Goal: Task Accomplishment & Management: Use online tool/utility

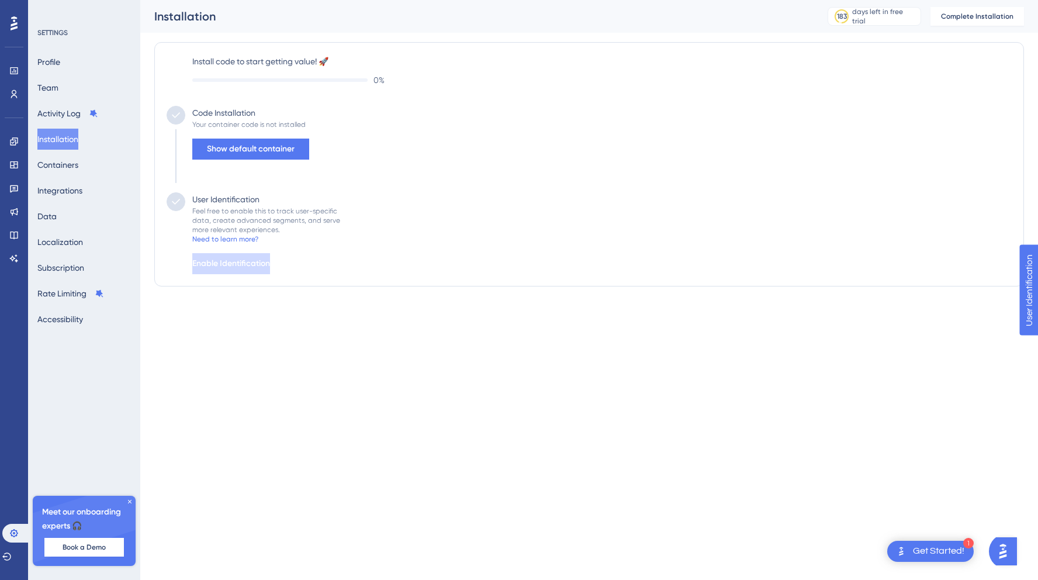
click at [317, 173] on div "Code Installation Your container code is not installed Show default container" at bounding box center [589, 149] width 845 height 87
click at [233, 148] on span "Show default container" at bounding box center [251, 149] width 88 height 14
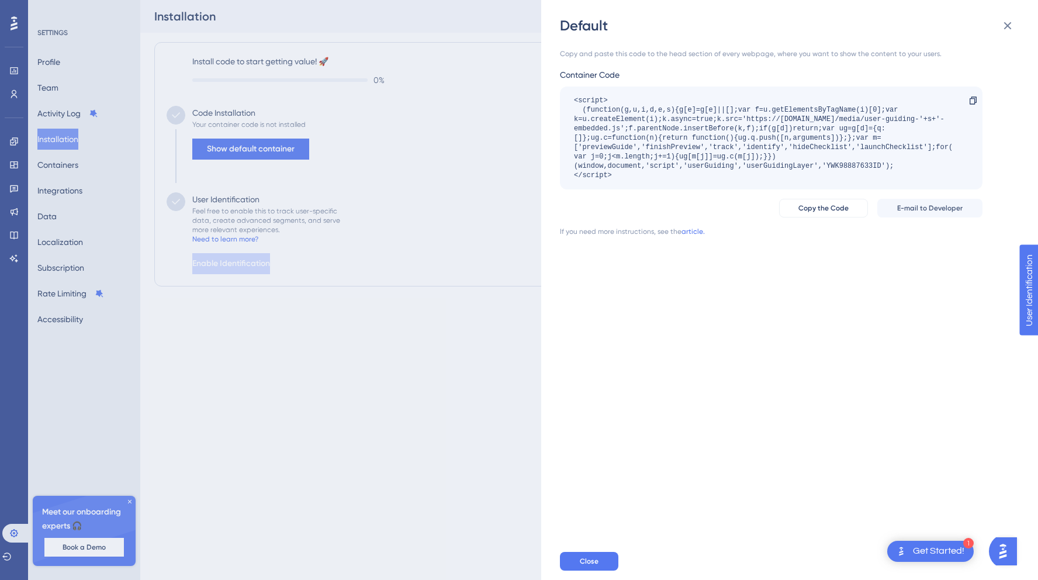
click at [950, 553] on div "Get Started!" at bounding box center [938, 551] width 51 height 13
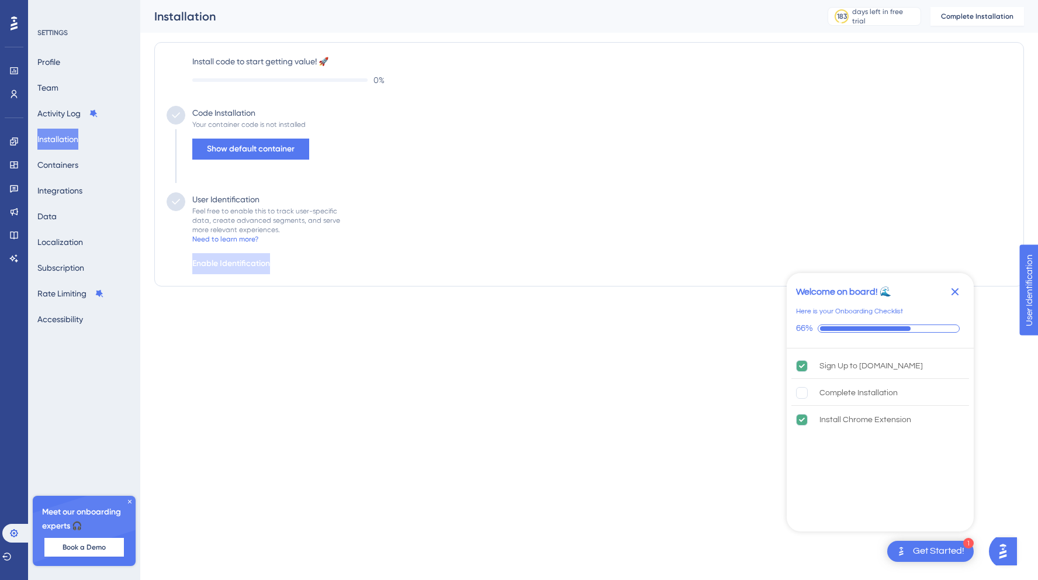
click at [240, 213] on div "Feel free to enable this to track user-specific data, create advanced segments,…" at bounding box center [266, 220] width 148 height 28
click at [247, 151] on span "Show default container" at bounding box center [251, 149] width 88 height 14
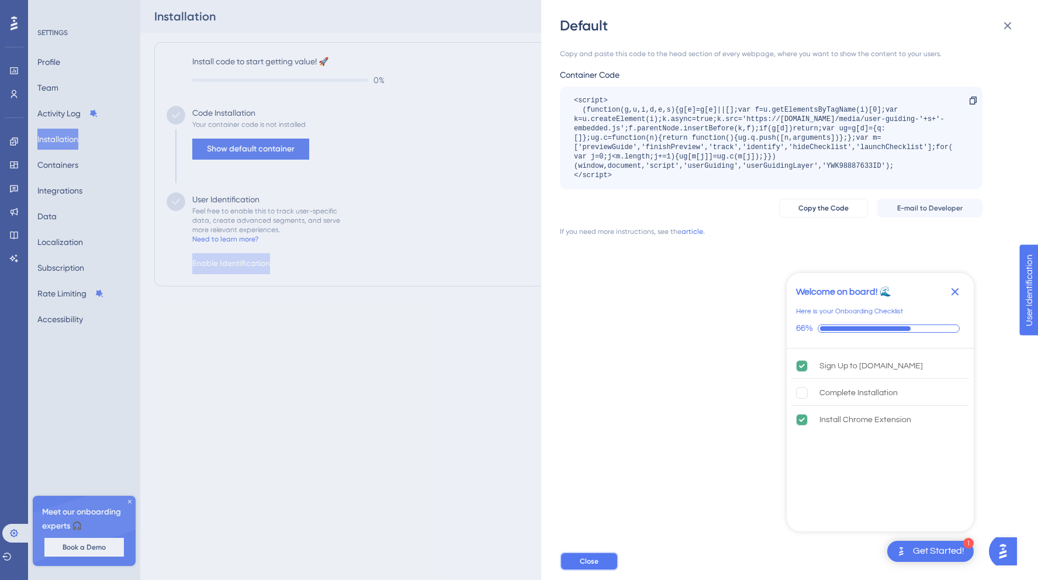
click at [583, 555] on button "Close" at bounding box center [589, 561] width 58 height 19
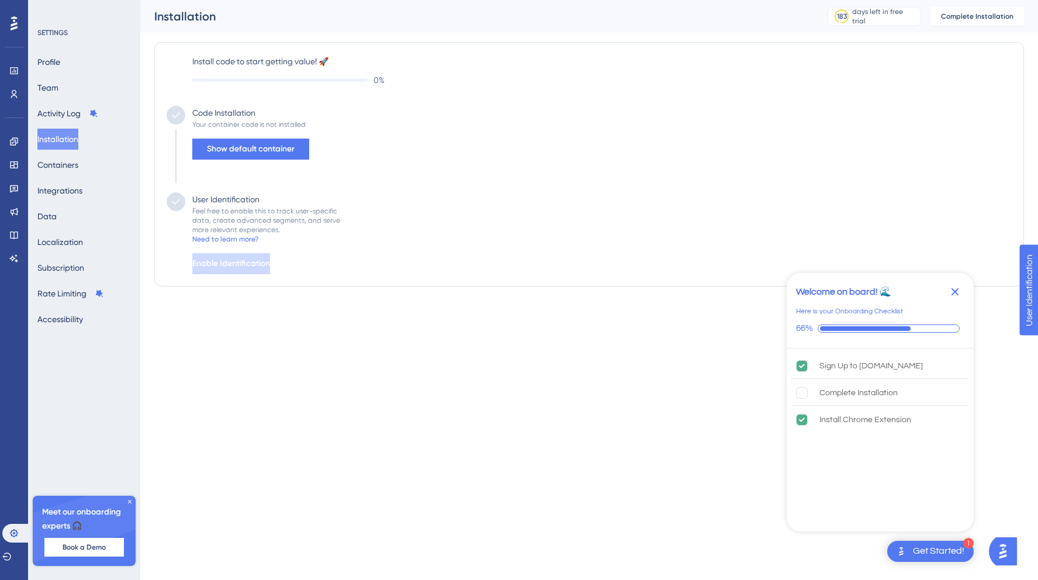
click at [187, 205] on div "User Identification Feel free to enable this to track user-specific data, creat…" at bounding box center [262, 233] width 155 height 82
click at [55, 56] on button "Profile" at bounding box center [48, 61] width 23 height 21
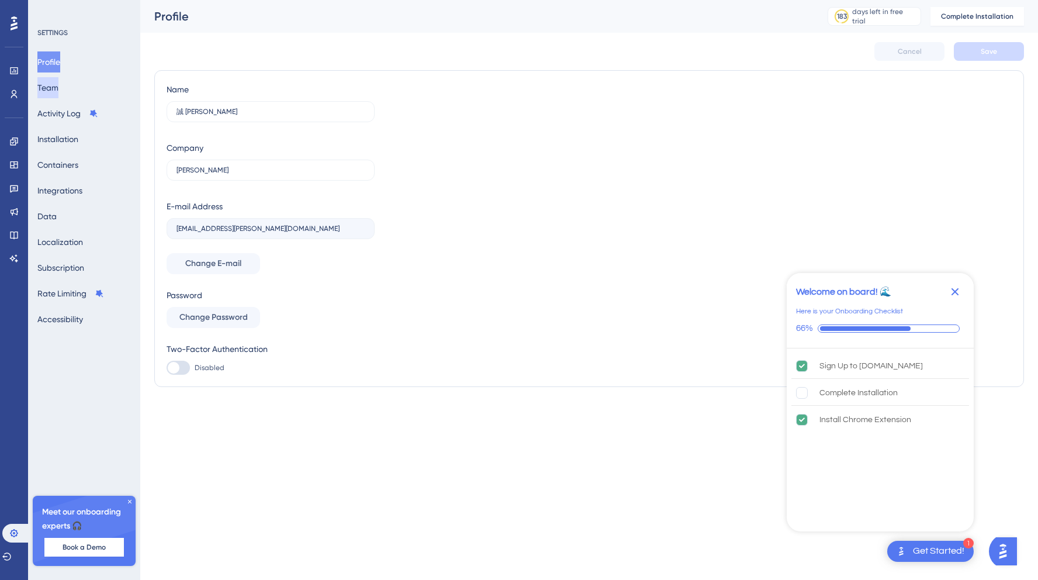
click at [57, 85] on button "Team" at bounding box center [47, 87] width 21 height 21
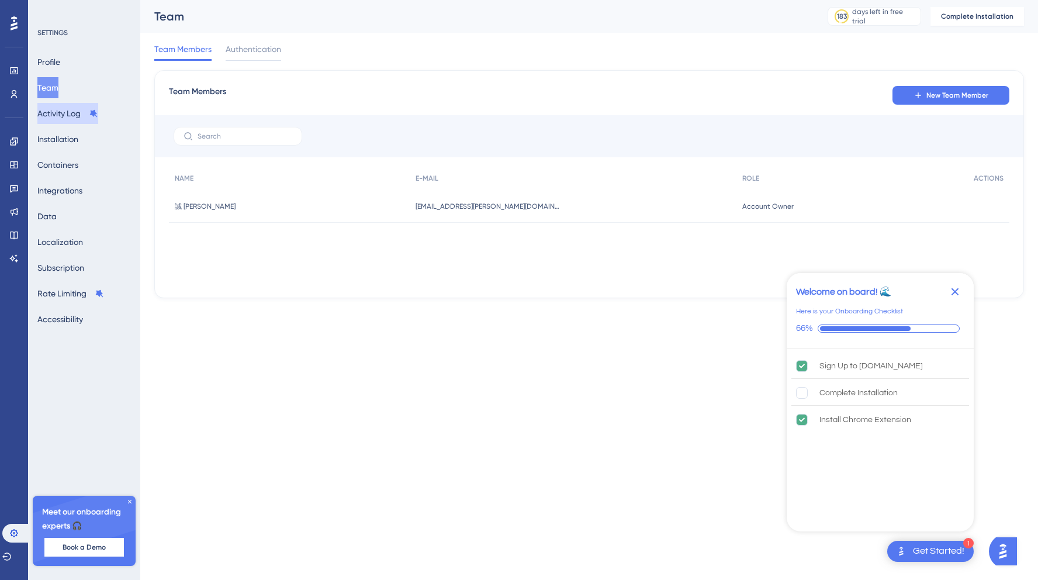
click at [57, 112] on button "Activity Log" at bounding box center [67, 113] width 61 height 21
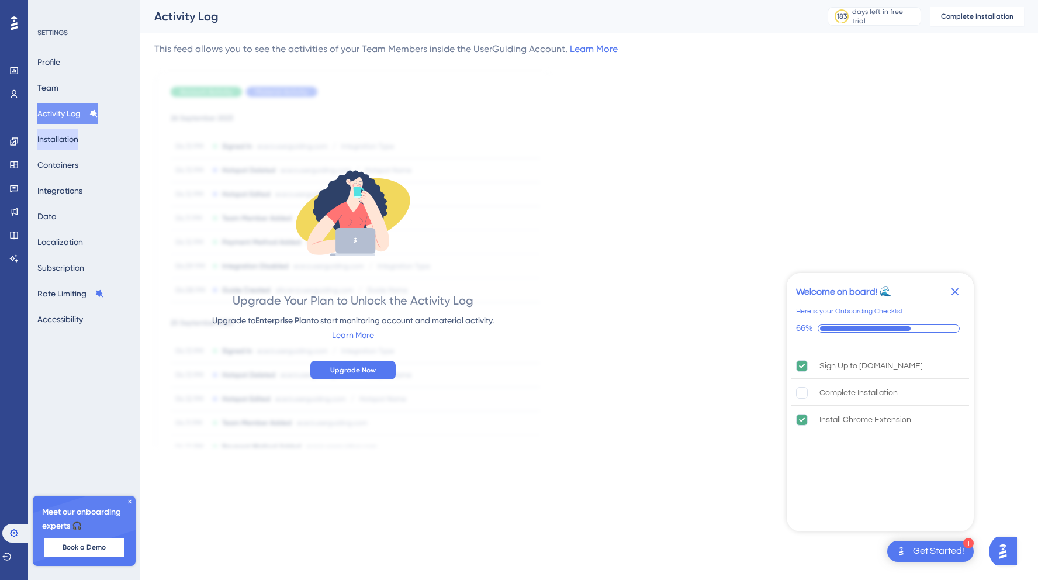
click at [57, 134] on button "Installation" at bounding box center [57, 139] width 41 height 21
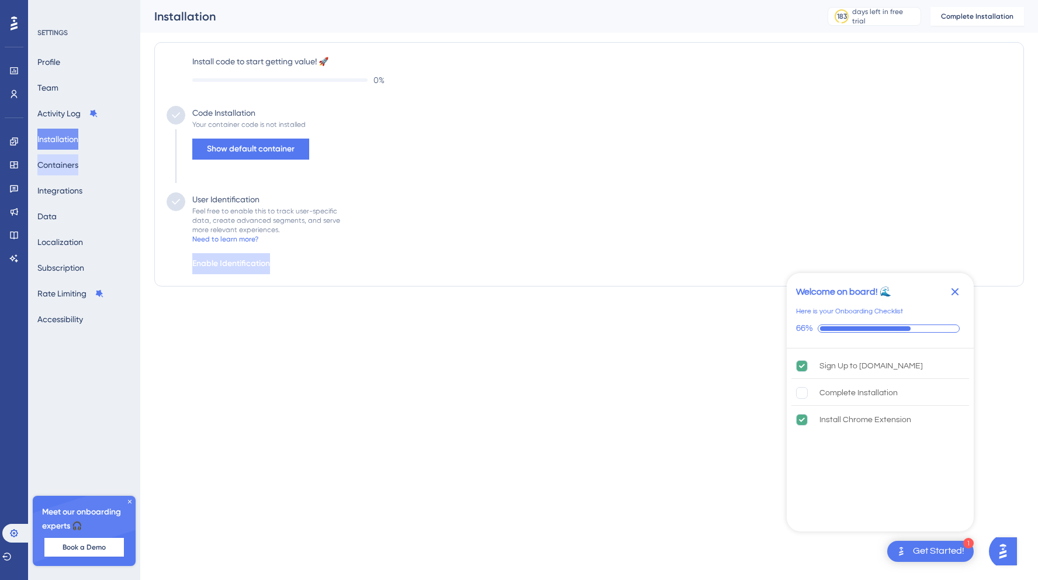
click at [57, 165] on button "Containers" at bounding box center [57, 164] width 41 height 21
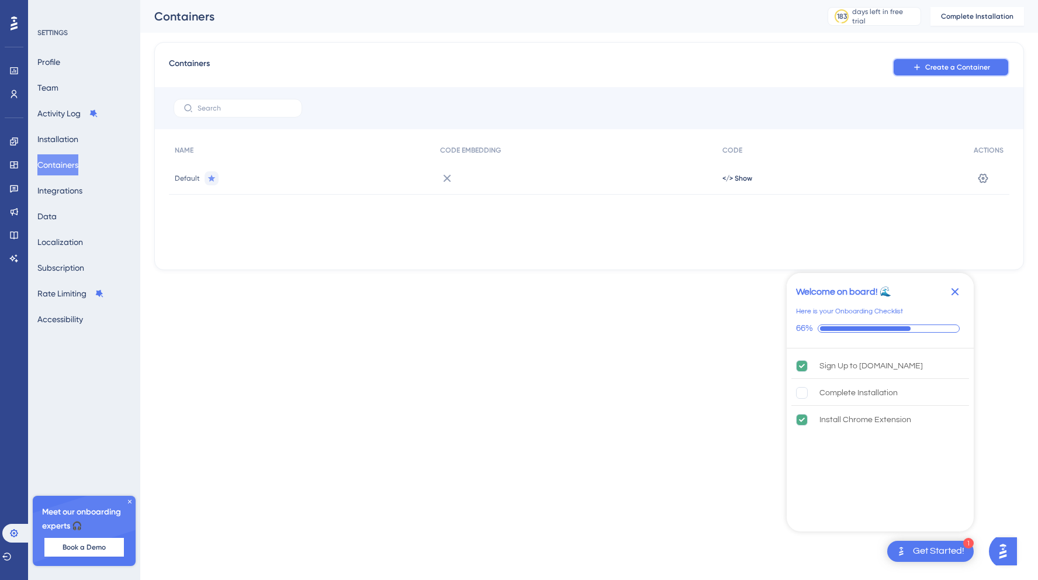
click at [906, 70] on button "Create a Container" at bounding box center [951, 67] width 117 height 19
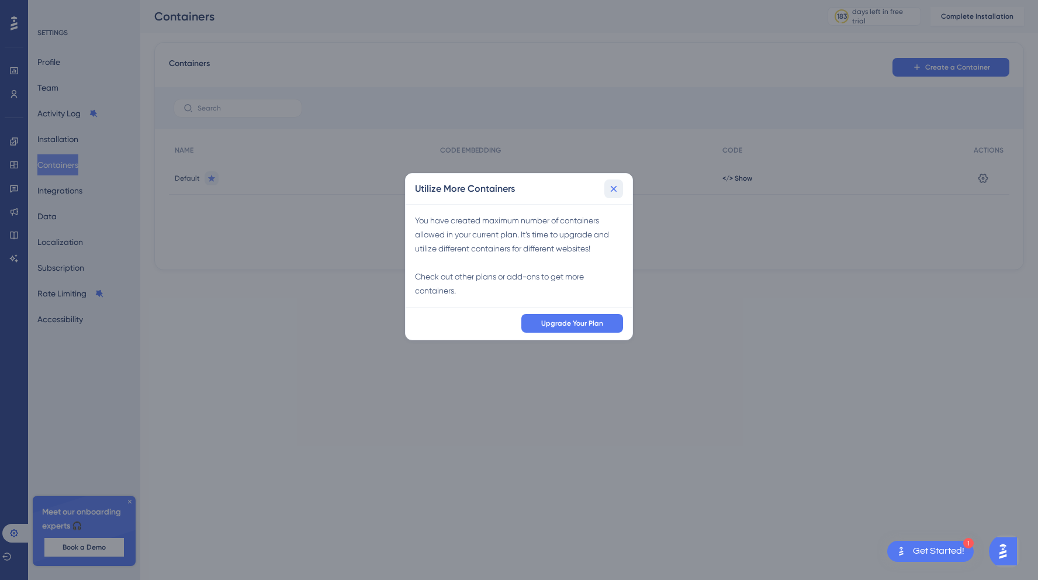
click at [619, 186] on icon at bounding box center [614, 189] width 12 height 12
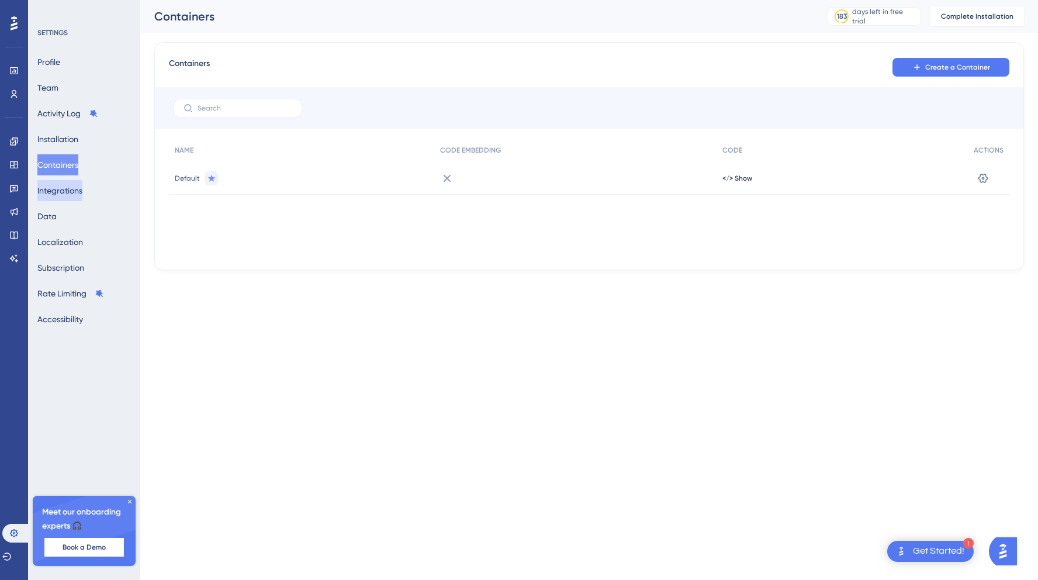
click at [74, 187] on button "Integrations" at bounding box center [59, 190] width 45 height 21
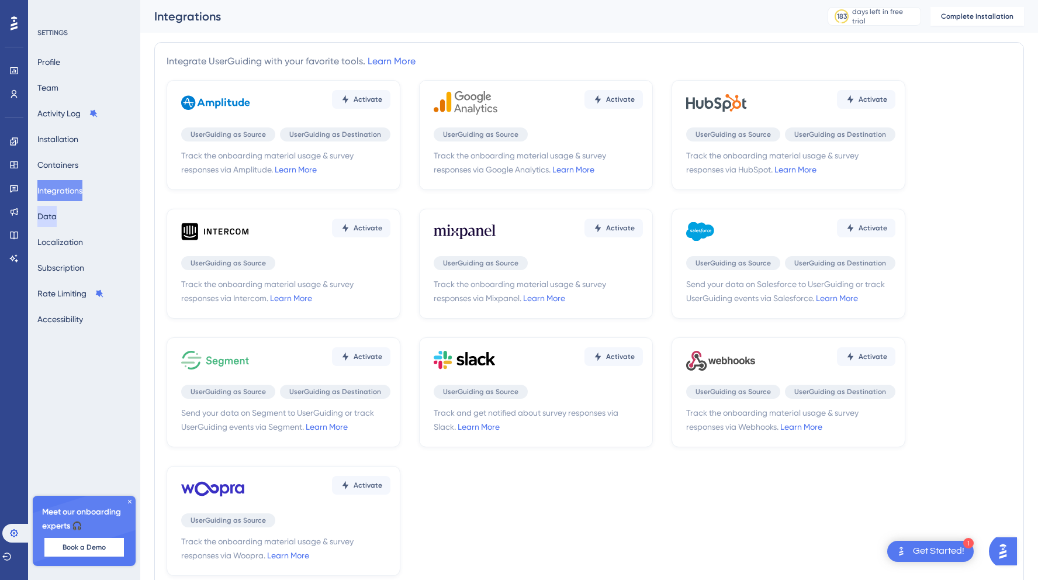
click at [57, 217] on button "Data" at bounding box center [46, 216] width 19 height 21
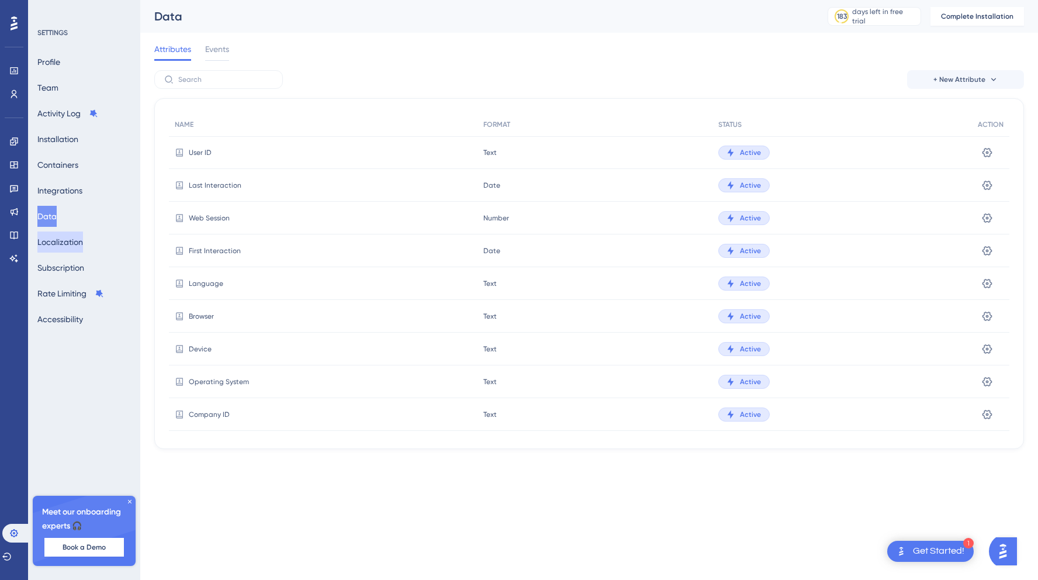
click at [63, 250] on button "Localization" at bounding box center [60, 241] width 46 height 21
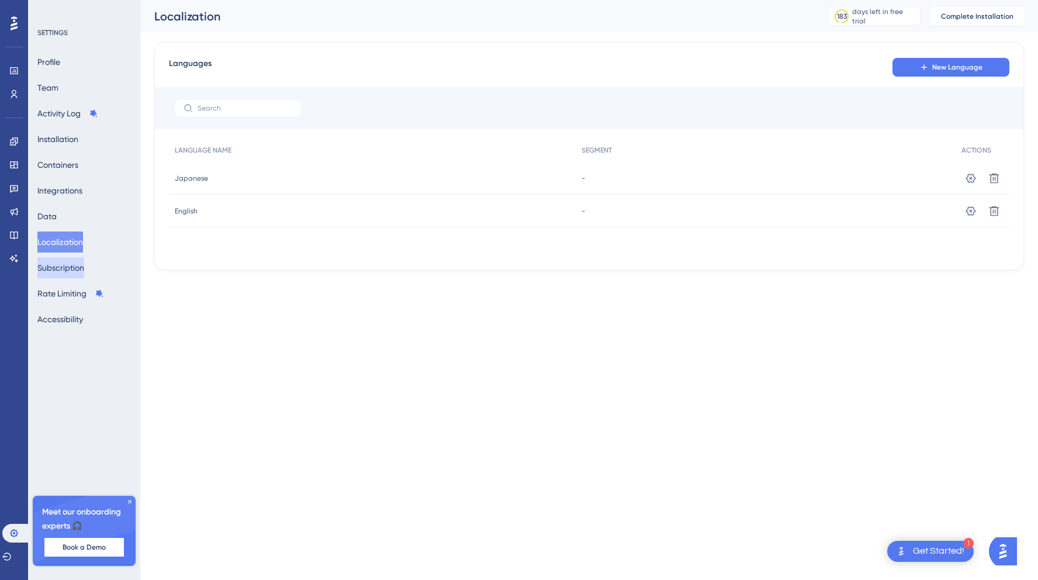
click at [65, 277] on button "Subscription" at bounding box center [60, 267] width 47 height 21
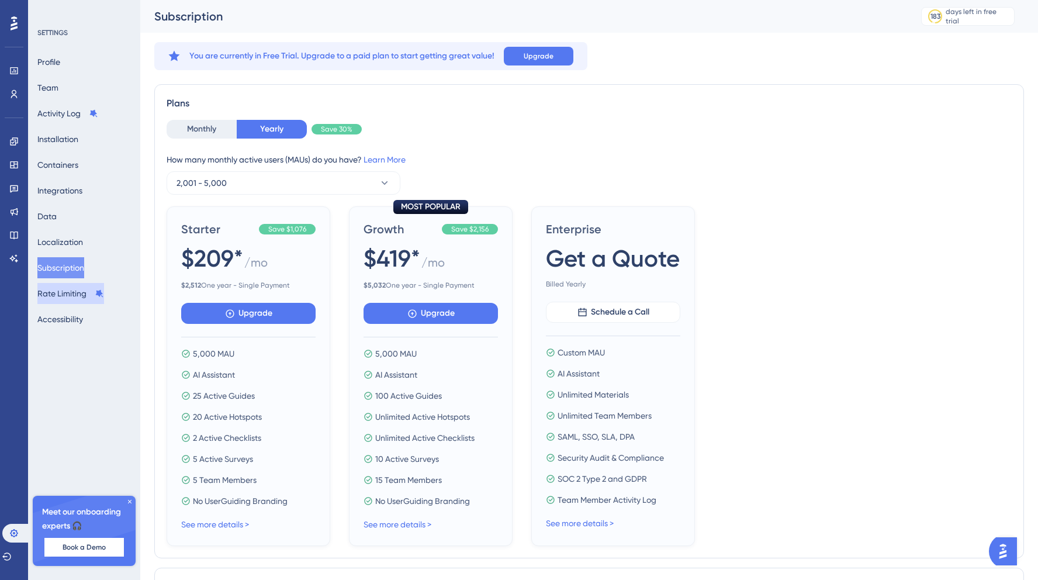
click at [67, 297] on button "Rate Limiting" at bounding box center [70, 293] width 67 height 21
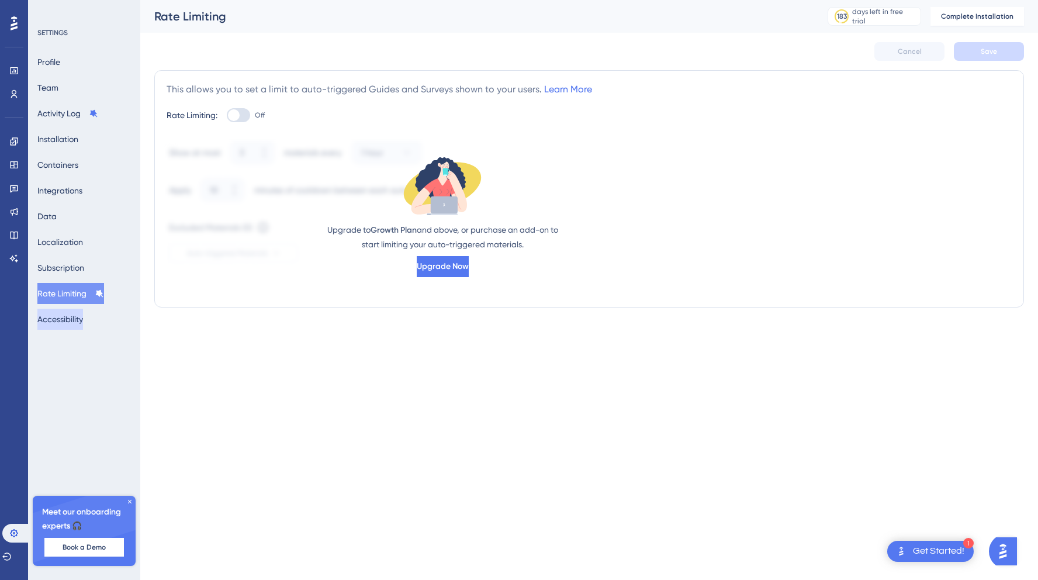
click at [67, 314] on button "Accessibility" at bounding box center [60, 319] width 46 height 21
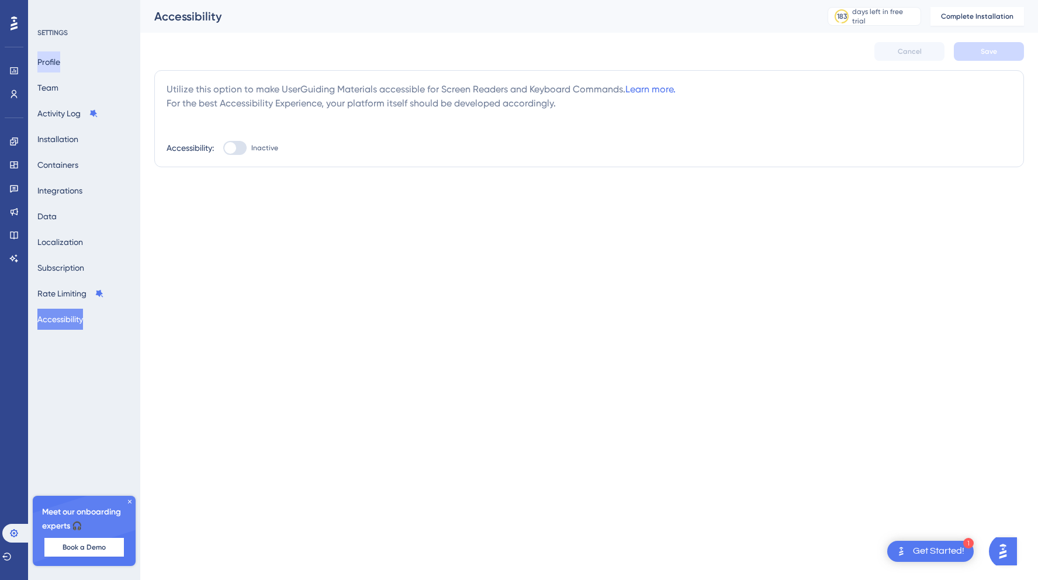
click at [57, 65] on button "Profile" at bounding box center [48, 61] width 23 height 21
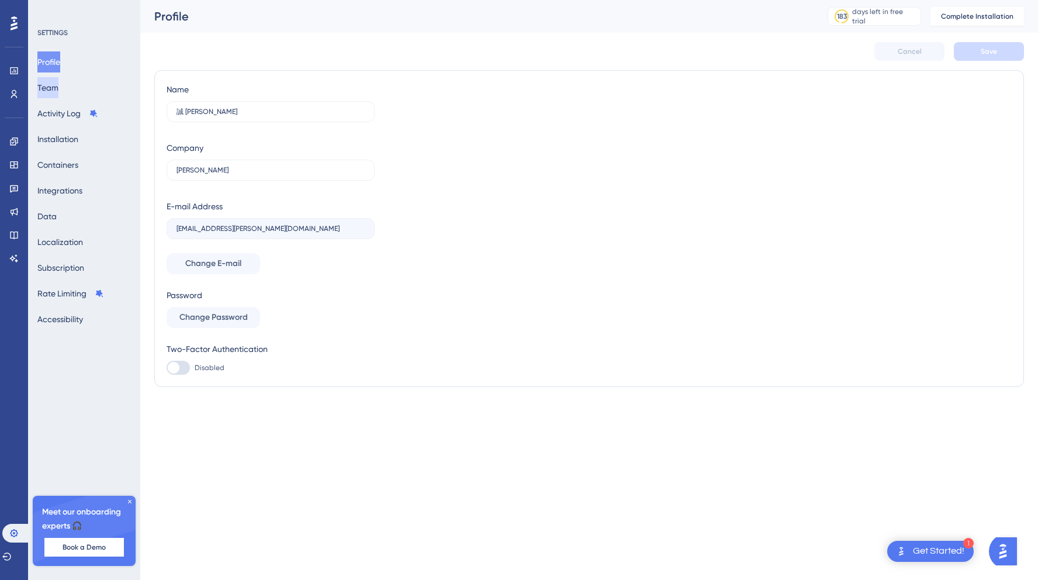
click at [57, 92] on button "Team" at bounding box center [47, 87] width 21 height 21
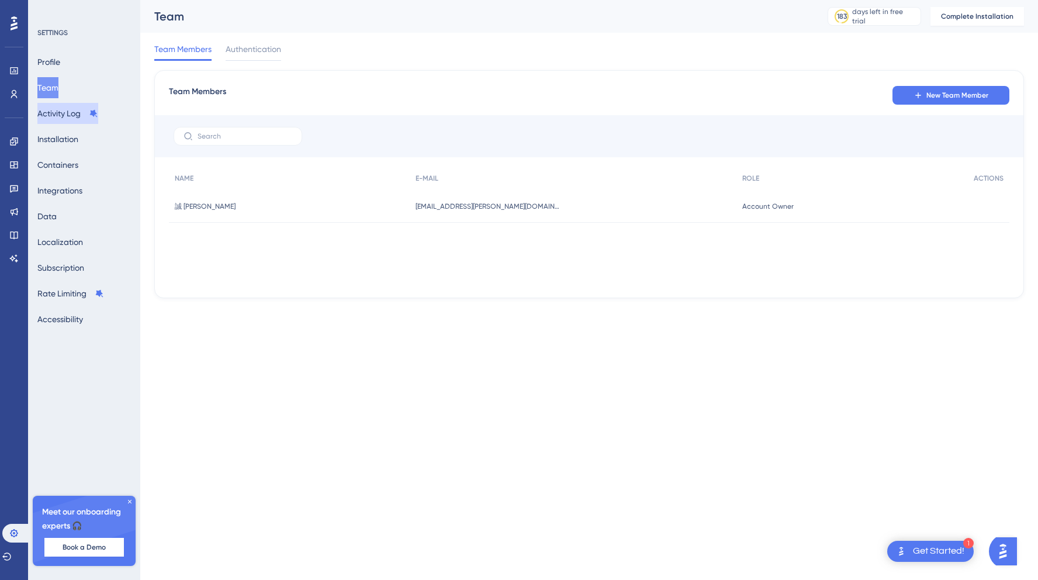
click at [58, 112] on button "Activity Log" at bounding box center [67, 113] width 61 height 21
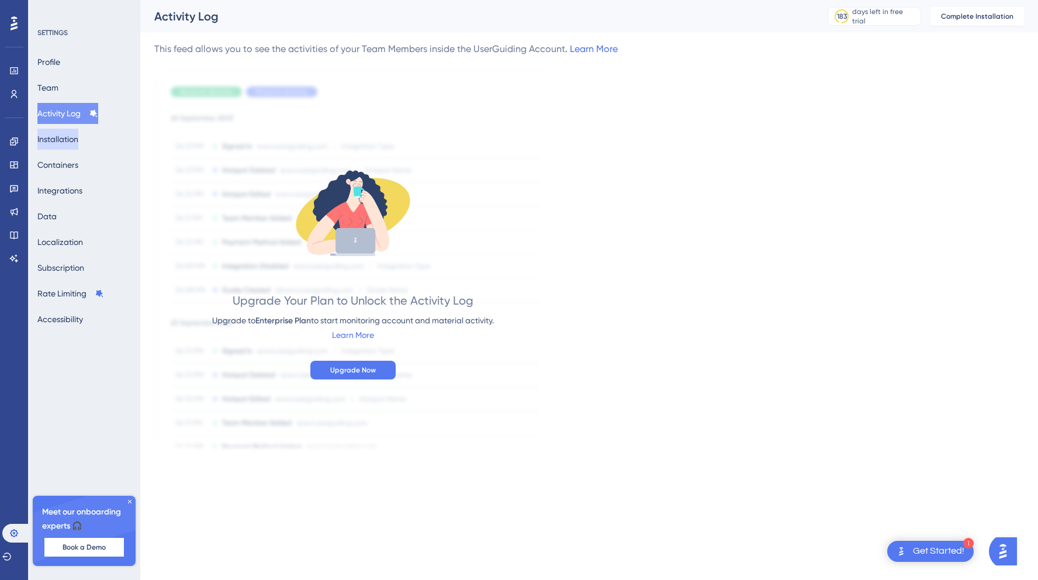
click at [60, 138] on button "Installation" at bounding box center [57, 139] width 41 height 21
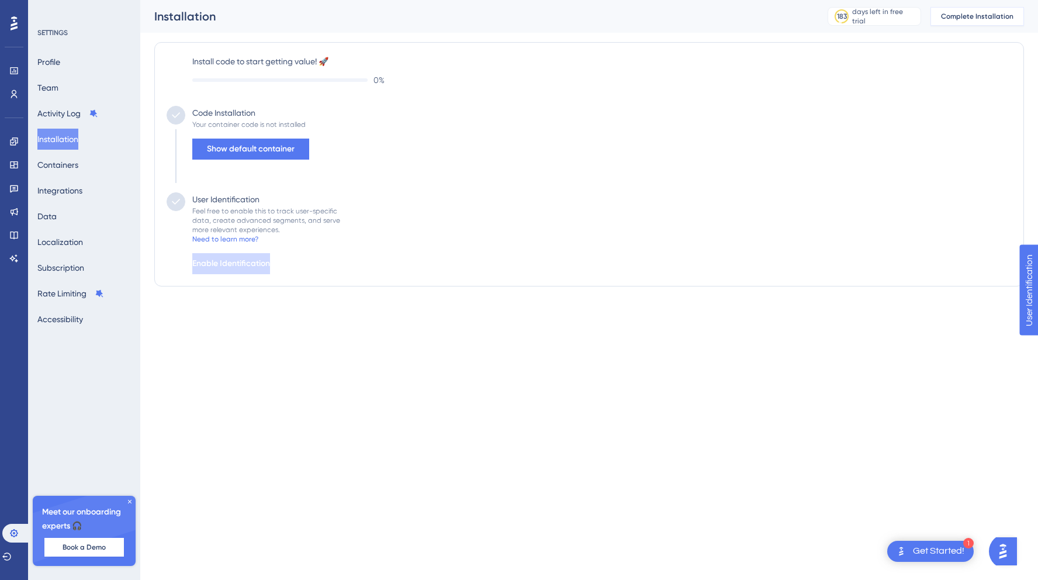
click at [963, 19] on span "Complete Installation" at bounding box center [977, 16] width 72 height 9
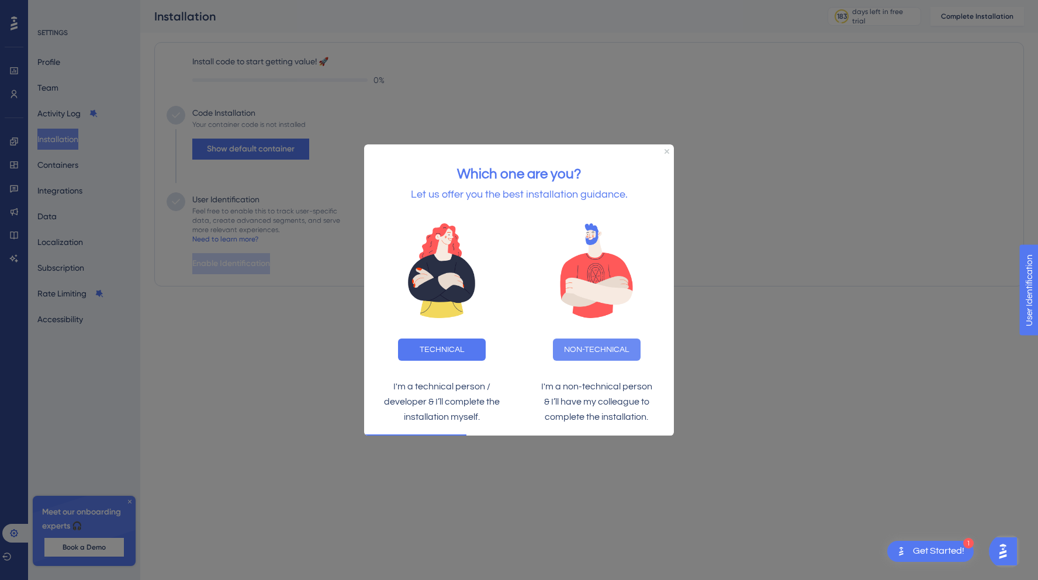
click at [601, 350] on button "NON-TECHNICAL" at bounding box center [597, 349] width 88 height 22
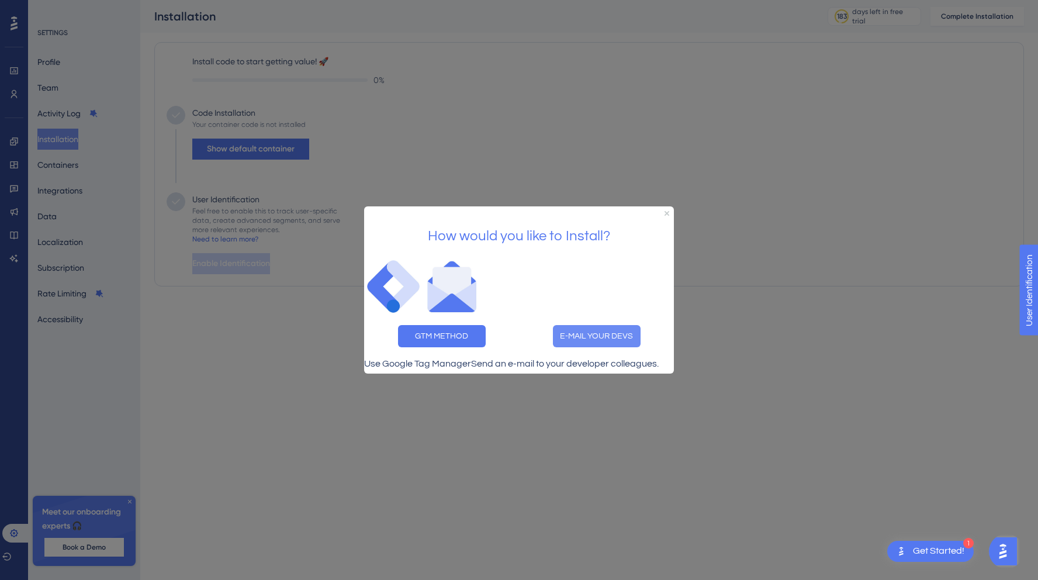
click at [569, 328] on button "E-MAIL YOUR DEVS" at bounding box center [597, 336] width 88 height 22
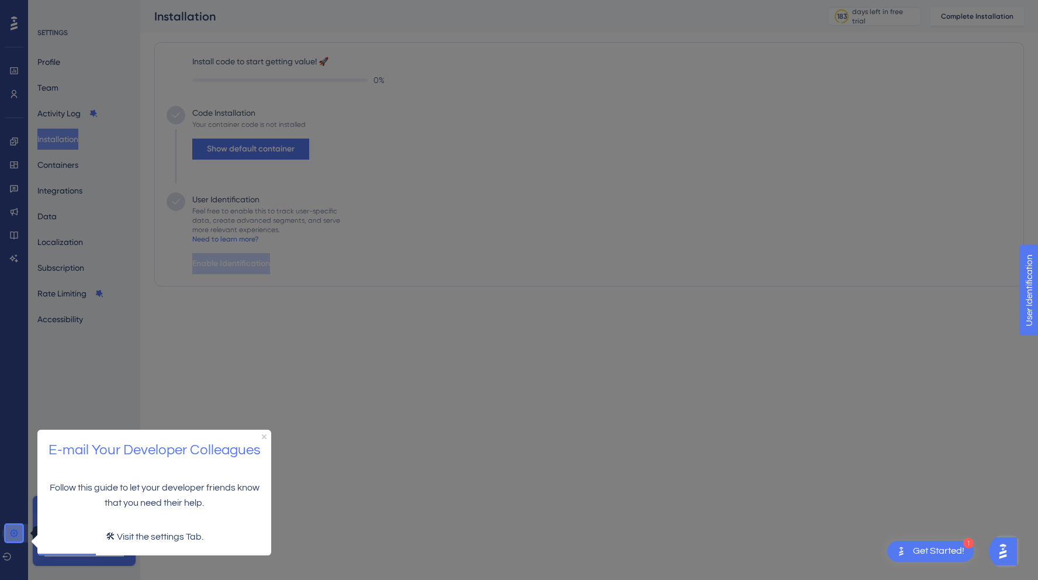
click at [18, 534] on icon at bounding box center [13, 532] width 9 height 9
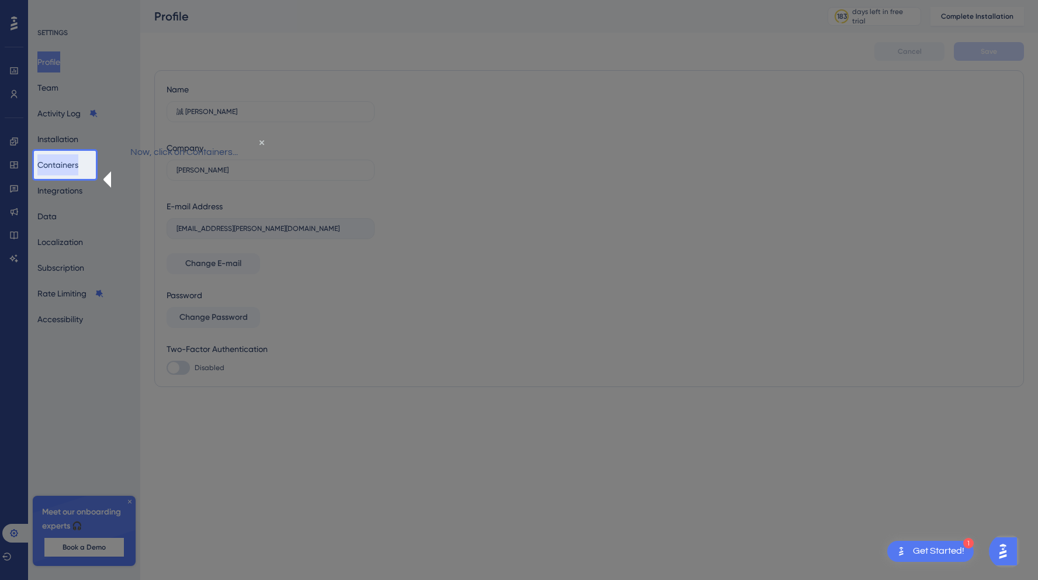
click at [75, 171] on button "Containers" at bounding box center [57, 164] width 41 height 21
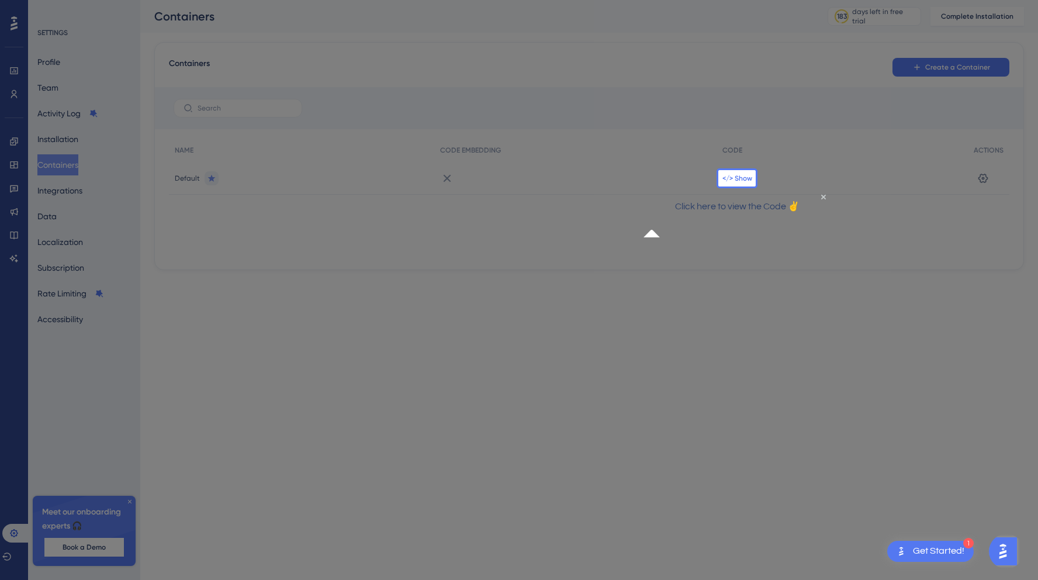
click at [737, 174] on span "</> Show" at bounding box center [738, 178] width 30 height 9
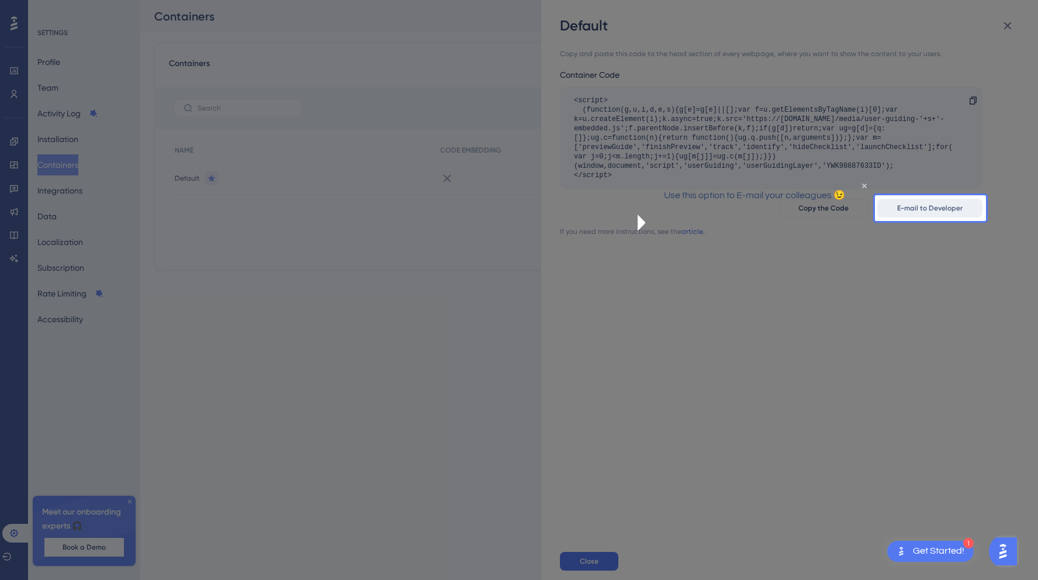
click at [911, 210] on span "E-mail to Developer" at bounding box center [929, 207] width 65 height 9
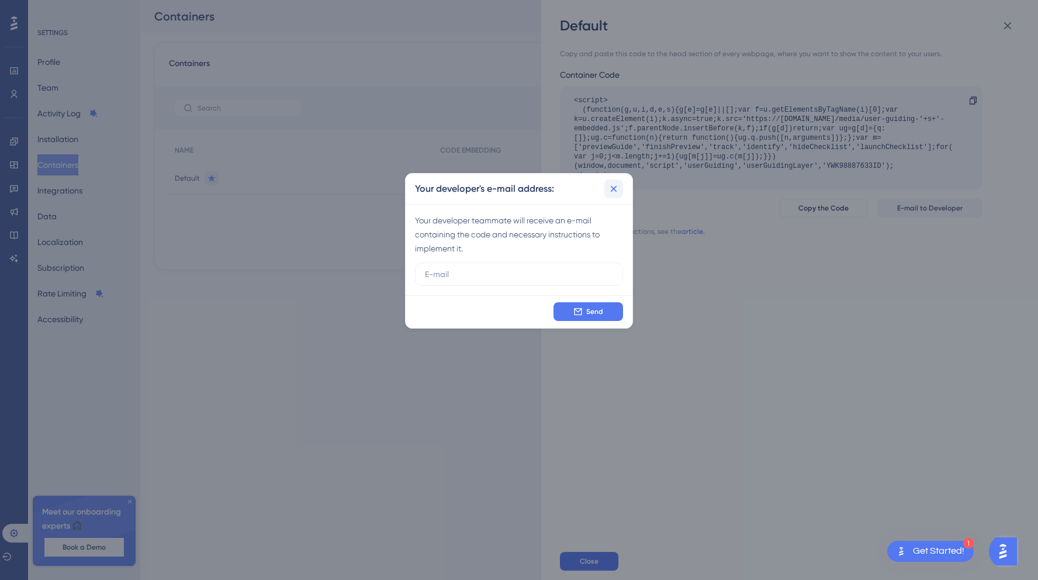
click at [610, 189] on icon at bounding box center [614, 189] width 12 height 12
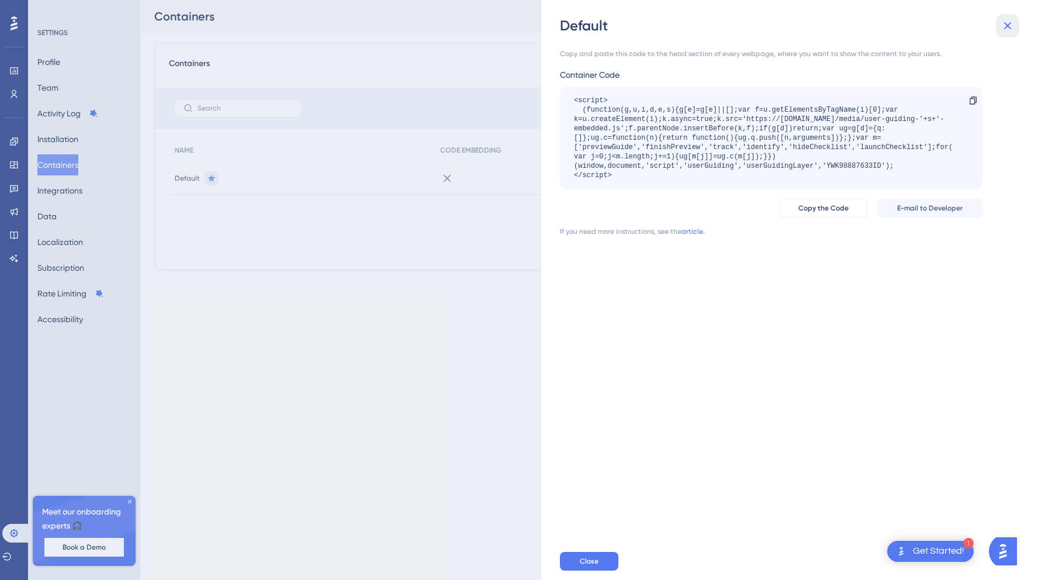
click at [1004, 27] on icon at bounding box center [1008, 26] width 14 height 14
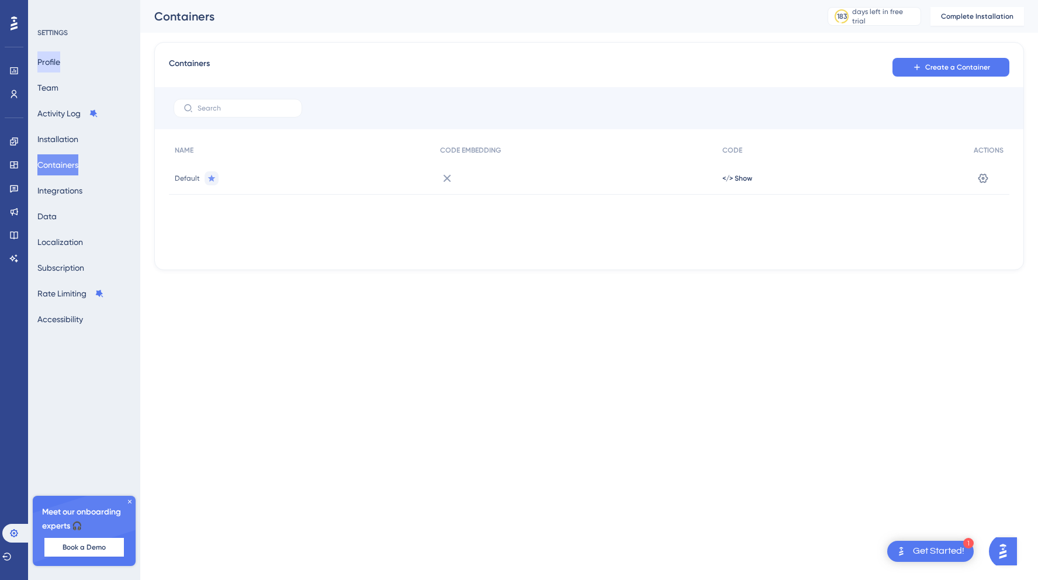
click at [60, 66] on button "Profile" at bounding box center [48, 61] width 23 height 21
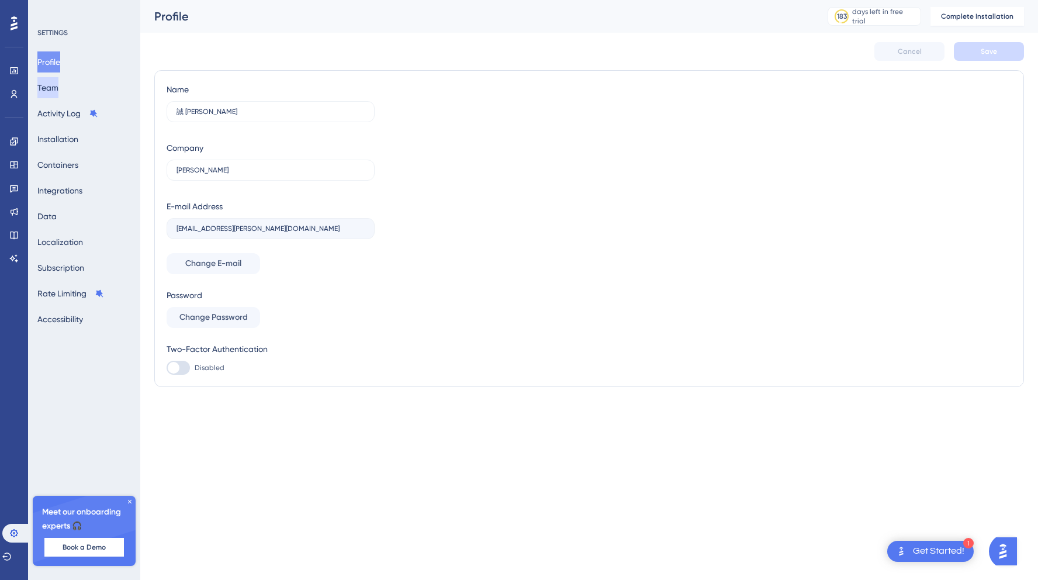
click at [53, 89] on button "Team" at bounding box center [47, 87] width 21 height 21
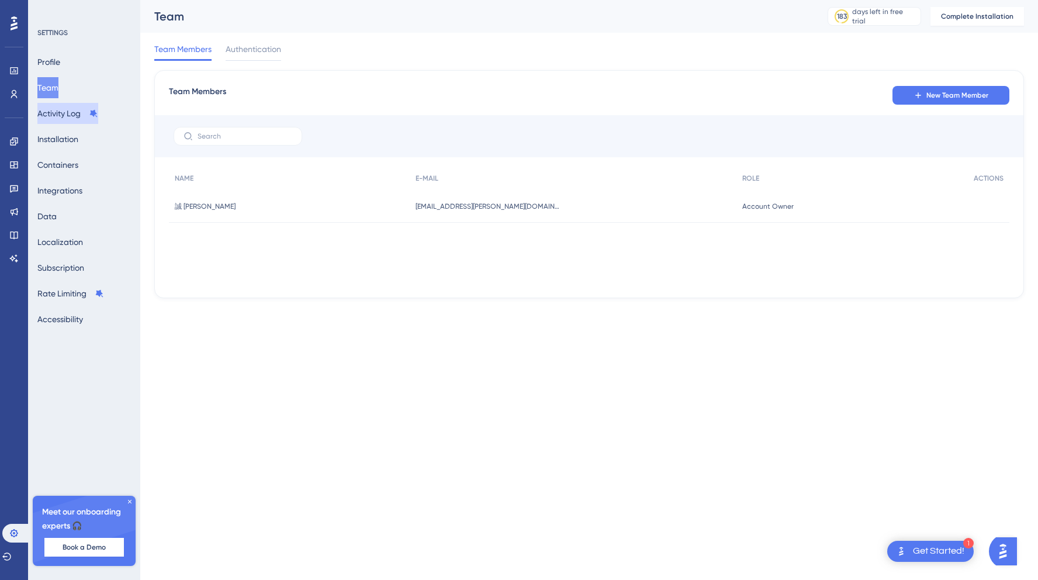
click at [68, 105] on button "Activity Log" at bounding box center [67, 113] width 61 height 21
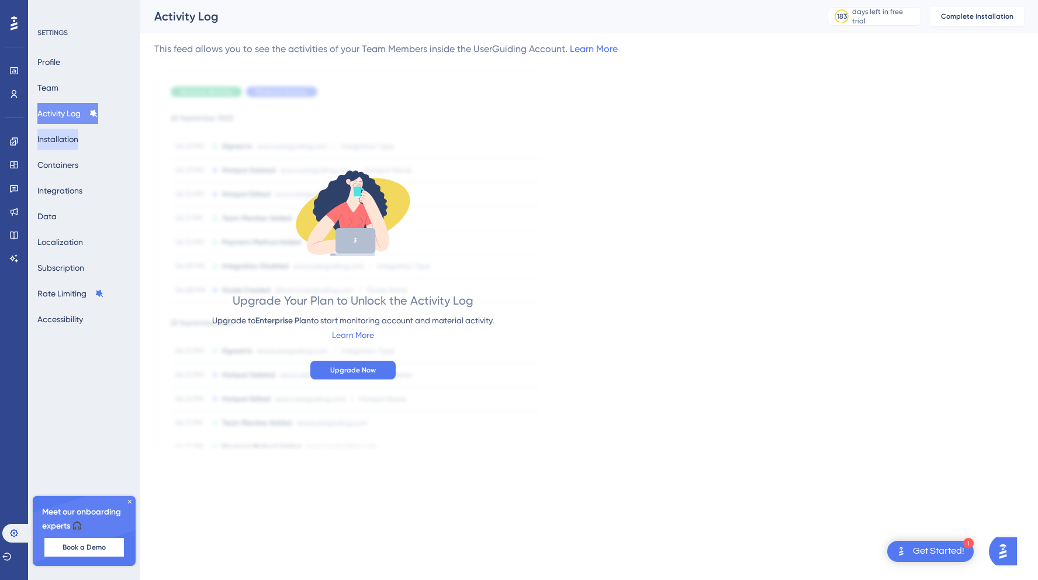
click at [67, 136] on button "Installation" at bounding box center [57, 139] width 41 height 21
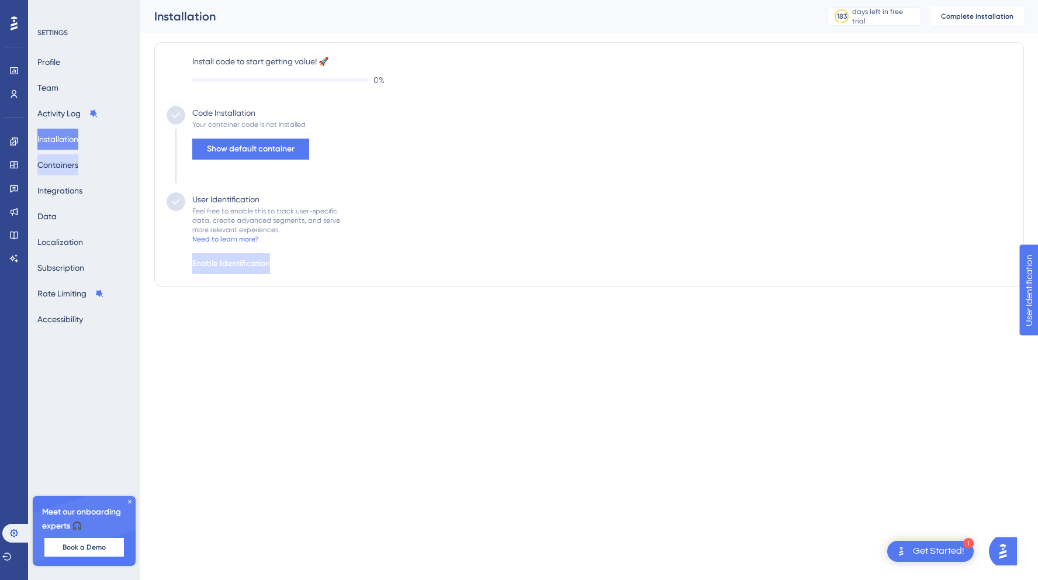
click at [70, 162] on button "Containers" at bounding box center [57, 164] width 41 height 21
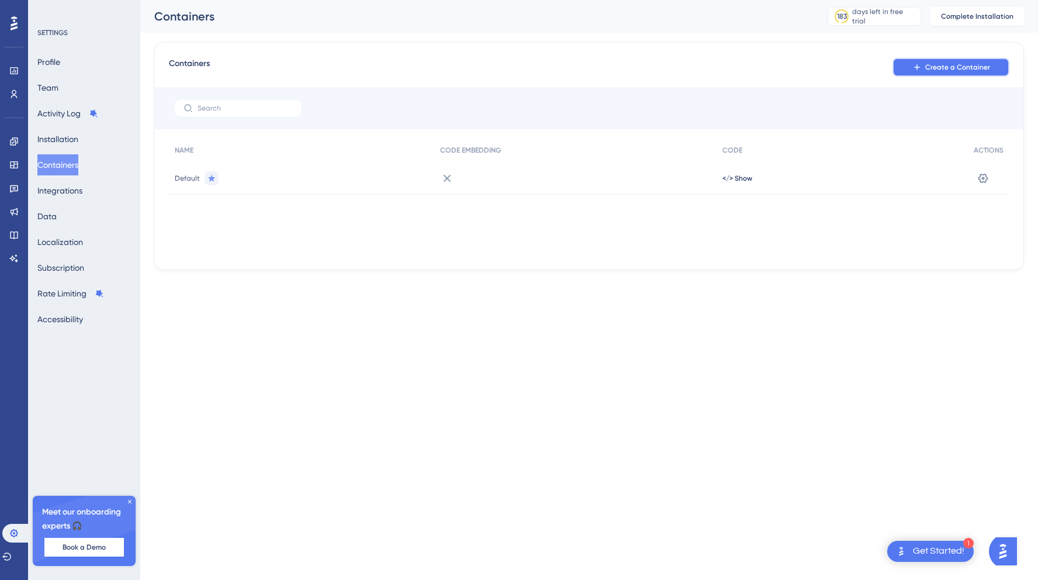
click at [895, 64] on button "Create a Container" at bounding box center [951, 67] width 117 height 19
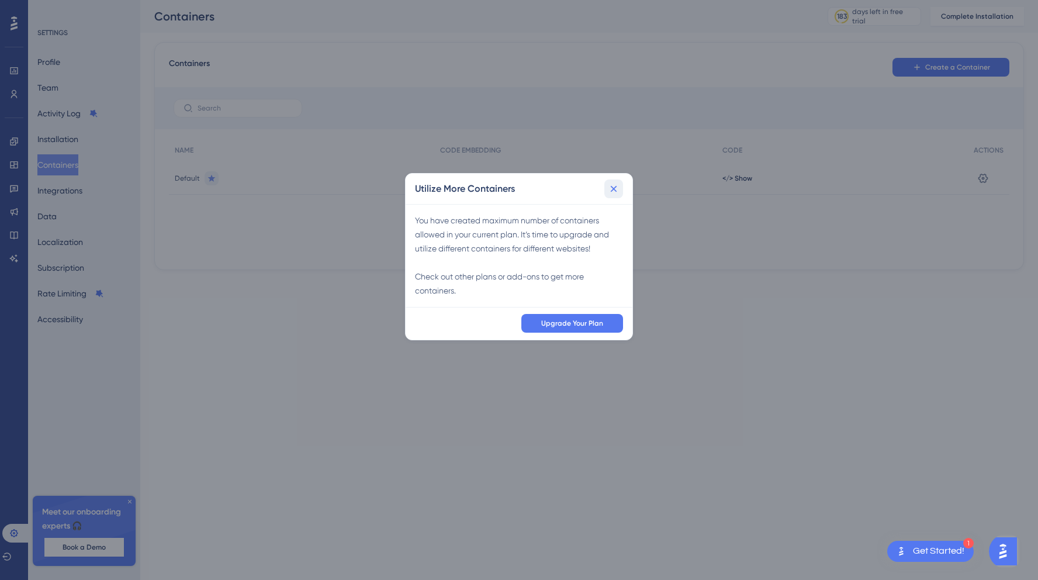
click at [611, 193] on icon at bounding box center [614, 189] width 12 height 12
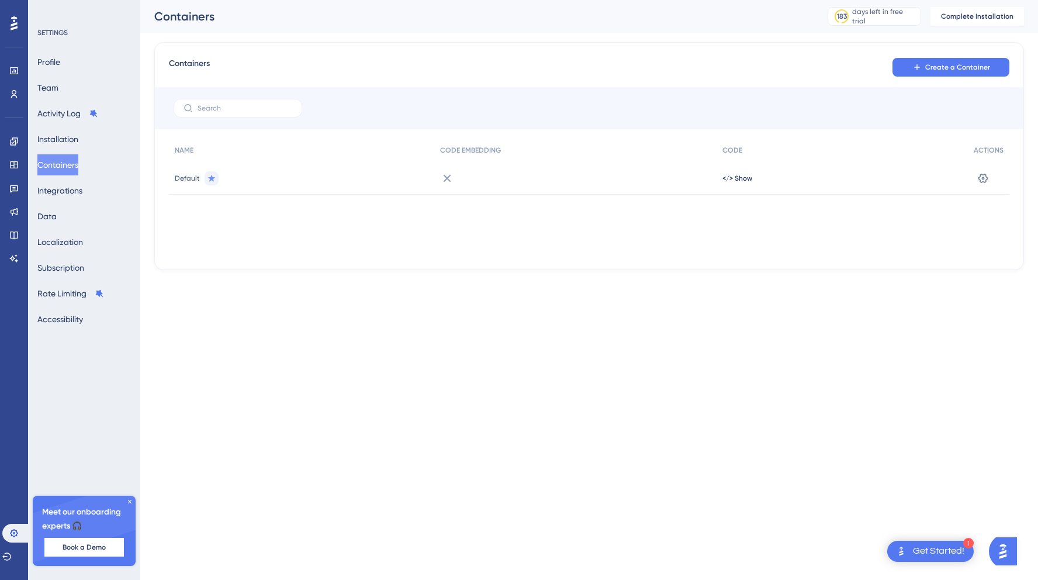
click at [545, 179] on div at bounding box center [575, 178] width 282 height 33
click at [525, 179] on div at bounding box center [575, 178] width 282 height 33
click at [977, 178] on button at bounding box center [983, 178] width 19 height 19
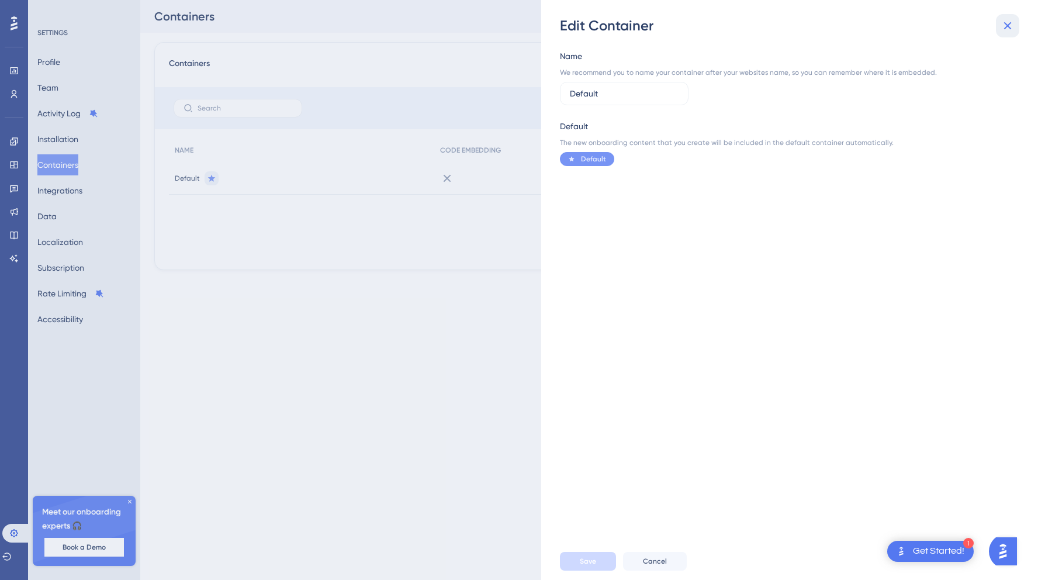
click at [1002, 27] on icon at bounding box center [1008, 26] width 14 height 14
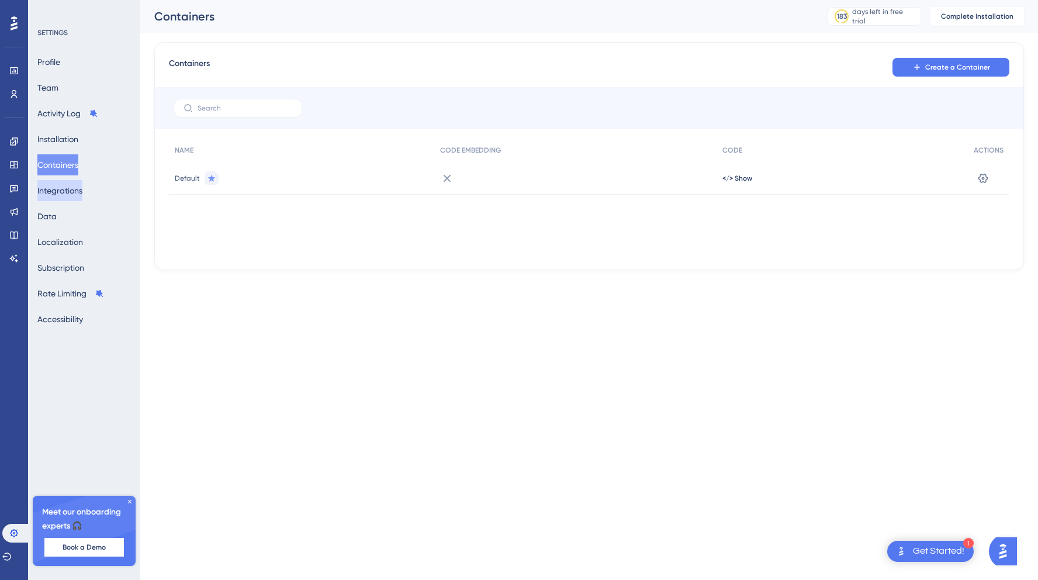
click at [75, 185] on button "Integrations" at bounding box center [59, 190] width 45 height 21
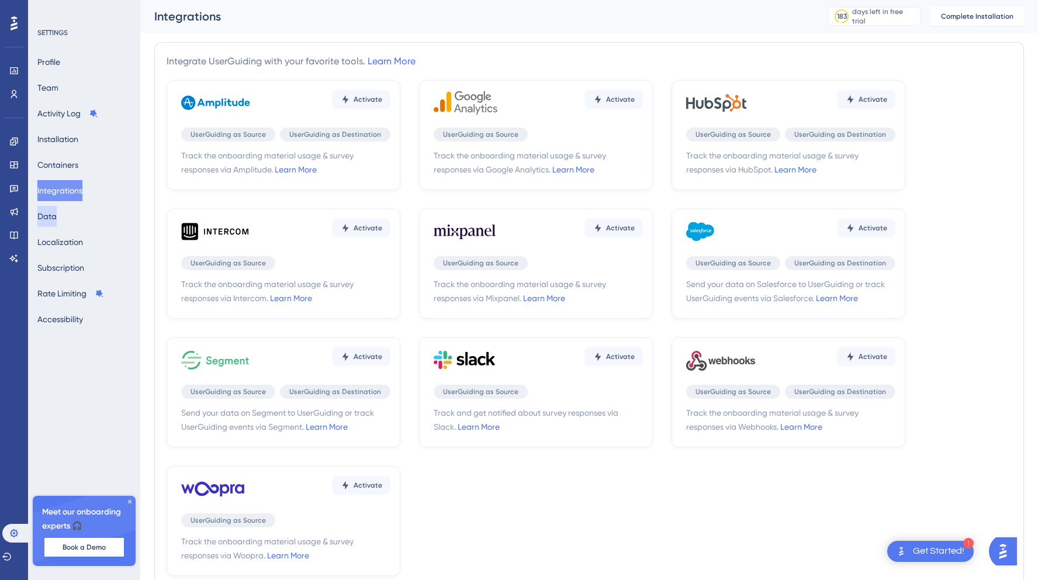
click at [57, 215] on button "Data" at bounding box center [46, 216] width 19 height 21
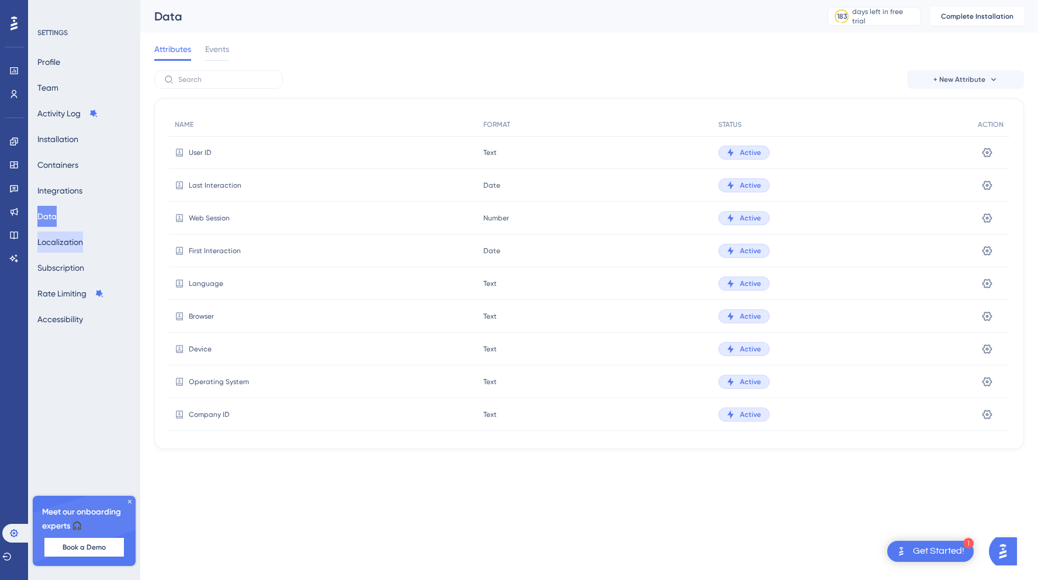
click at [65, 240] on button "Localization" at bounding box center [60, 241] width 46 height 21
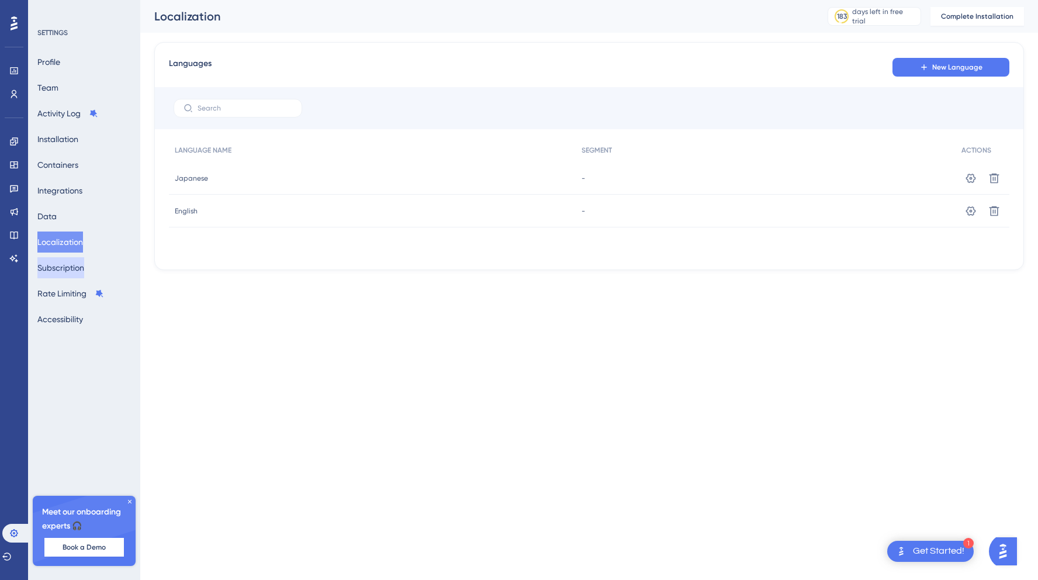
click at [63, 260] on button "Subscription" at bounding box center [60, 267] width 47 height 21
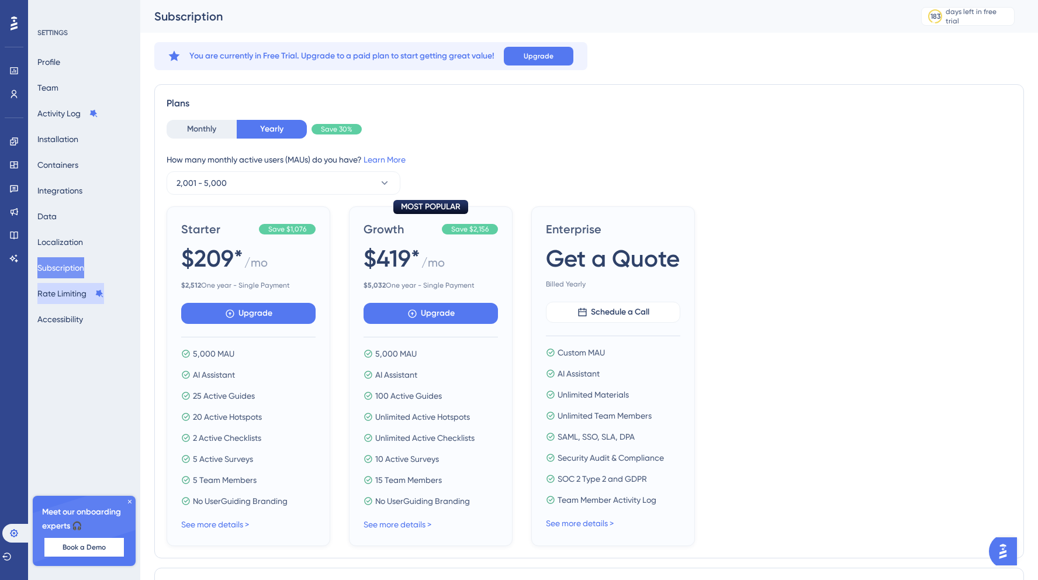
click at [67, 291] on button "Rate Limiting" at bounding box center [70, 293] width 67 height 21
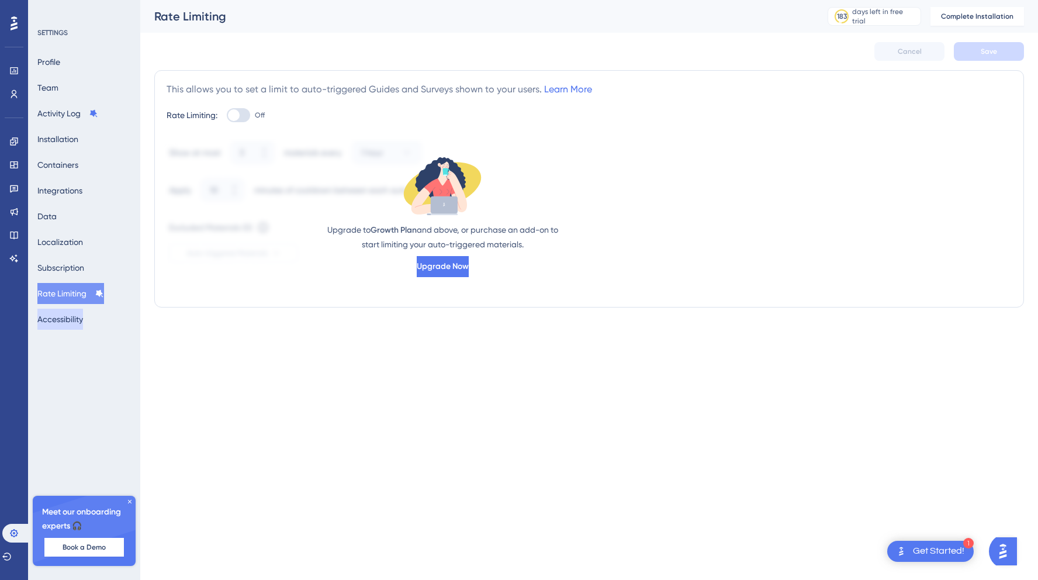
click at [67, 316] on button "Accessibility" at bounding box center [60, 319] width 46 height 21
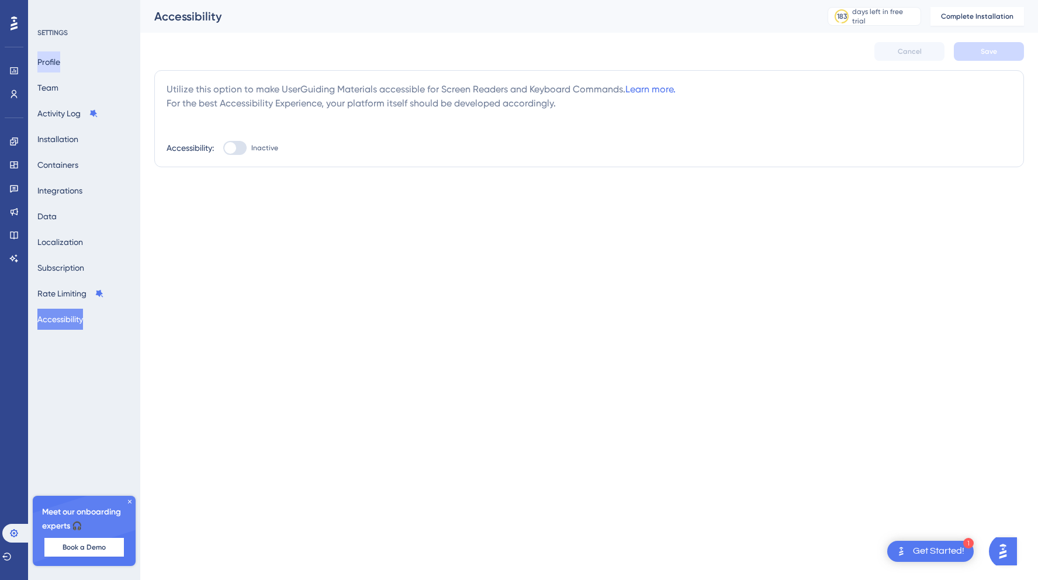
click at [47, 65] on button "Profile" at bounding box center [48, 61] width 23 height 21
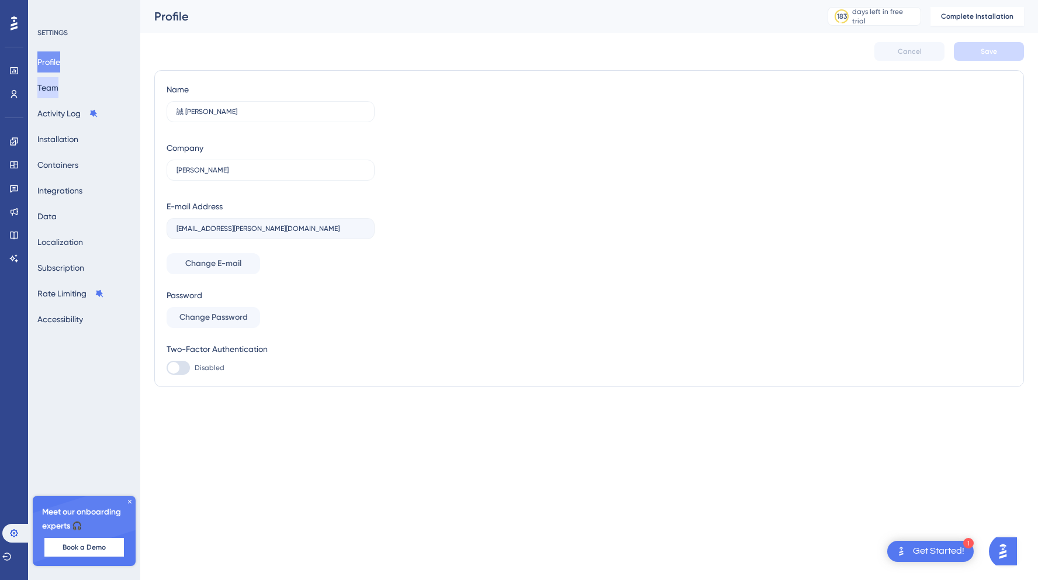
click at [58, 89] on button "Team" at bounding box center [47, 87] width 21 height 21
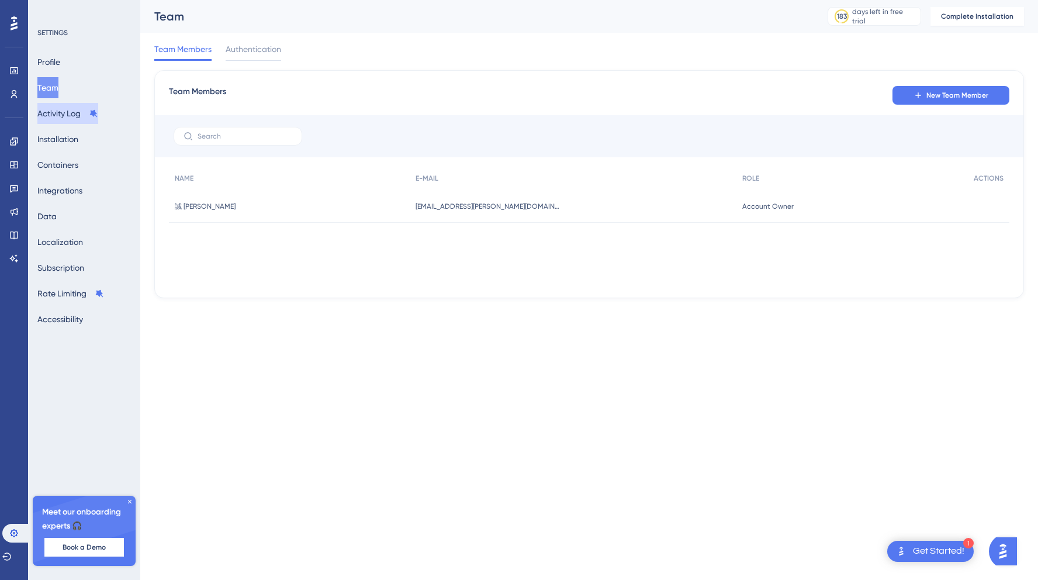
click at [55, 123] on button "Activity Log" at bounding box center [67, 113] width 61 height 21
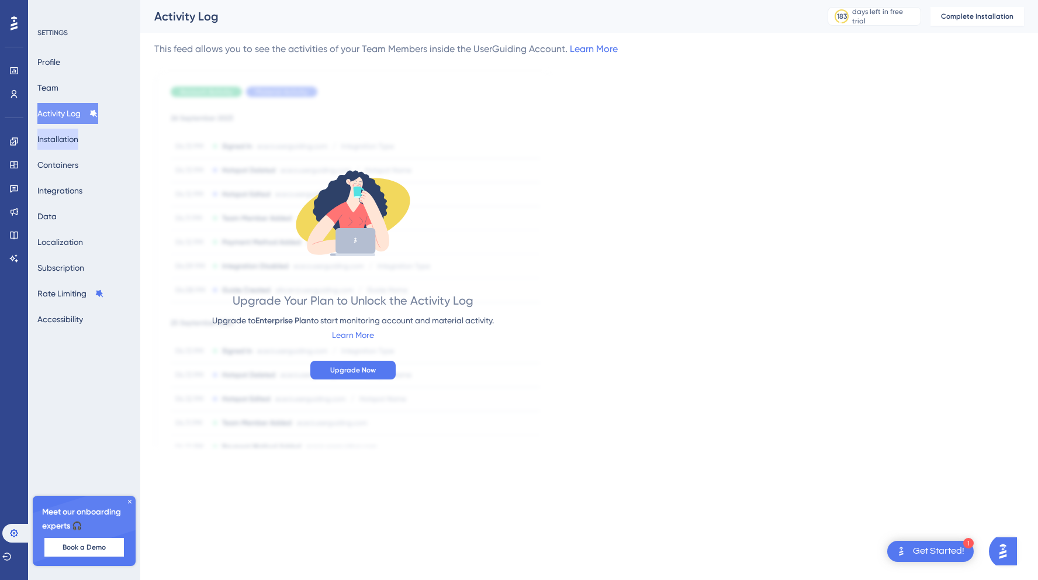
click at [55, 143] on button "Installation" at bounding box center [57, 139] width 41 height 21
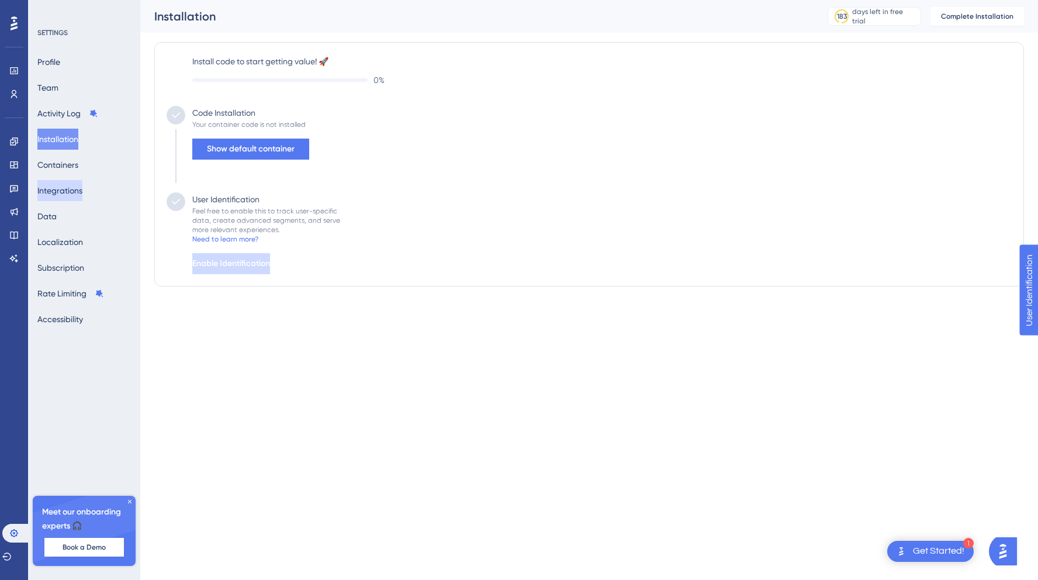
click at [65, 184] on button "Integrations" at bounding box center [59, 190] width 45 height 21
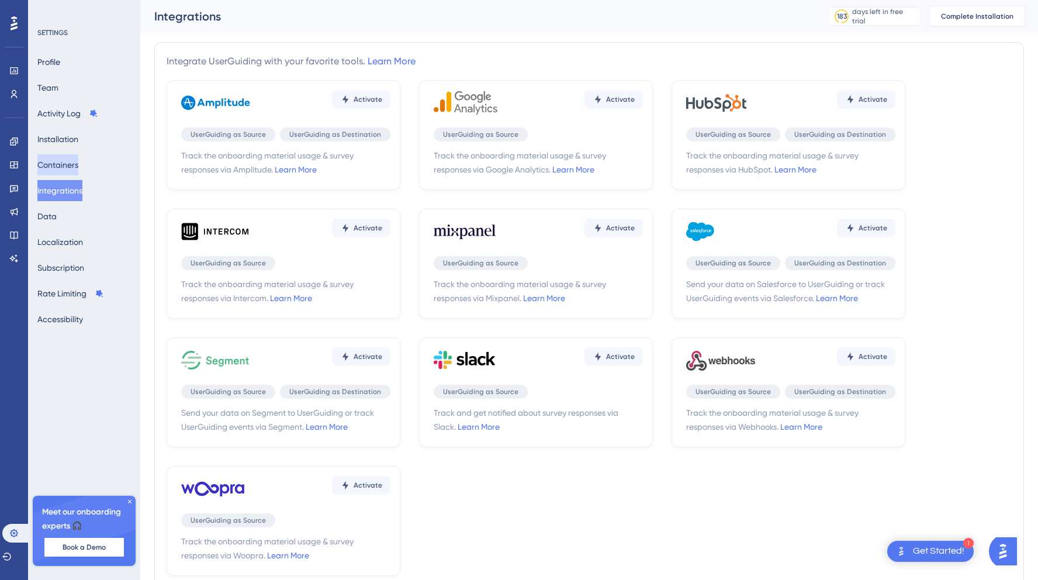
click at [65, 170] on button "Containers" at bounding box center [57, 164] width 41 height 21
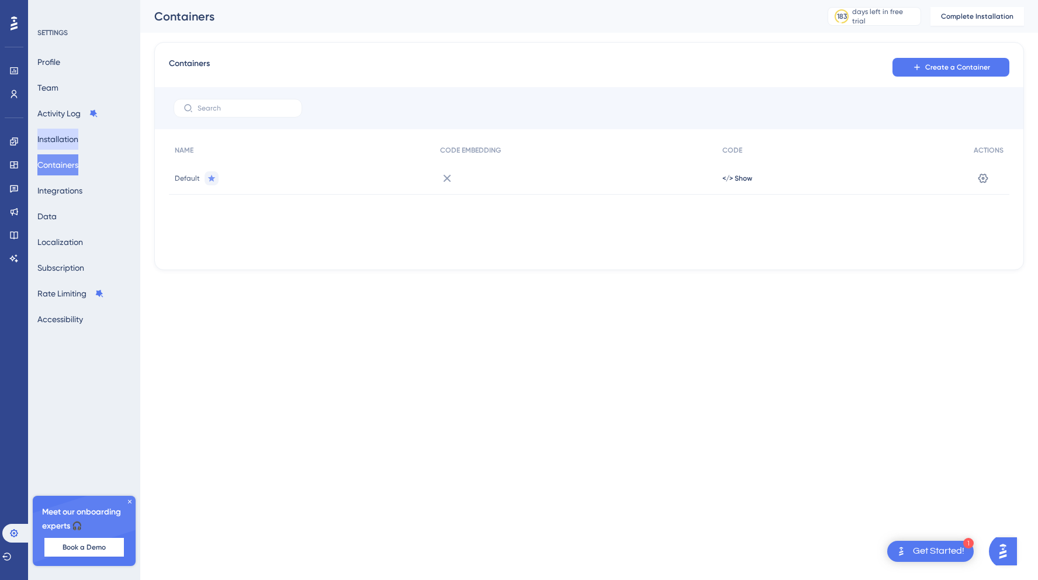
click at [66, 137] on button "Installation" at bounding box center [57, 139] width 41 height 21
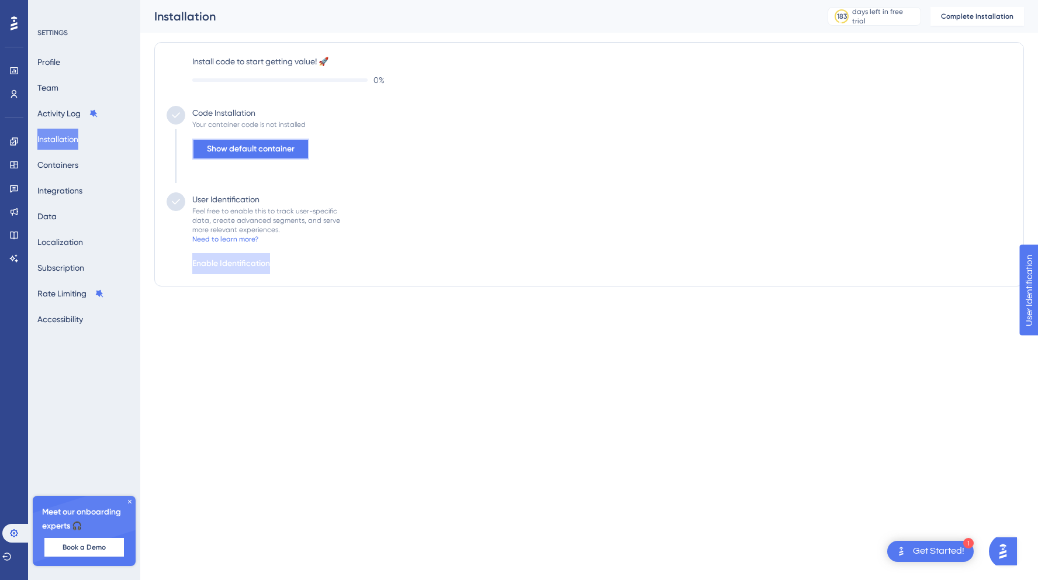
click at [233, 150] on span "Show default container" at bounding box center [251, 149] width 88 height 14
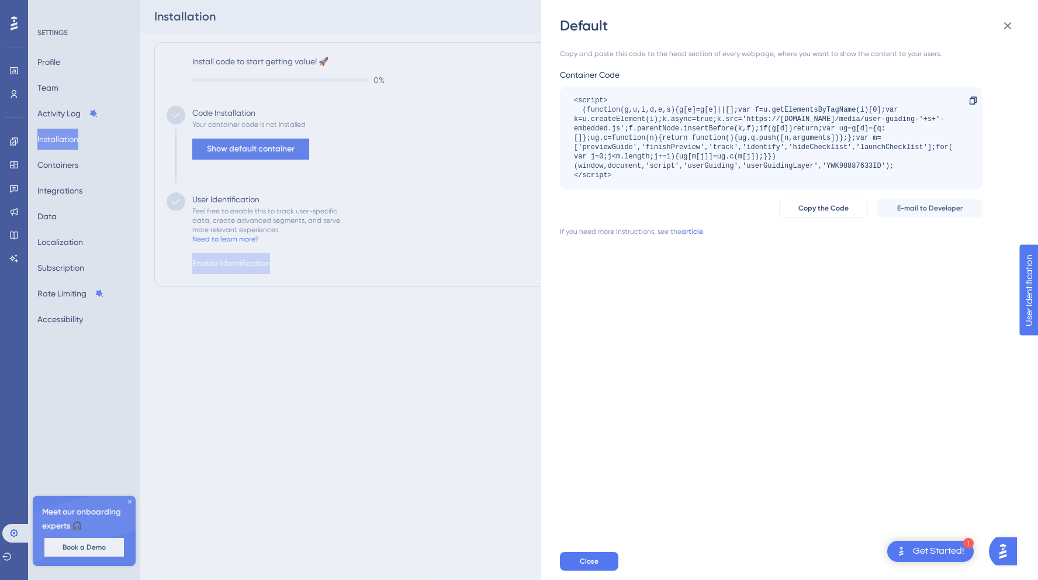
click at [947, 550] on div "Get Started!" at bounding box center [938, 551] width 51 height 13
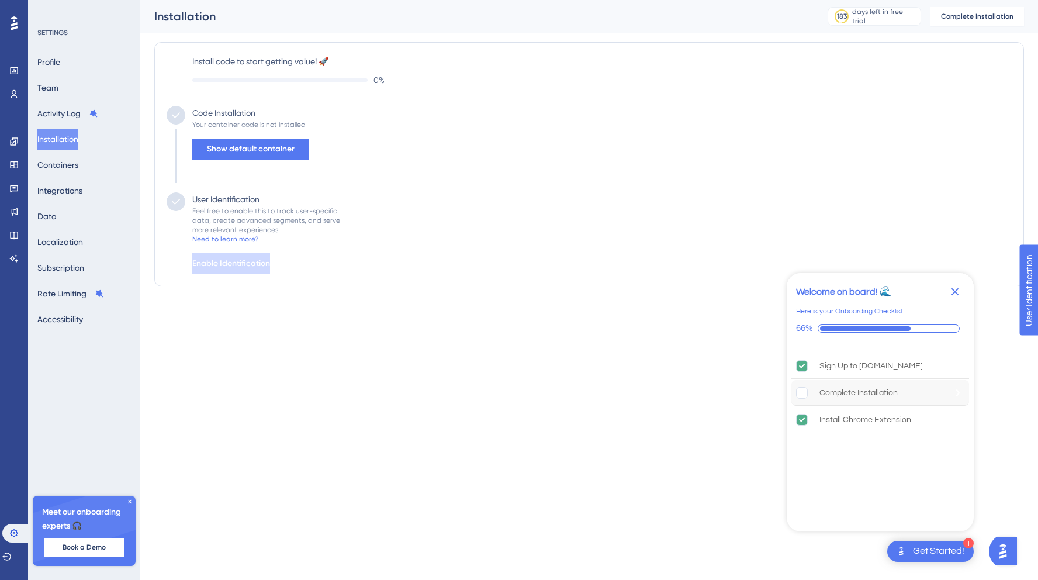
click at [829, 399] on div "Complete Installation" at bounding box center [859, 393] width 78 height 14
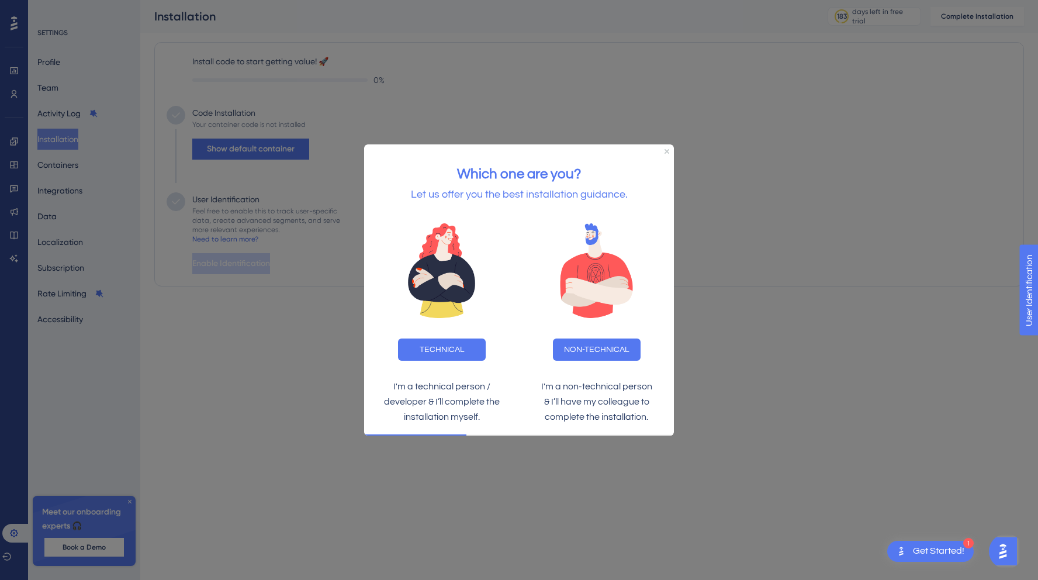
click at [663, 151] on div "Which one are you? Let us offer you the best installation guidance." at bounding box center [519, 178] width 310 height 68
click at [666, 150] on icon "Close Preview" at bounding box center [667, 150] width 5 height 5
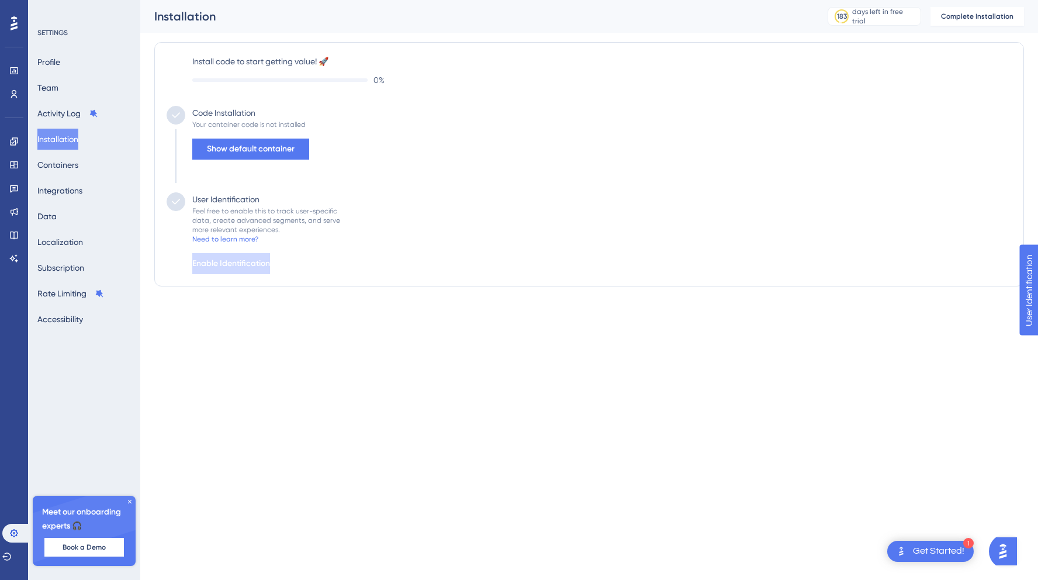
click at [1008, 556] on img "Open AI Assistant Launcher" at bounding box center [1003, 551] width 21 height 21
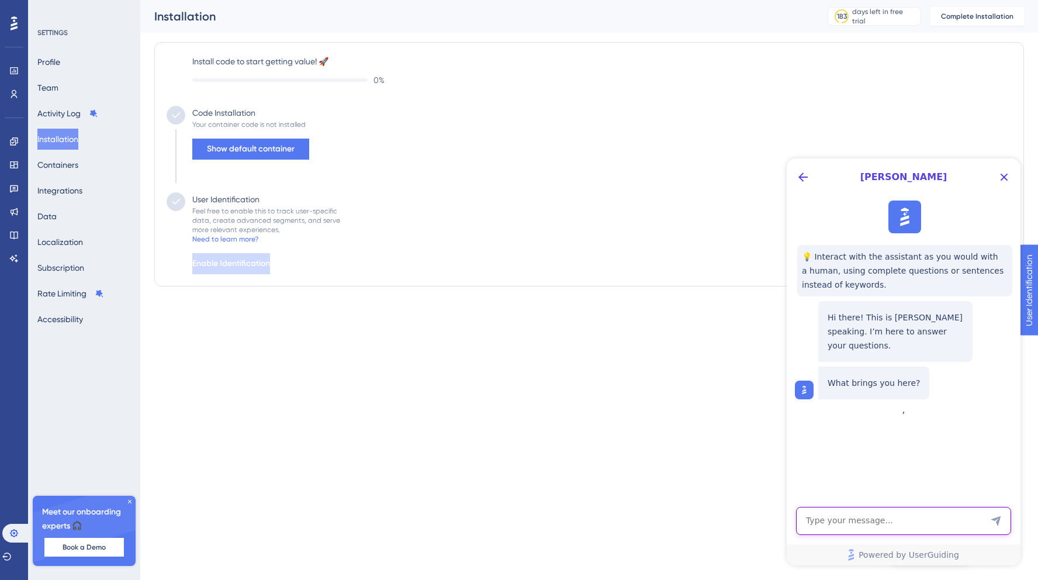
click at [886, 512] on textarea "AI Assistant Text Input" at bounding box center [903, 521] width 215 height 28
click at [798, 180] on icon "Back Button" at bounding box center [803, 177] width 14 height 14
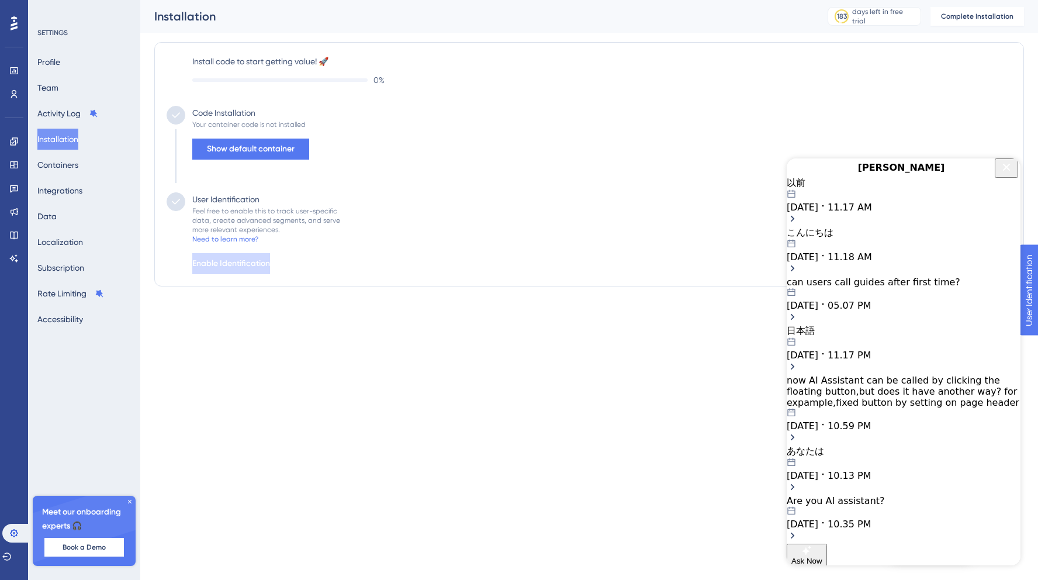
click at [827, 544] on button "Ask Now" at bounding box center [807, 555] width 40 height 23
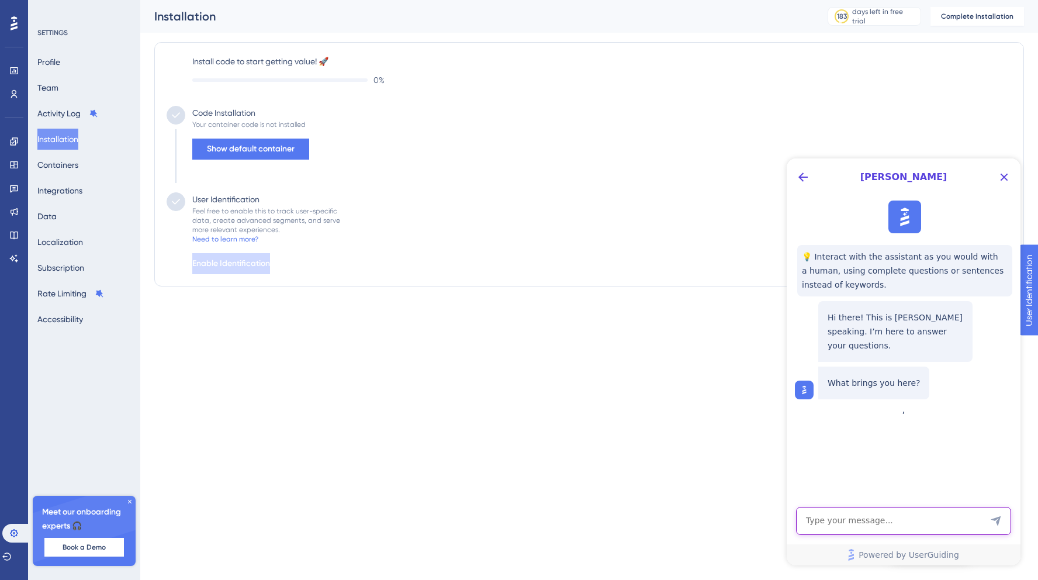
click at [859, 516] on textarea "AI Assistant Text Input" at bounding box center [903, 521] width 215 height 28
type textarea "install guide please"
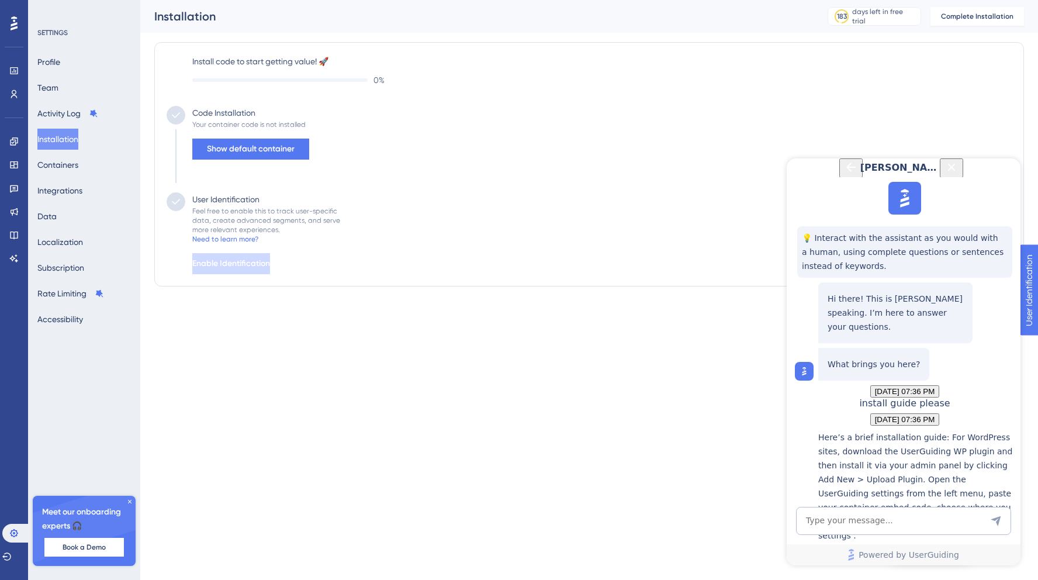
scroll to position [296, 0]
click at [959, 173] on icon "Close Button" at bounding box center [952, 167] width 14 height 14
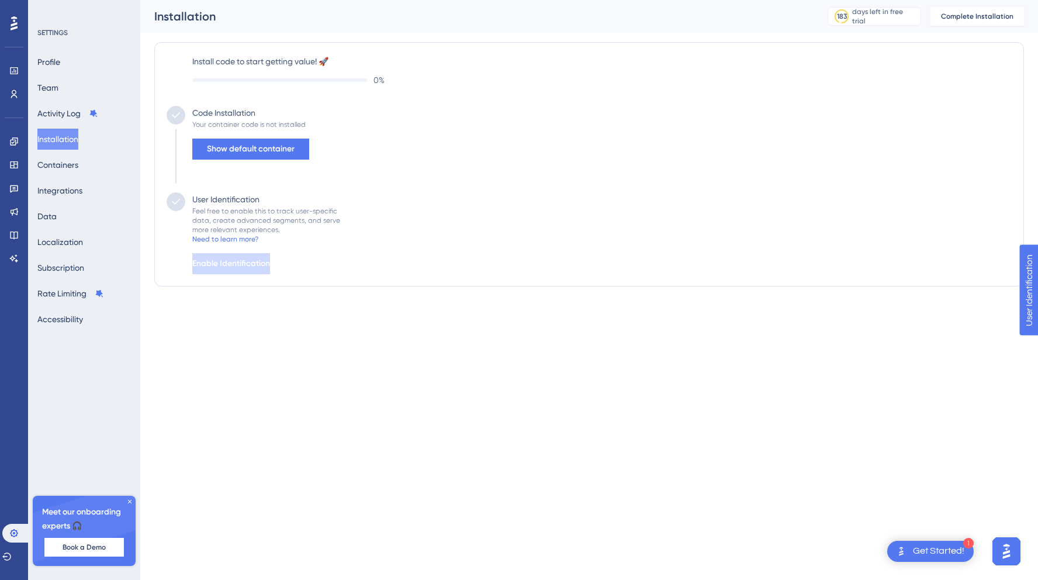
scroll to position [0, 0]
click at [237, 201] on div "User Identification" at bounding box center [225, 199] width 67 height 14
click at [265, 140] on button "Show default container" at bounding box center [250, 149] width 117 height 21
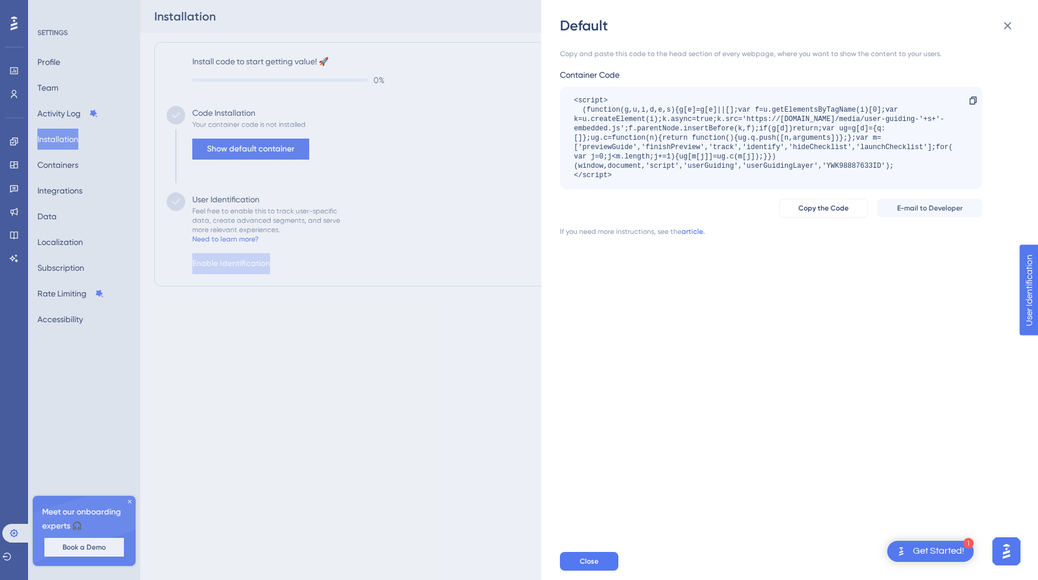
click at [694, 232] on link "article." at bounding box center [693, 231] width 23 height 9
click at [441, 209] on div "Default Copy and paste this code to the head section of every webpage, where yo…" at bounding box center [519, 290] width 1038 height 580
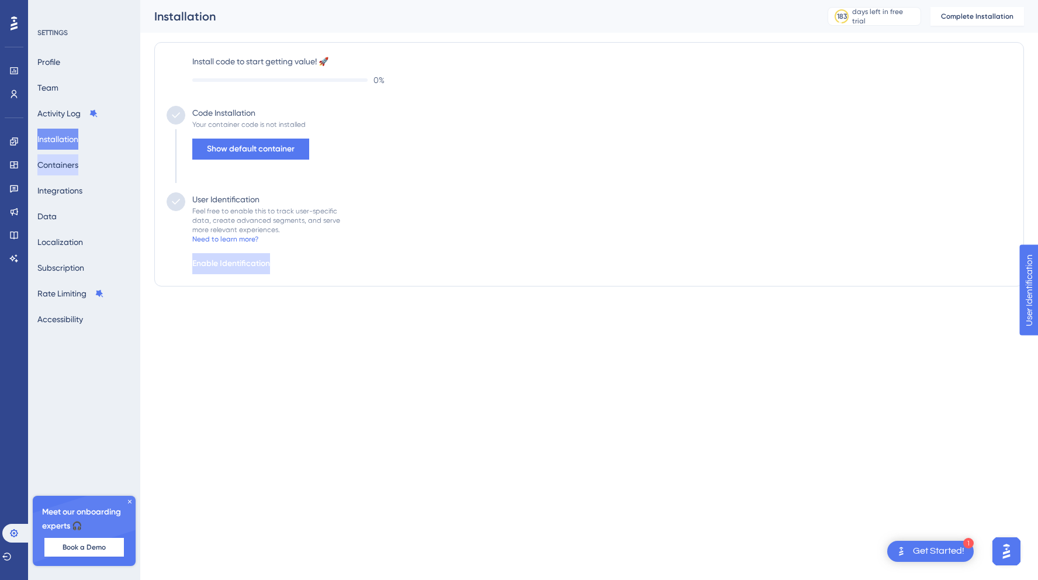
click at [56, 167] on button "Containers" at bounding box center [57, 164] width 41 height 21
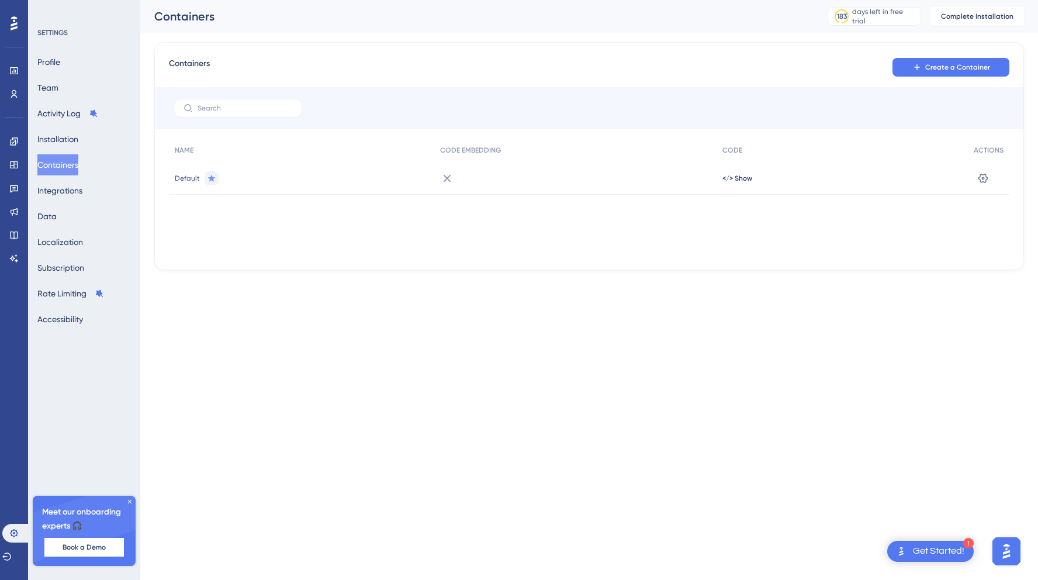
click at [446, 178] on icon at bounding box center [448, 178] width 8 height 8
click at [742, 177] on span "</> Show" at bounding box center [738, 178] width 30 height 9
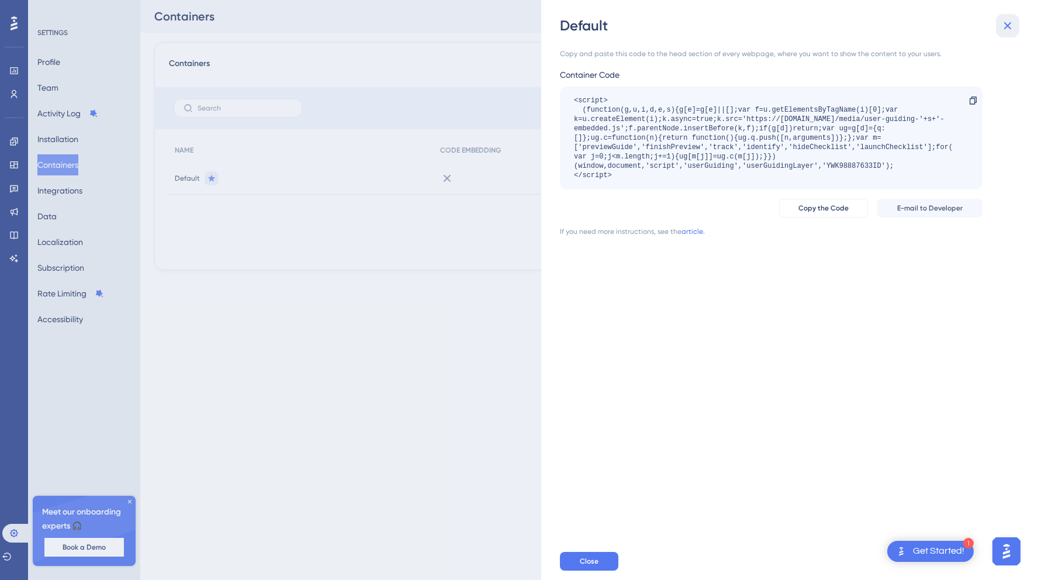
click at [1014, 30] on icon at bounding box center [1008, 26] width 14 height 14
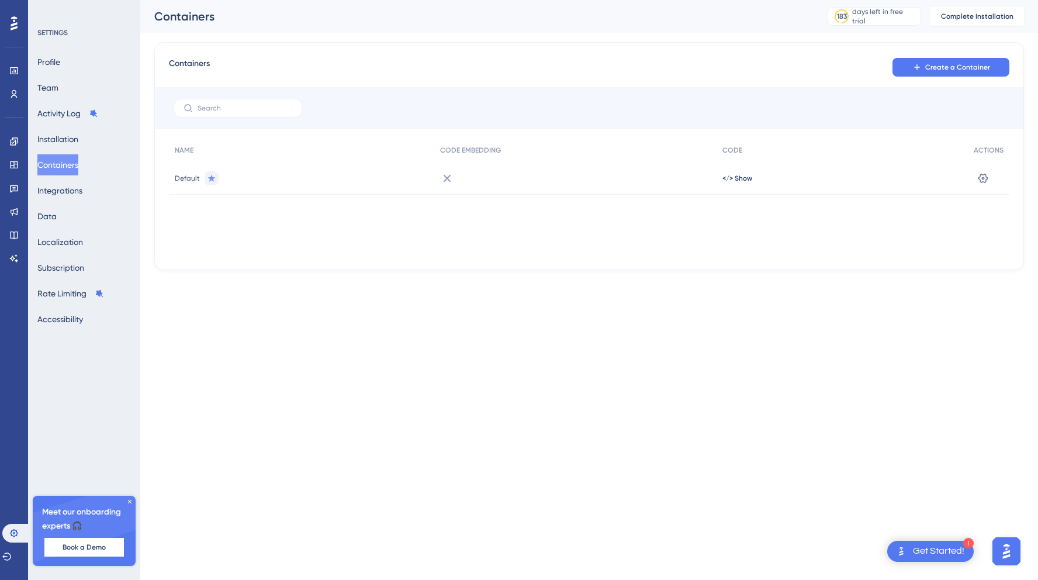
click at [409, 0] on html "1 Get Started! Performance Users Engagement Widgets Feedback Product Updates Kn…" at bounding box center [519, 0] width 1038 height 0
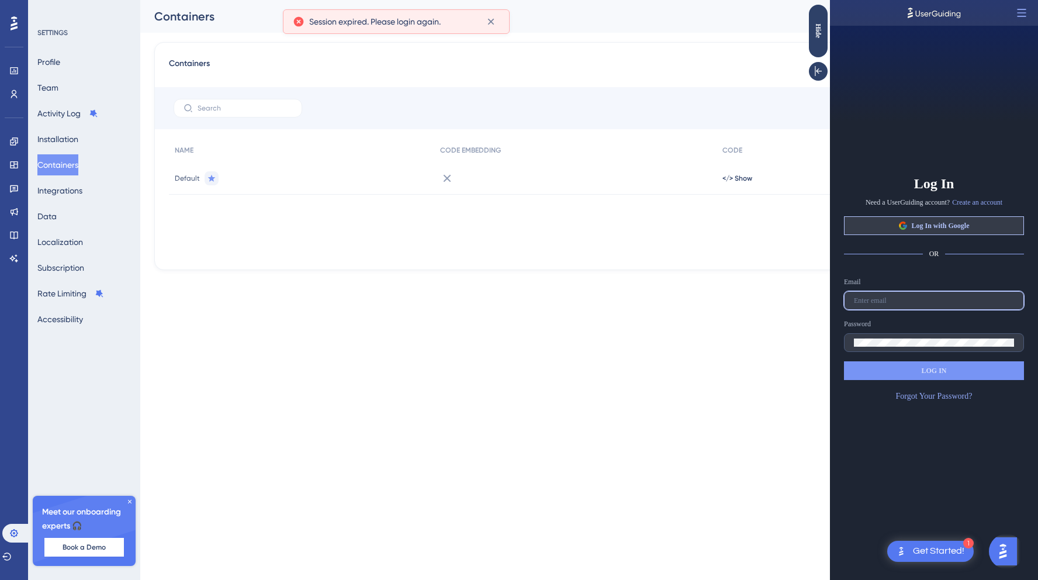
type input "test10@monoi.work"
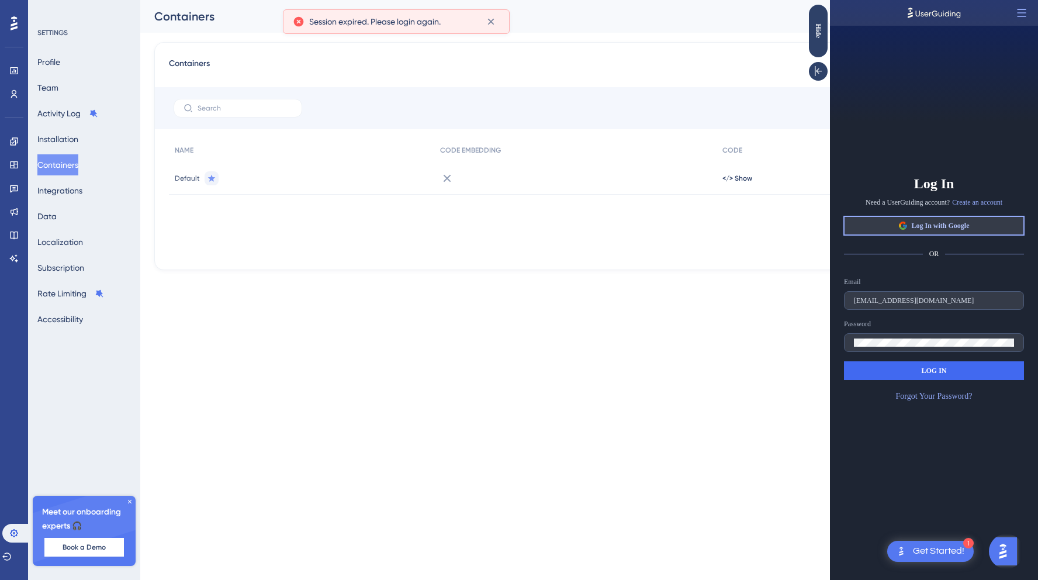
click at [936, 219] on button "Log In with Google" at bounding box center [934, 225] width 180 height 19
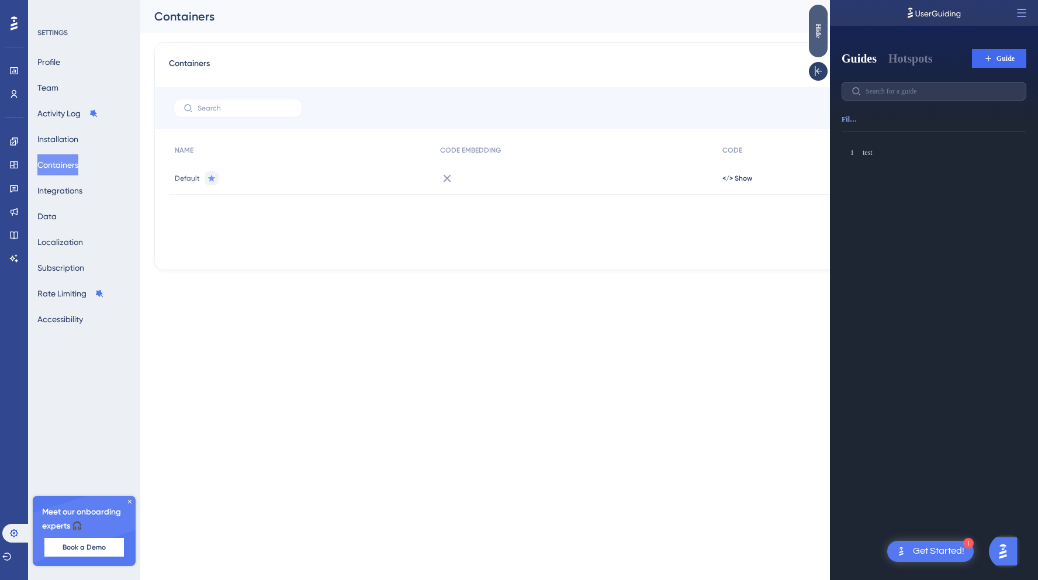
click at [820, 47] on div "Hide" at bounding box center [818, 31] width 19 height 53
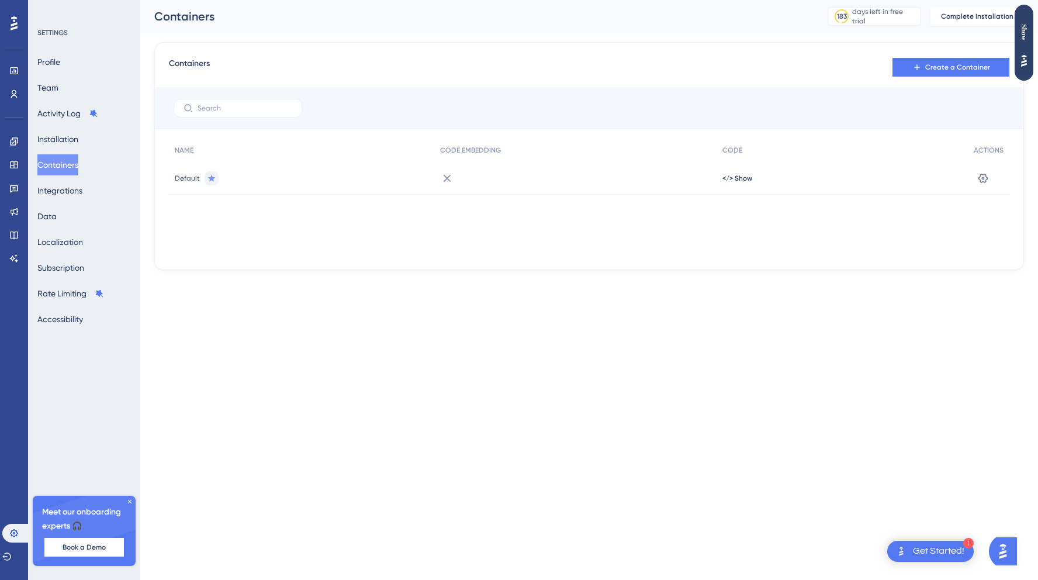
click at [605, 113] on div at bounding box center [589, 108] width 869 height 42
click at [1021, 29] on div "Show" at bounding box center [1024, 32] width 19 height 16
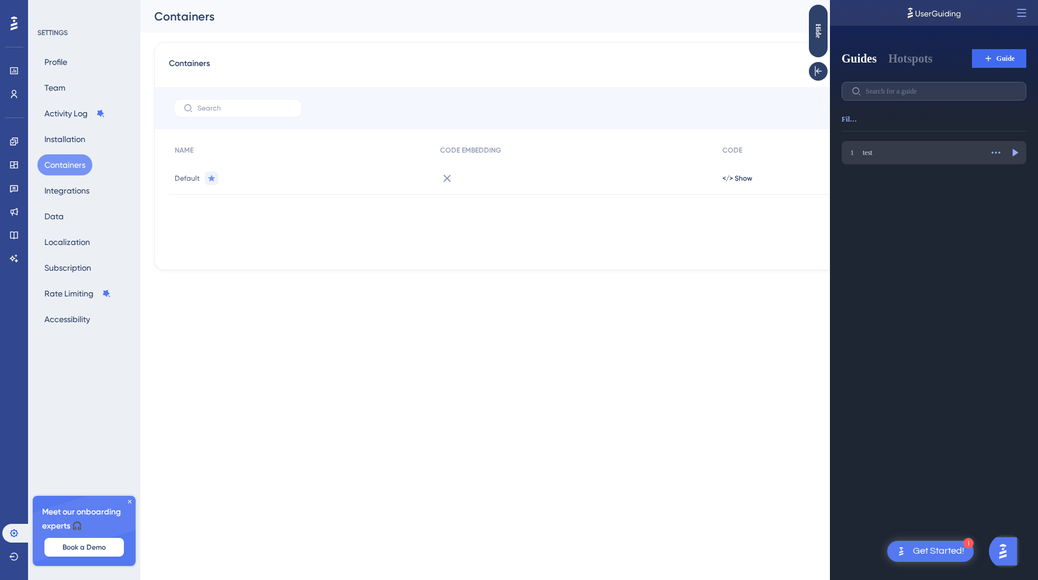
click at [898, 157] on div "test" at bounding box center [922, 152] width 119 height 9
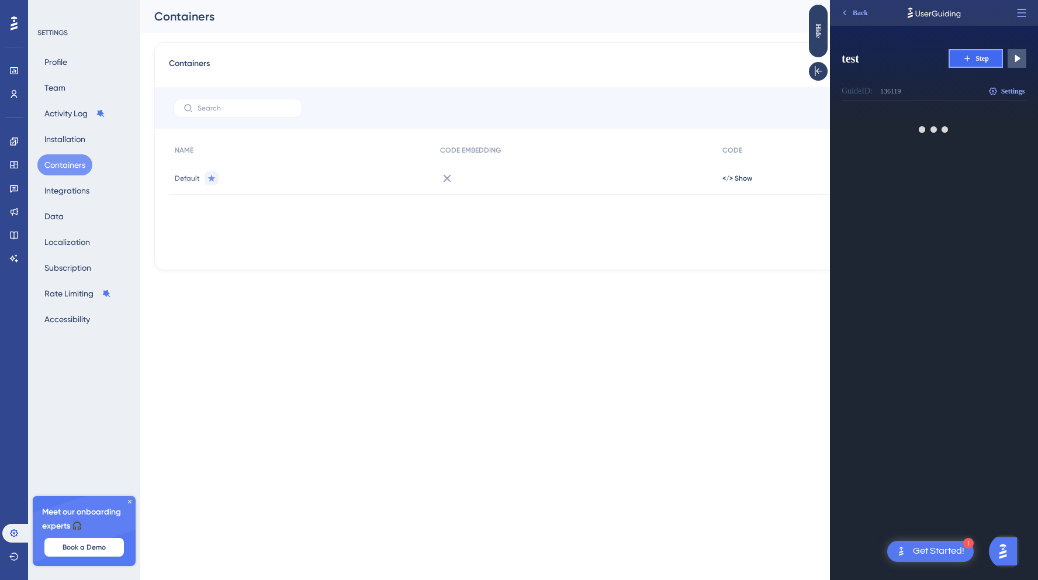
click at [972, 51] on button "Step" at bounding box center [976, 58] width 54 height 19
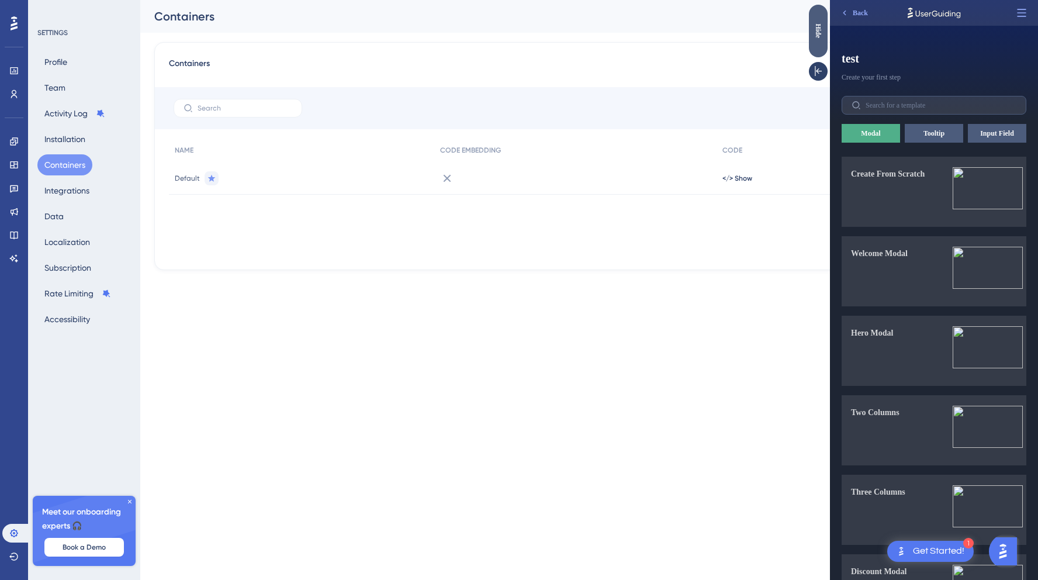
click at [815, 50] on div "Hide" at bounding box center [818, 31] width 19 height 53
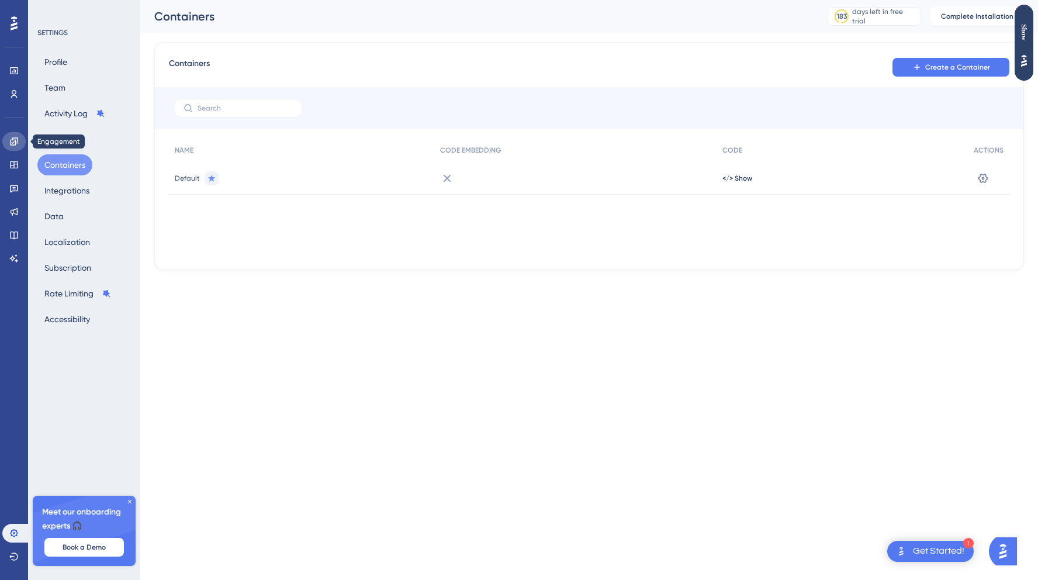
click at [14, 139] on icon at bounding box center [13, 141] width 9 height 9
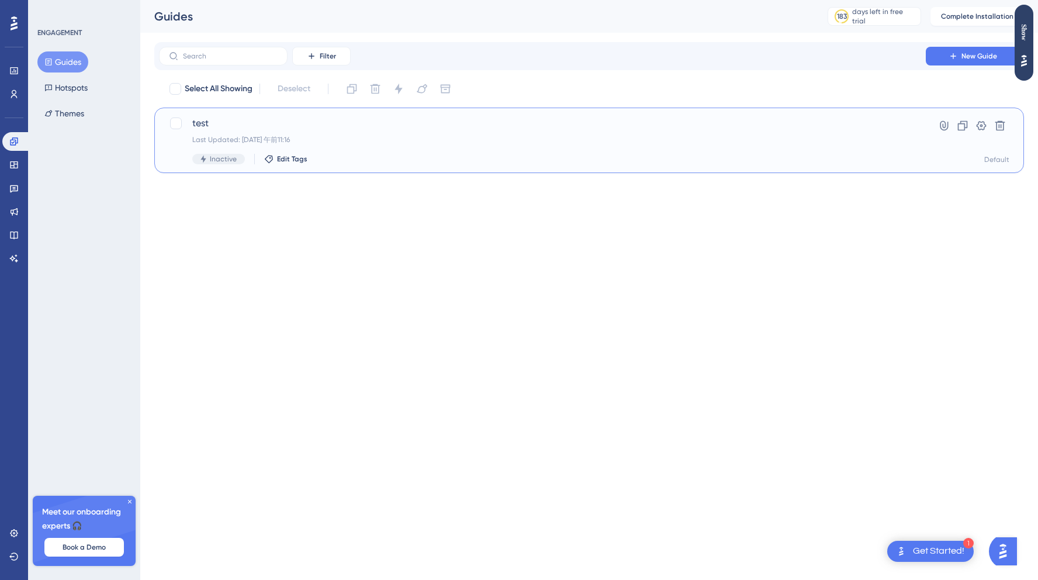
click at [440, 130] on span "test" at bounding box center [542, 123] width 700 height 14
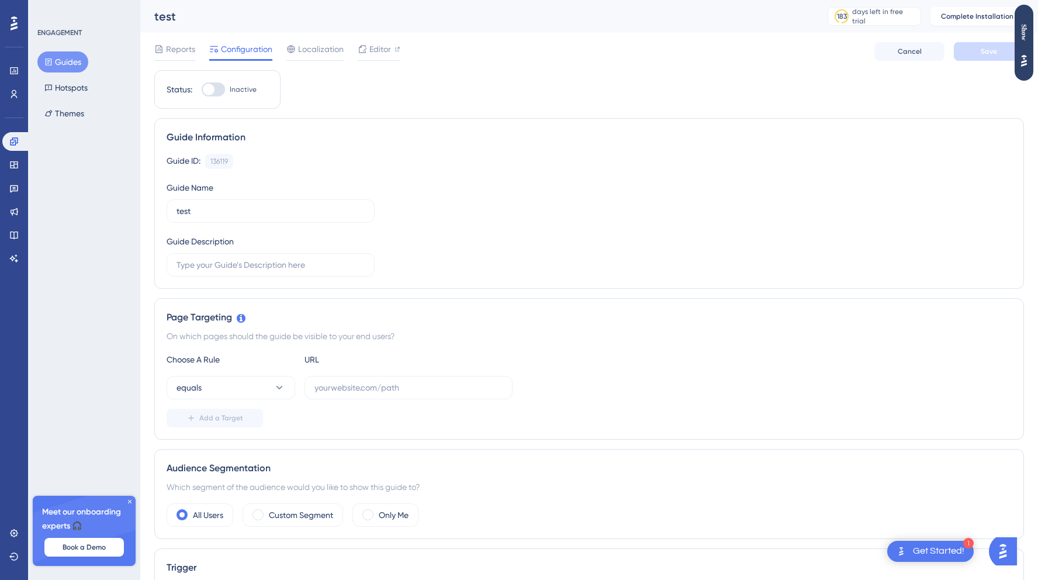
click at [215, 95] on div at bounding box center [213, 89] width 23 height 14
click at [202, 90] on input "Inactive" at bounding box center [201, 89] width 1 height 1
checkbox input "false"
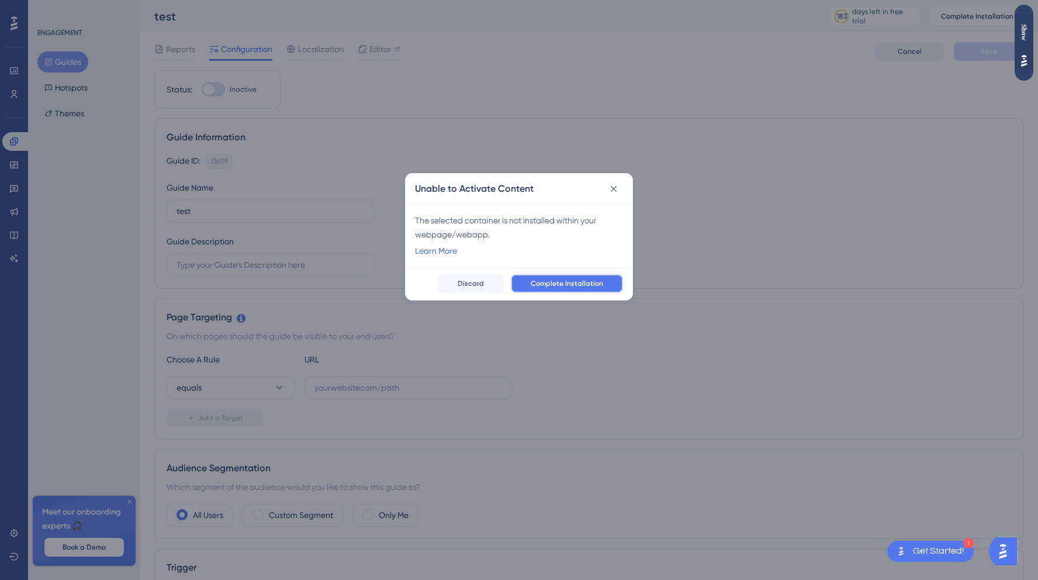
click at [555, 281] on span "Complete Installation" at bounding box center [567, 283] width 72 height 9
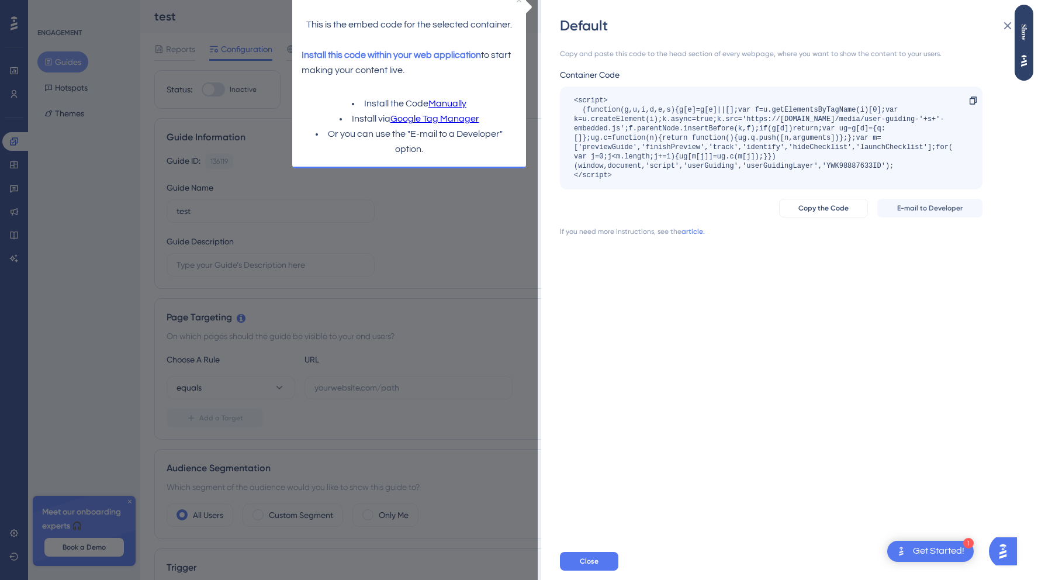
click at [421, 277] on div "Default Copy and paste this code to the head section of every webpage, where yo…" at bounding box center [519, 290] width 1038 height 580
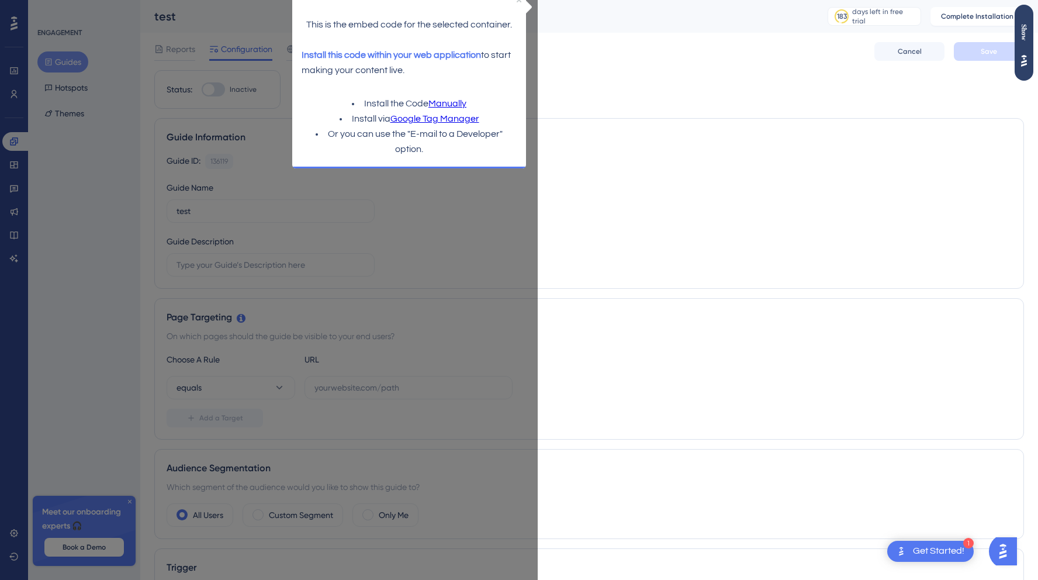
click at [443, 274] on div "Guide ID: 136119 Copy Guide Name test Guide Description" at bounding box center [589, 215] width 845 height 123
click at [904, 52] on span "Cancel" at bounding box center [910, 51] width 24 height 9
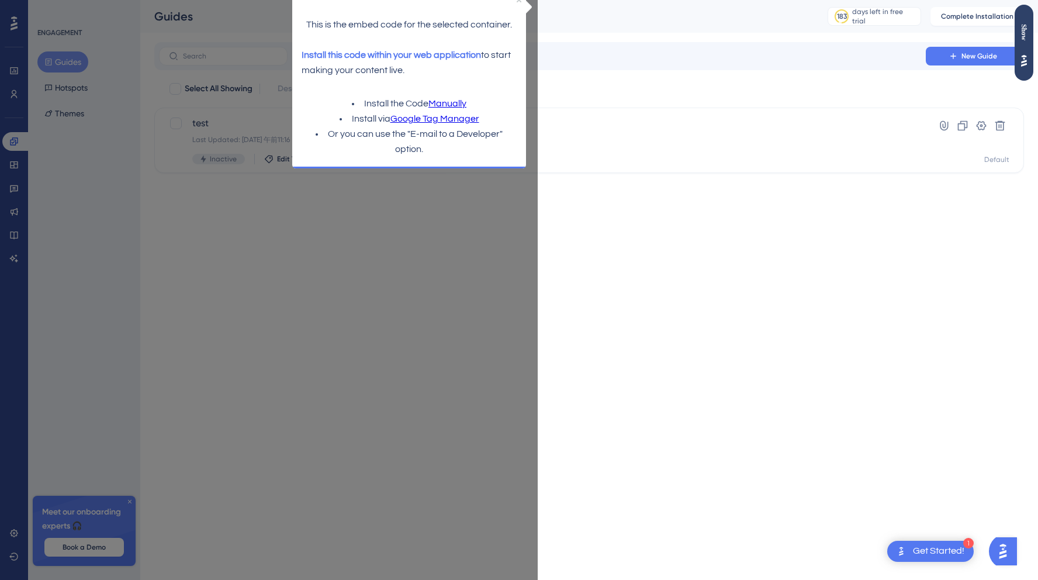
click at [281, 83] on div "This is the embed code for the selected container. Install this code within you…" at bounding box center [409, 68] width 257 height 175
click at [500, 0] on html "1 Get Started! Performance Users Engagement Widgets Feedback Product Updates Kn…" at bounding box center [519, 0] width 1038 height 0
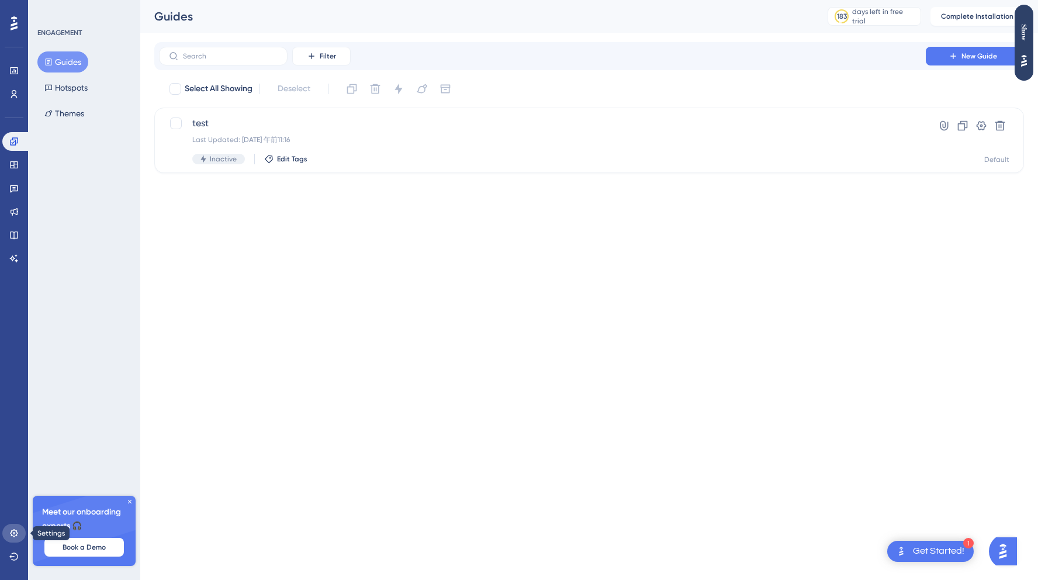
click at [18, 534] on icon at bounding box center [13, 532] width 9 height 9
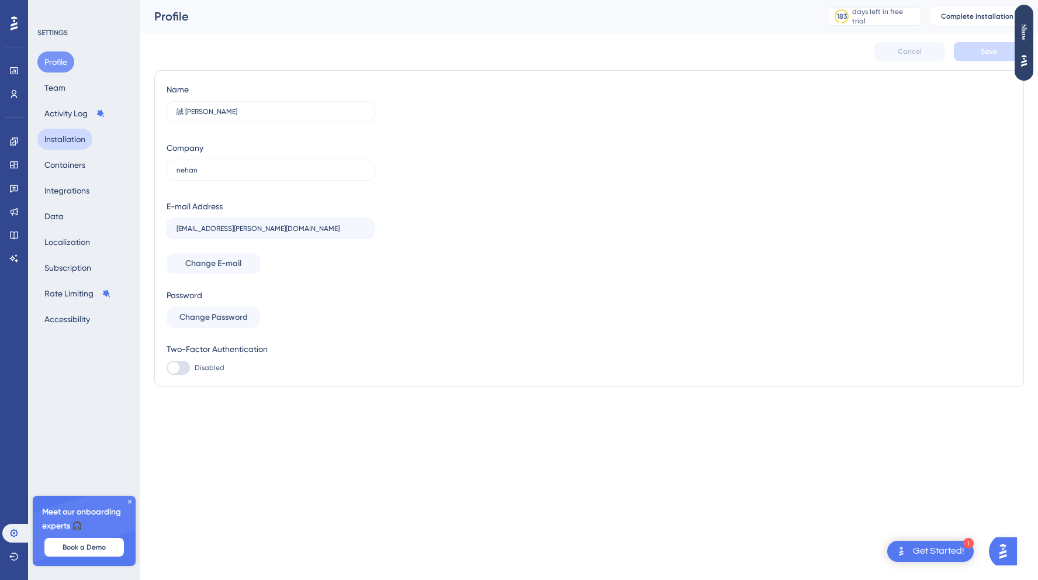
click at [74, 143] on button "Installation" at bounding box center [64, 139] width 55 height 21
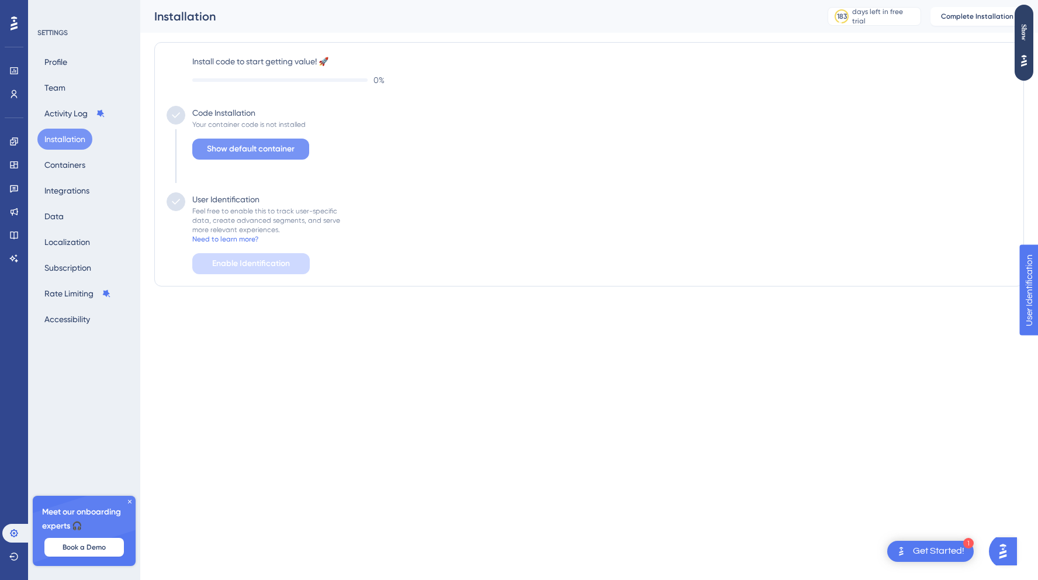
click at [250, 148] on span "Show default container" at bounding box center [251, 149] width 88 height 14
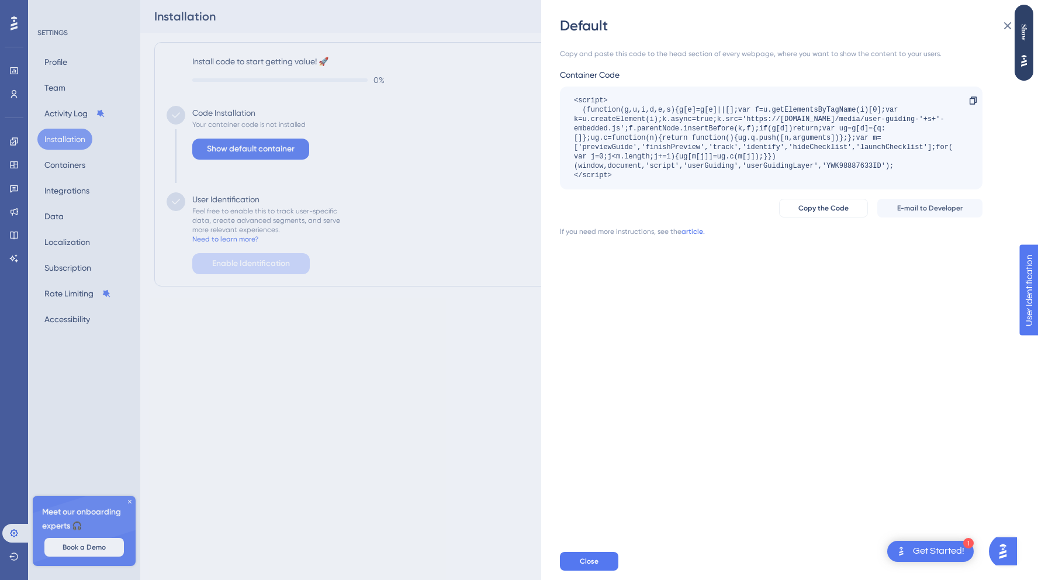
click at [448, 230] on div "Default Copy and paste this code to the head section of every webpage, where yo…" at bounding box center [519, 290] width 1038 height 580
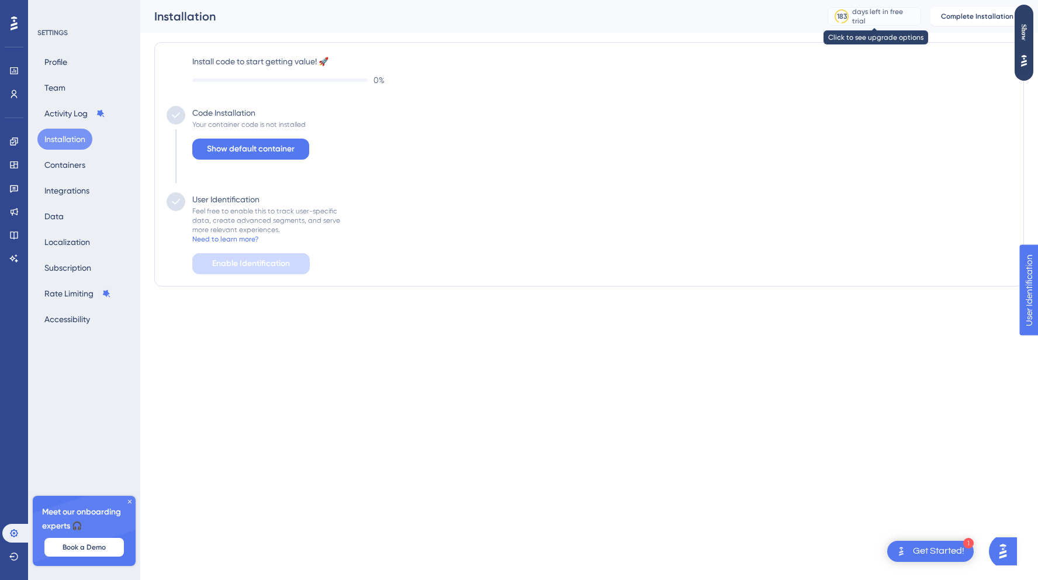
click at [876, 11] on div "183 days left in free trial" at bounding box center [875, 16] width 94 height 19
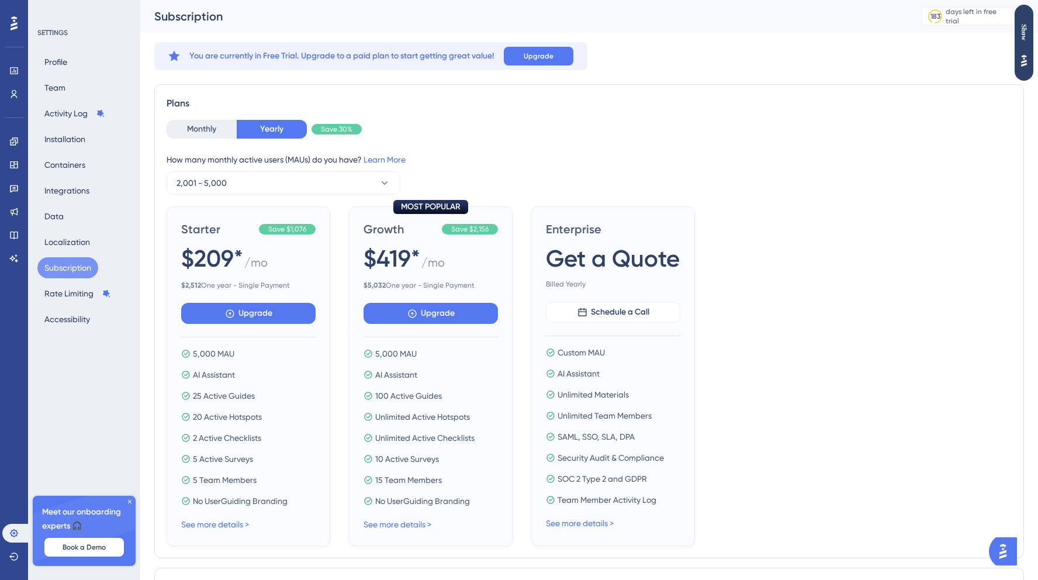
click at [57, 72] on div "Profile Team Activity Log Installation Containers Integrations Data Localizatio…" at bounding box center [84, 190] width 95 height 278
click at [57, 71] on button "Profile" at bounding box center [55, 61] width 37 height 21
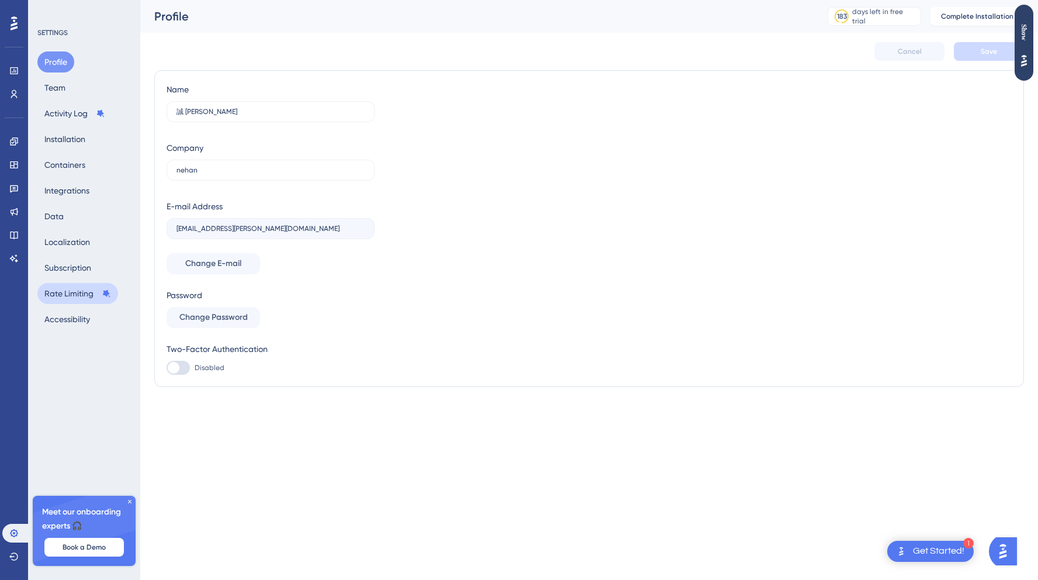
click at [68, 289] on button "Rate Limiting" at bounding box center [77, 293] width 81 height 21
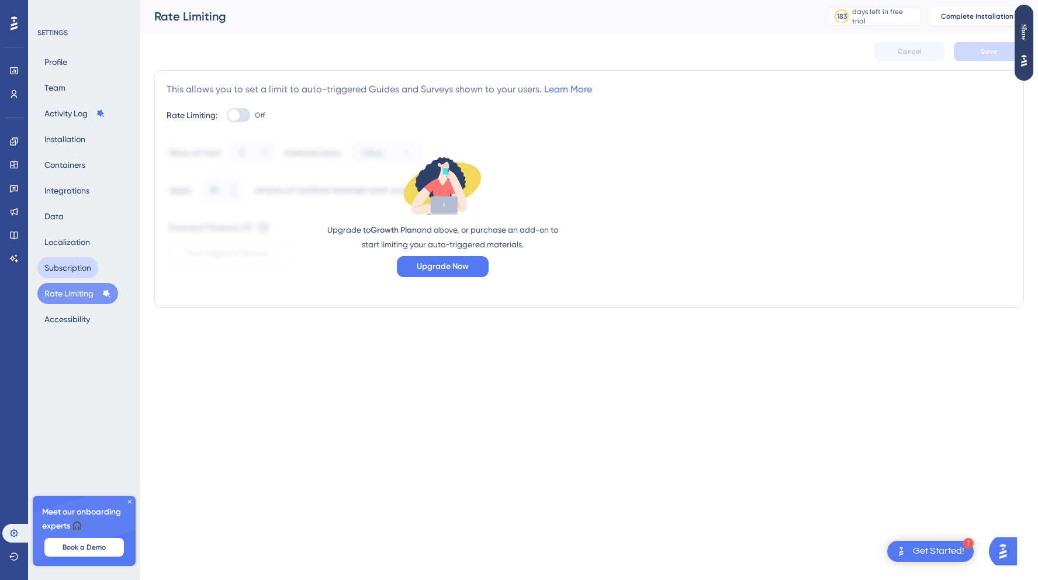
click at [69, 261] on button "Subscription" at bounding box center [67, 267] width 61 height 21
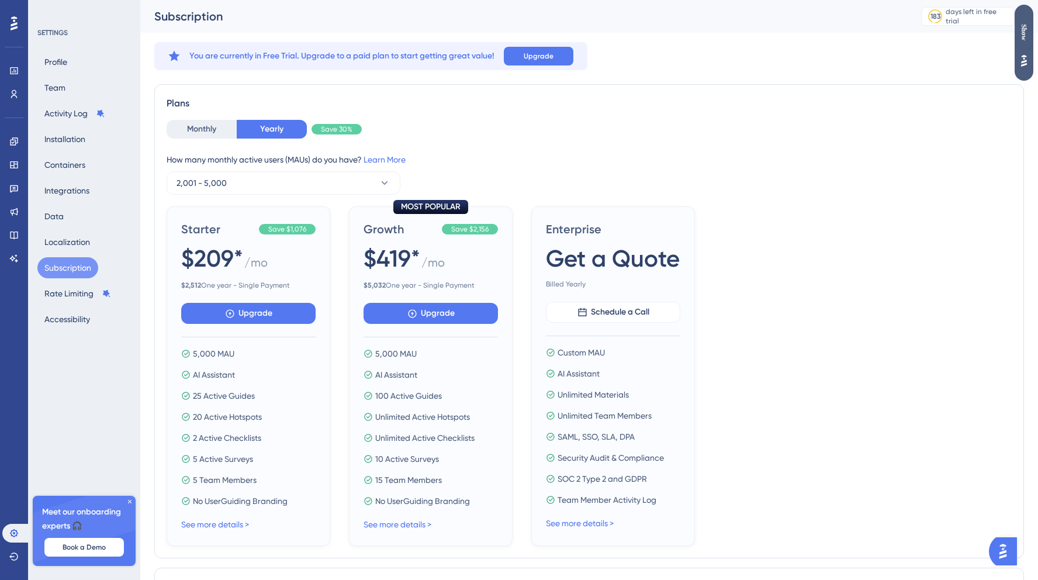
click at [1026, 69] on div "Show" at bounding box center [1024, 43] width 19 height 76
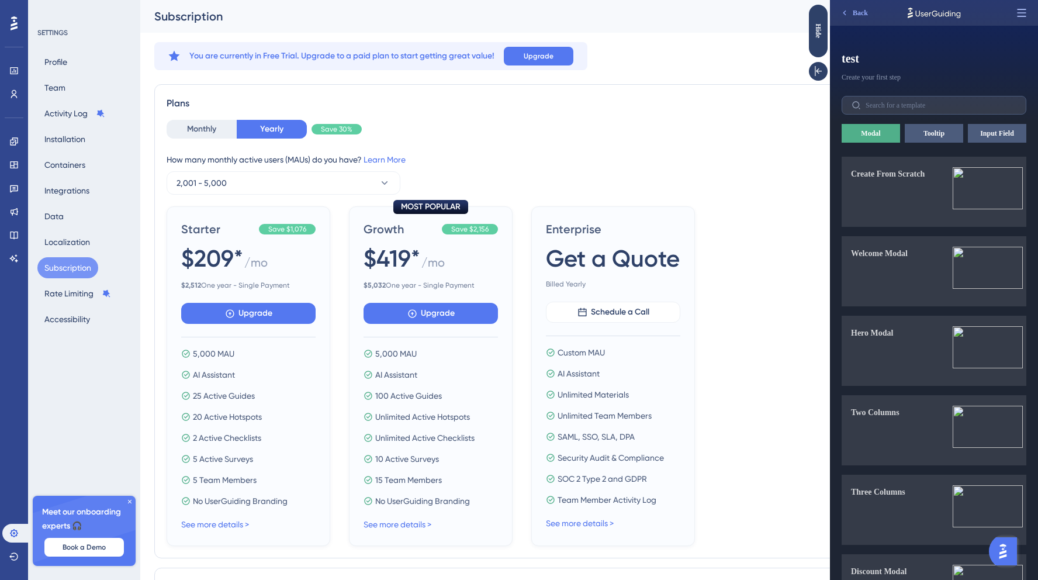
click at [1025, 8] on icon at bounding box center [1022, 13] width 12 height 12
click at [817, 66] on icon at bounding box center [819, 71] width 12 height 12
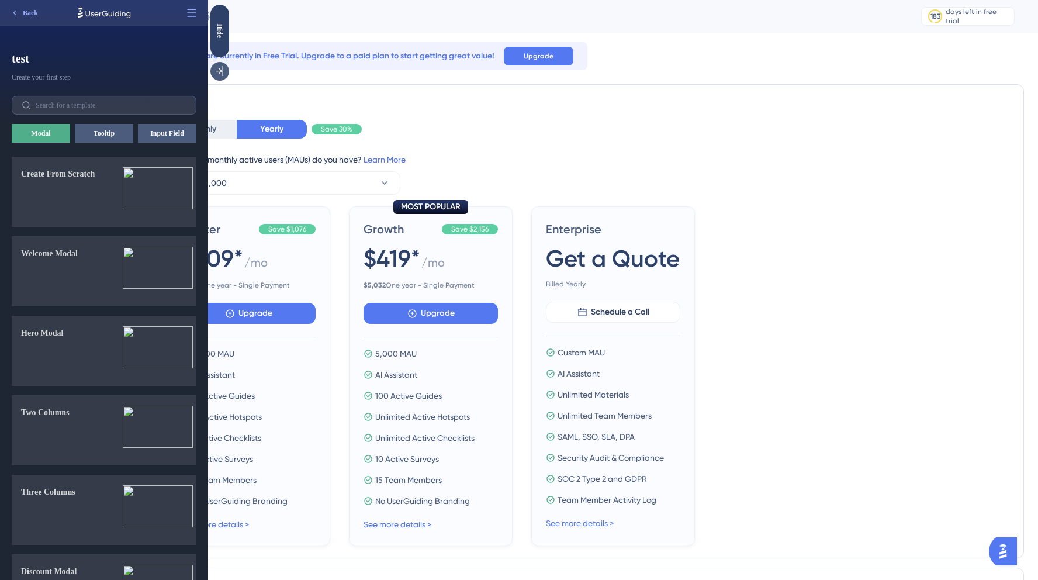
click at [223, 75] on icon at bounding box center [219, 71] width 7 height 10
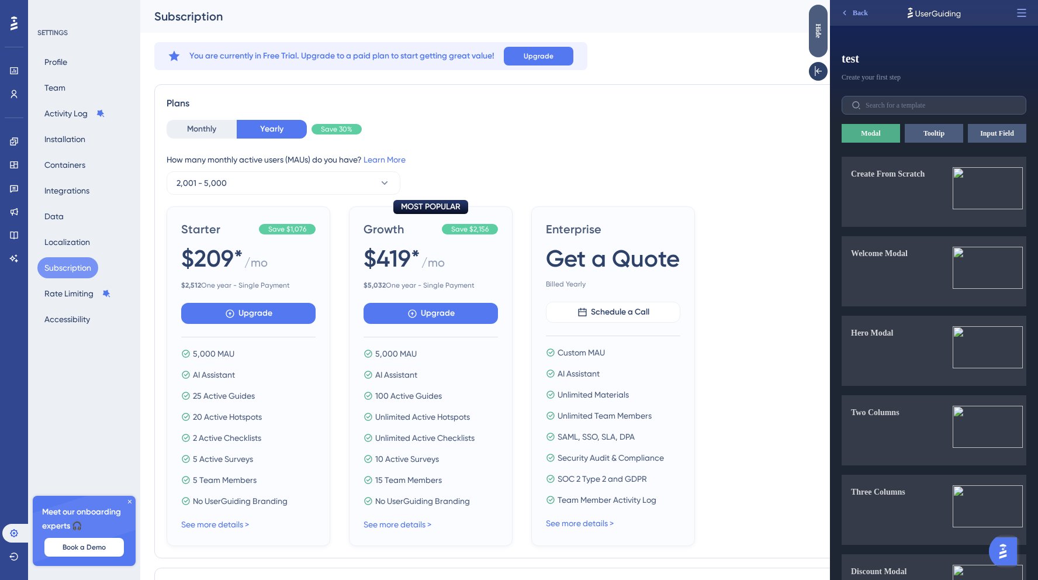
click at [818, 38] on div "Hide" at bounding box center [818, 30] width 19 height 15
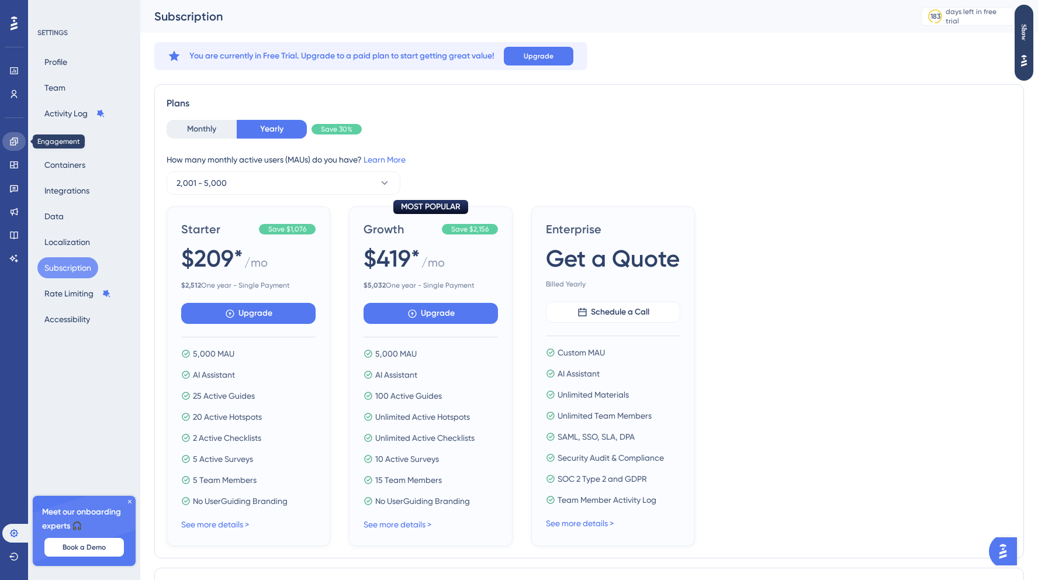
click at [13, 134] on link at bounding box center [13, 141] width 23 height 19
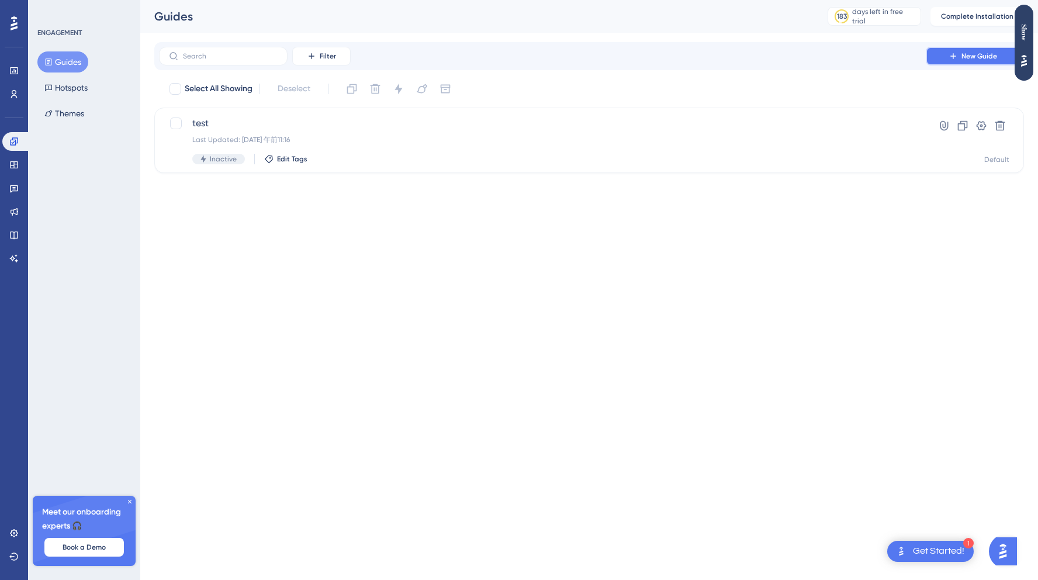
click at [977, 52] on span "New Guide" at bounding box center [980, 55] width 36 height 9
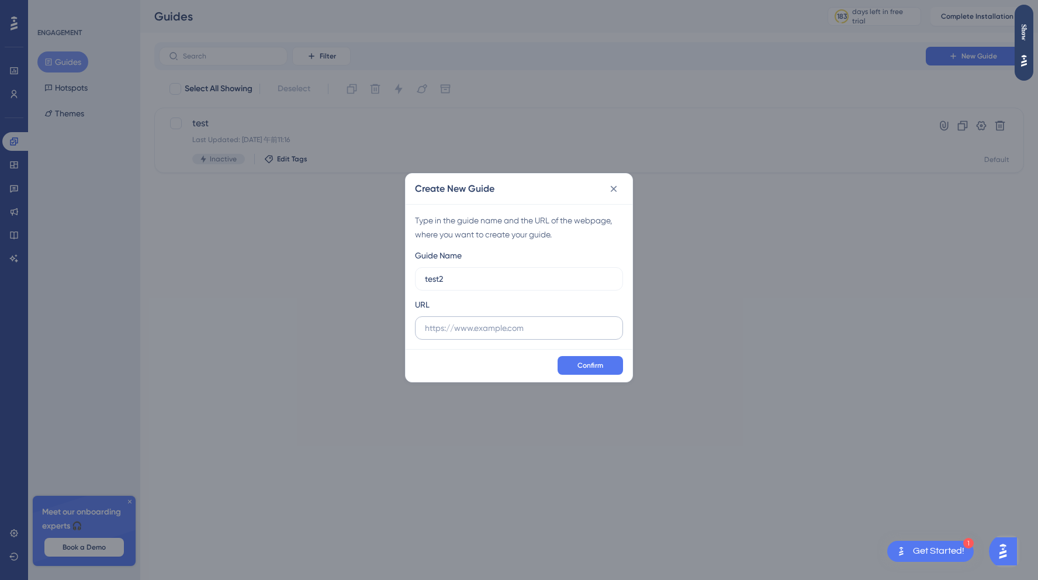
type input "test2"
click at [460, 323] on input "text" at bounding box center [519, 328] width 188 height 13
paste input "http://localhost:8088/"
type input "http://localhost:8088"
click at [606, 360] on button "Confirm" at bounding box center [590, 365] width 65 height 19
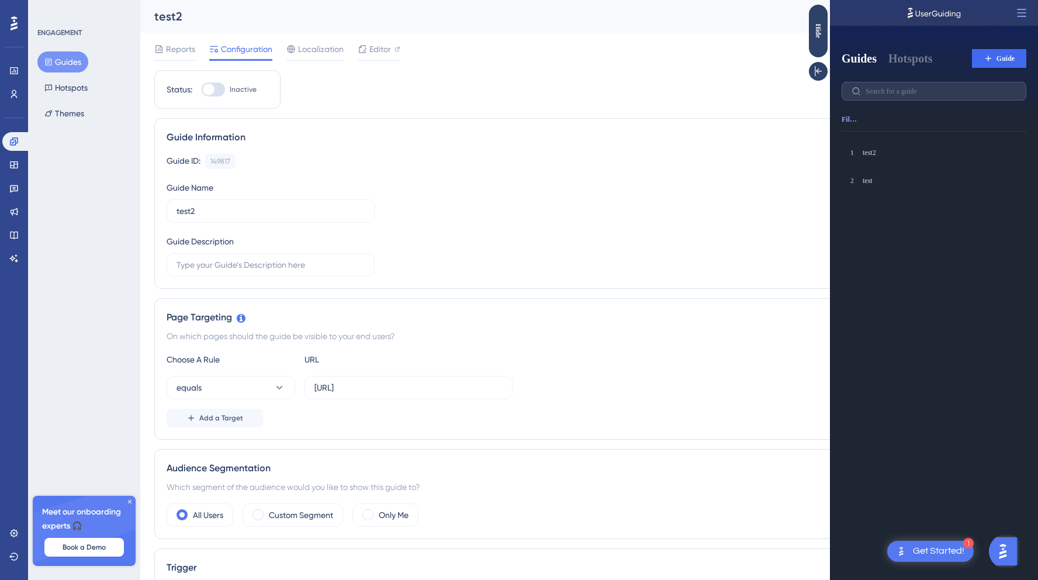
click at [60, 65] on button "Guides" at bounding box center [62, 61] width 51 height 21
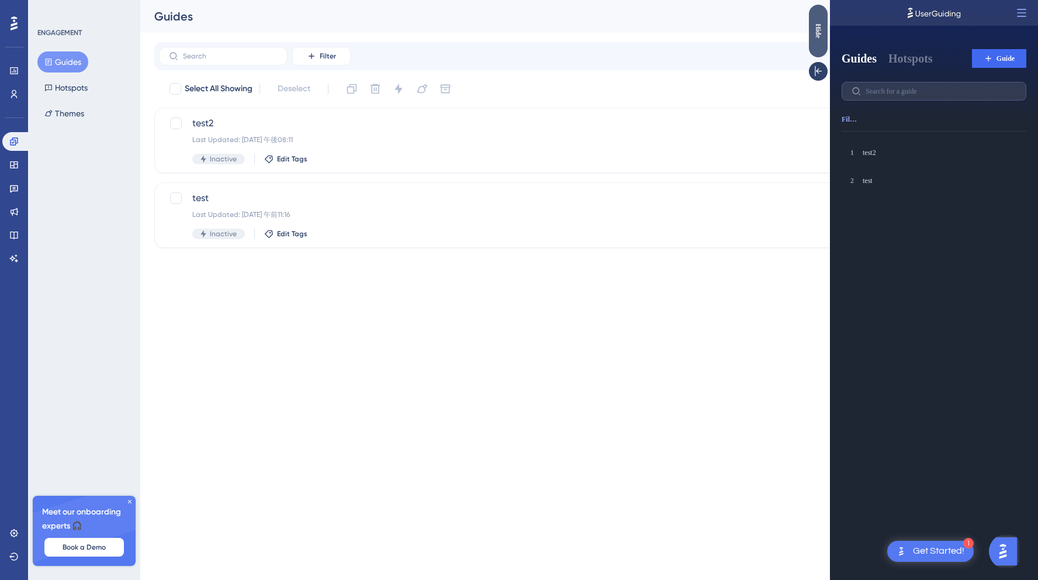
click at [818, 49] on div "Hide" at bounding box center [818, 31] width 19 height 53
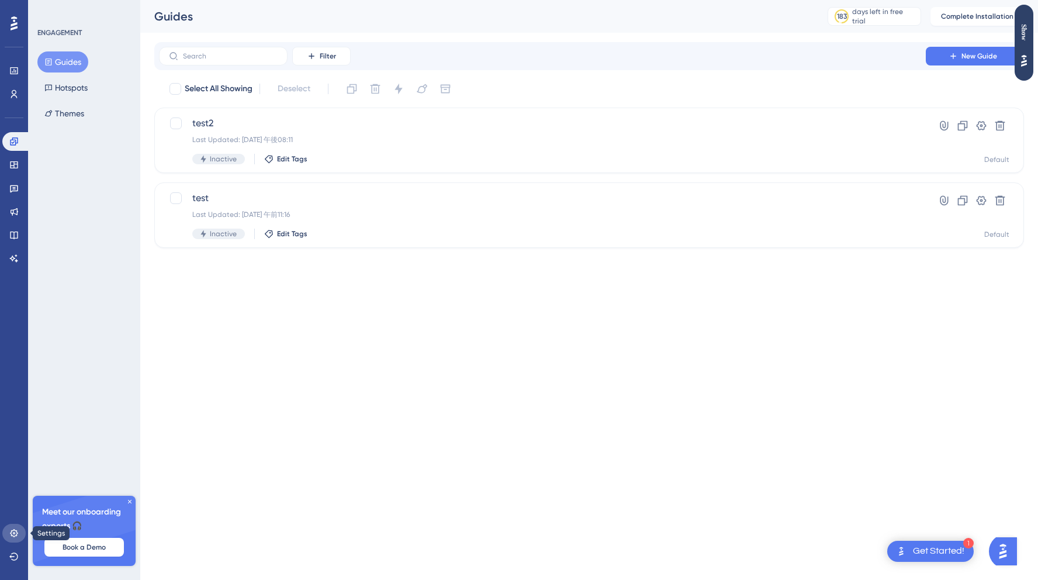
click at [16, 527] on link at bounding box center [13, 533] width 23 height 19
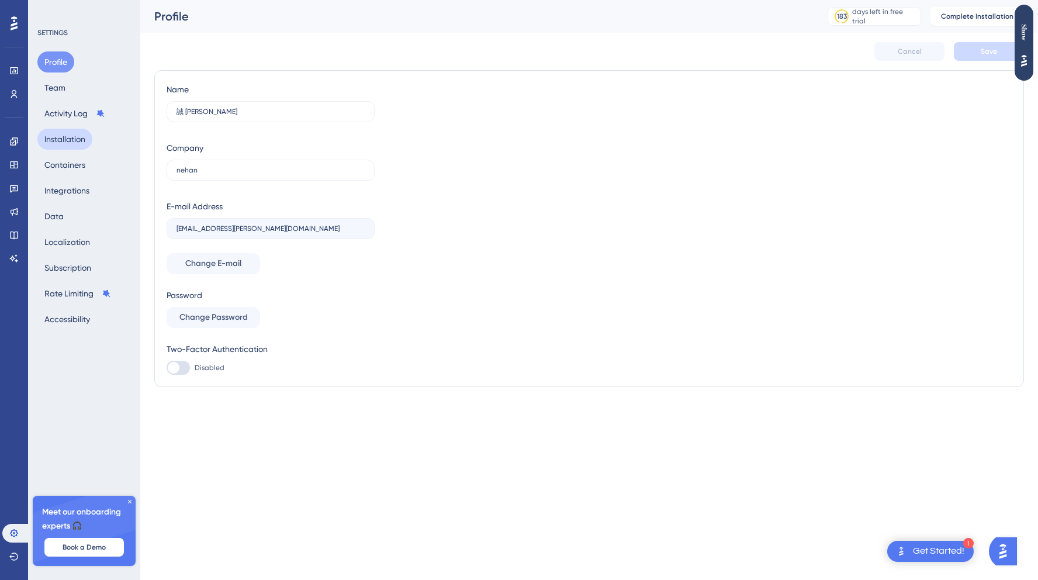
click at [77, 141] on button "Installation" at bounding box center [64, 139] width 55 height 21
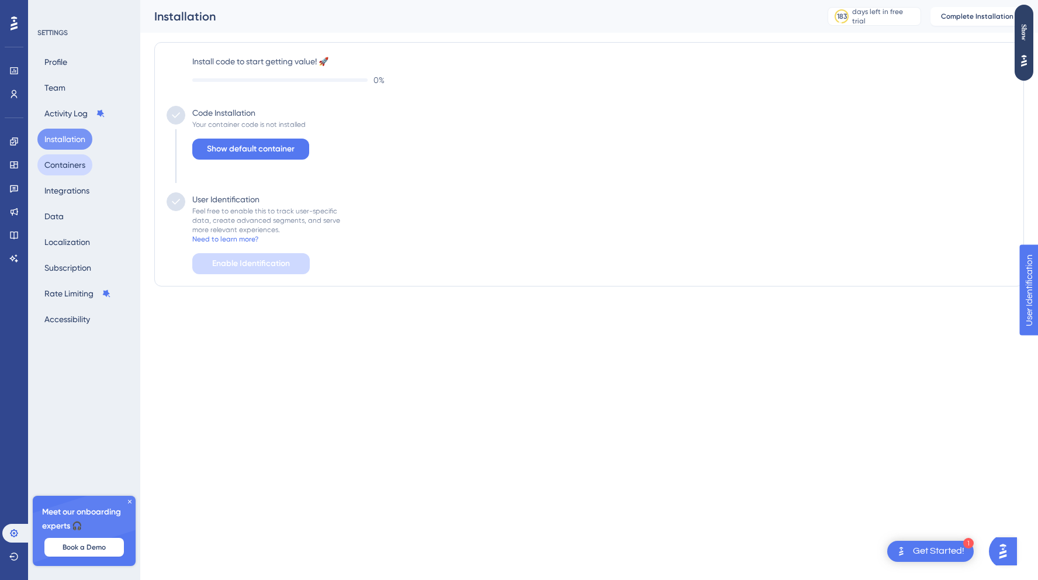
click at [75, 158] on button "Containers" at bounding box center [64, 164] width 55 height 21
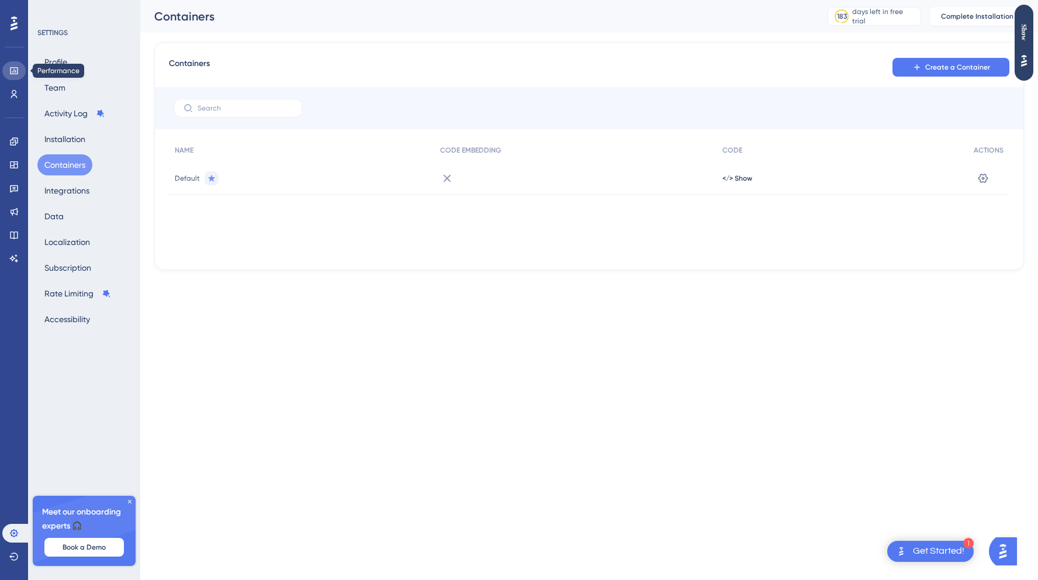
click at [7, 72] on link at bounding box center [13, 70] width 23 height 19
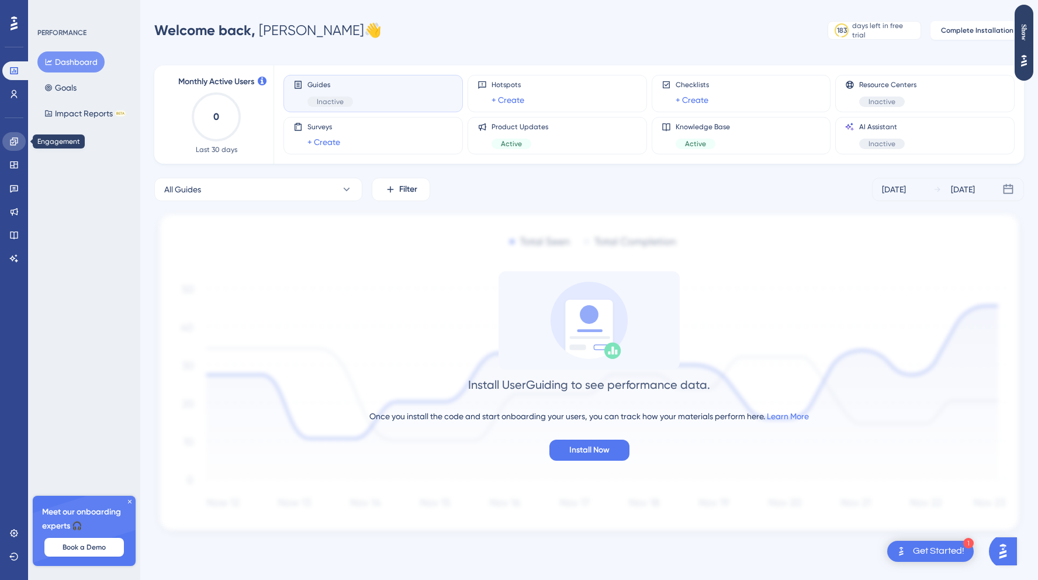
click at [18, 139] on icon at bounding box center [14, 141] width 8 height 8
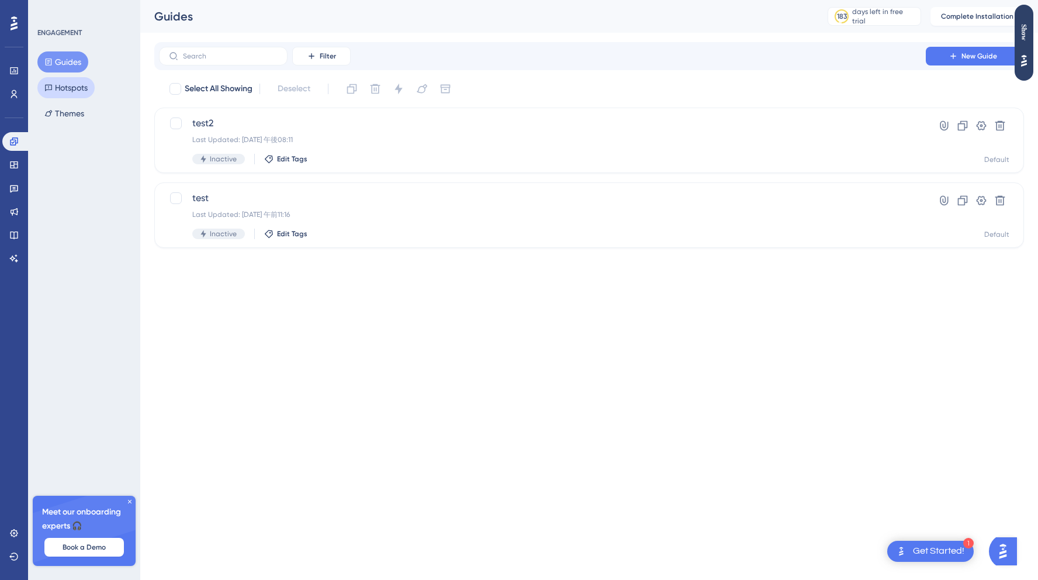
click at [78, 93] on button "Hotspots" at bounding box center [65, 87] width 57 height 21
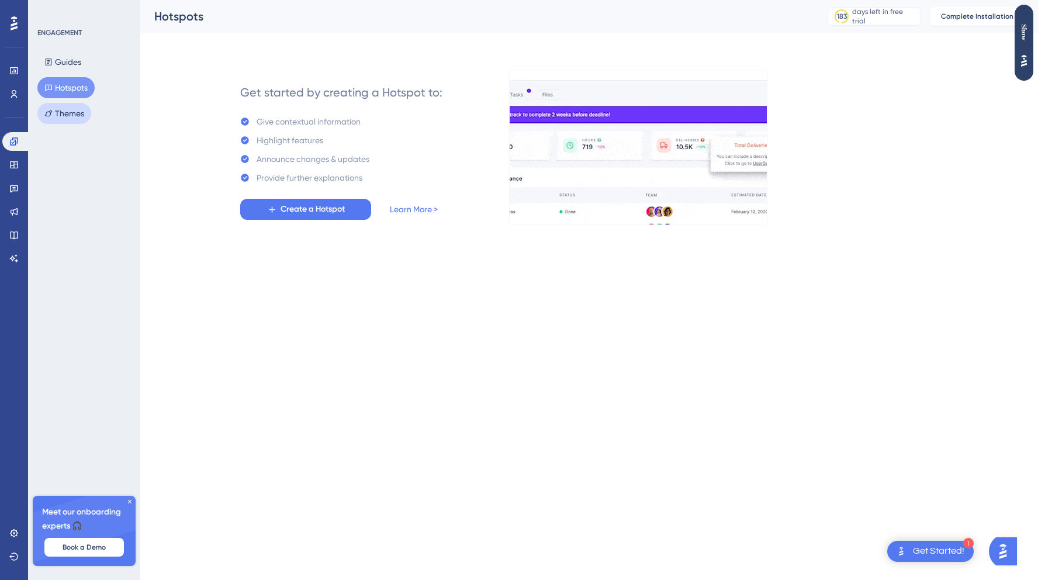
click at [72, 115] on button "Themes" at bounding box center [64, 113] width 54 height 21
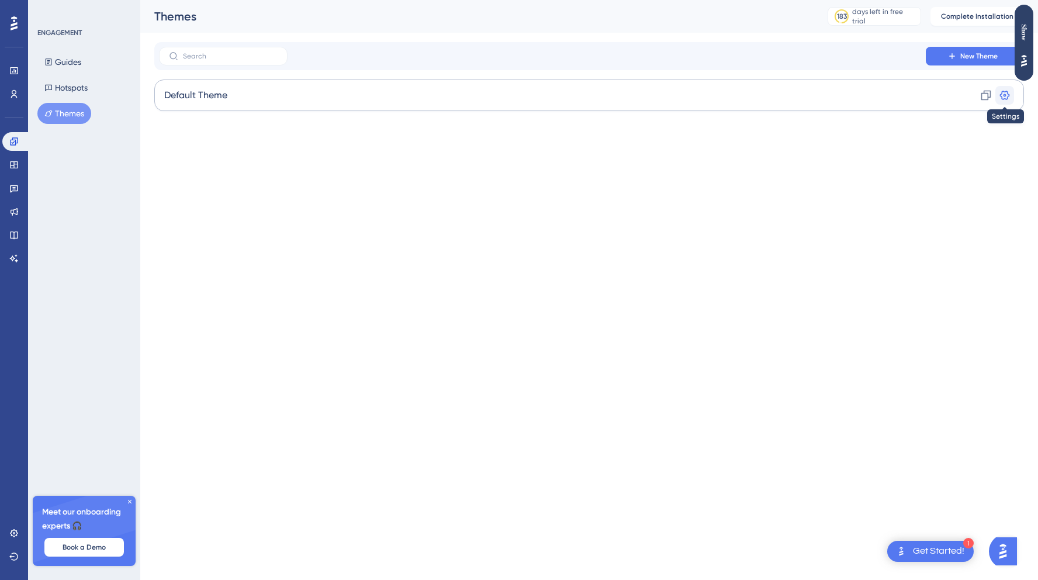
click at [1003, 91] on icon at bounding box center [1005, 95] width 10 height 9
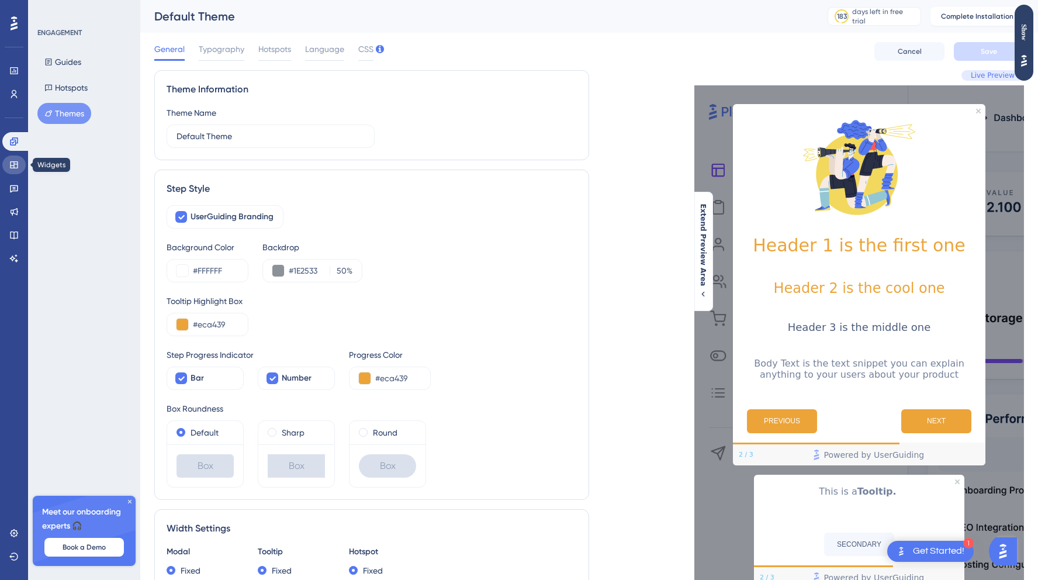
click at [17, 168] on icon at bounding box center [13, 164] width 9 height 9
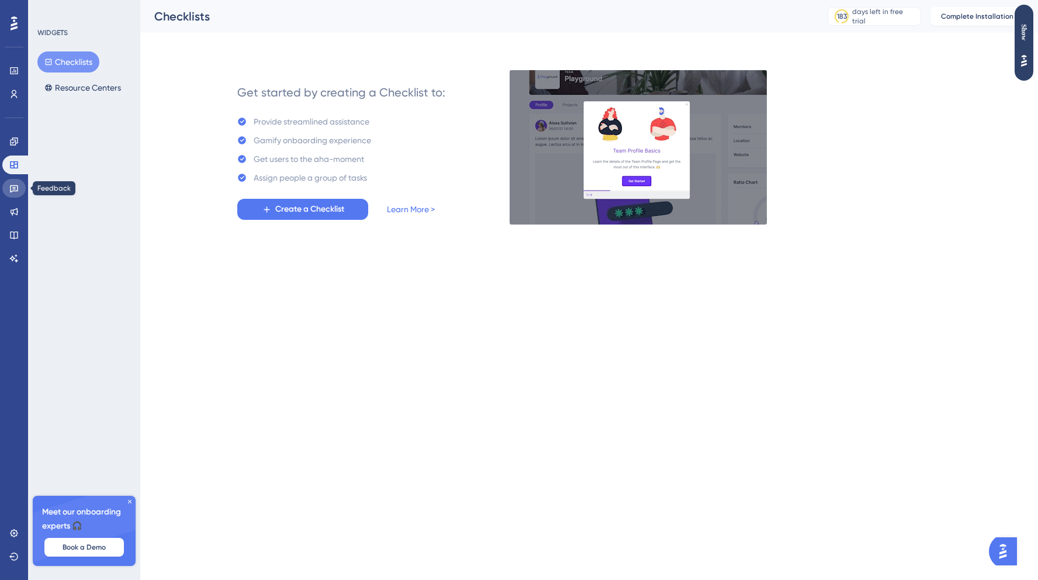
click at [17, 194] on link at bounding box center [13, 188] width 23 height 19
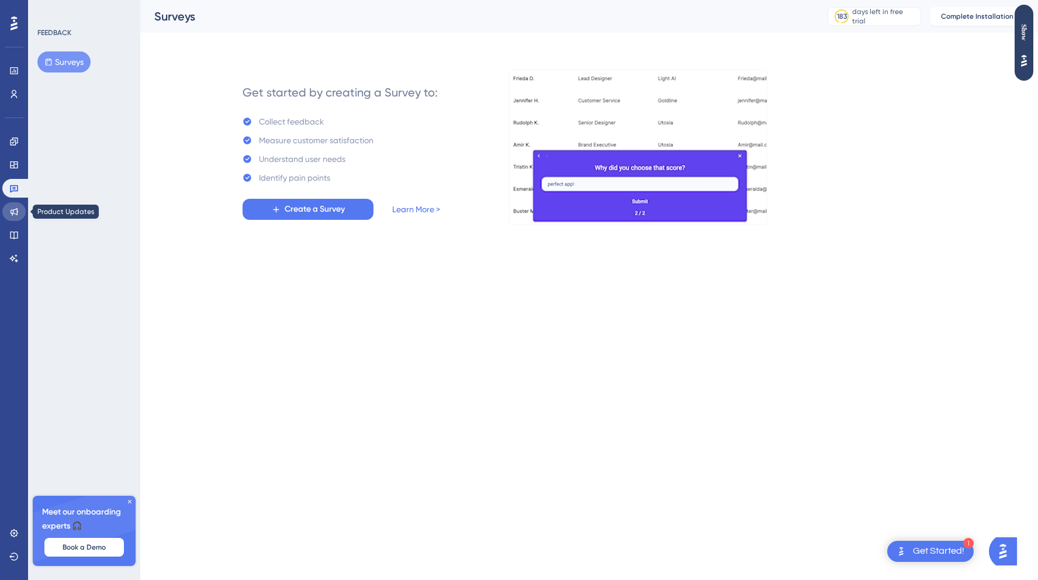
click at [16, 210] on icon at bounding box center [13, 211] width 9 height 9
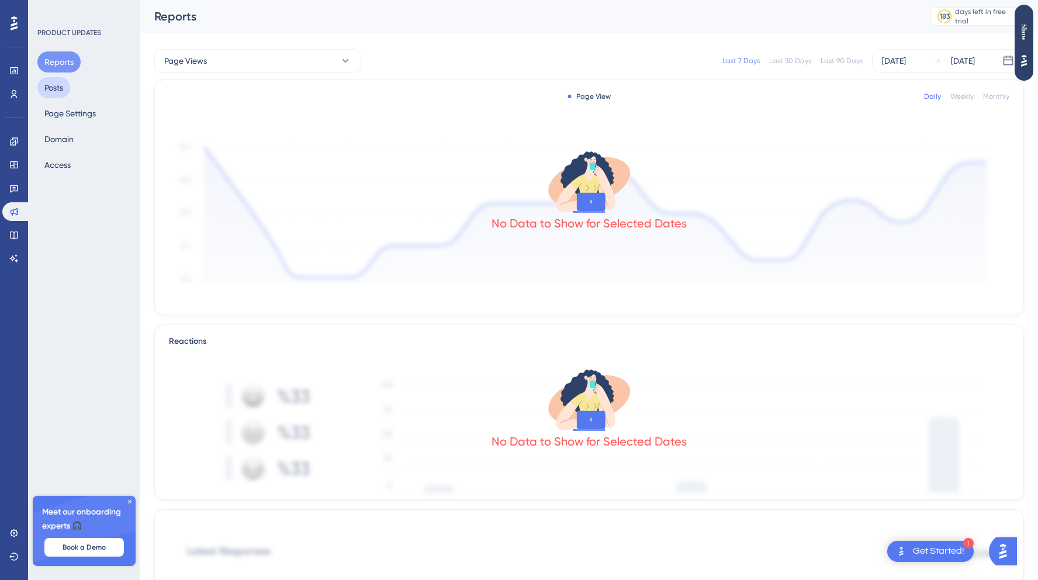
click at [50, 87] on button "Posts" at bounding box center [53, 87] width 33 height 21
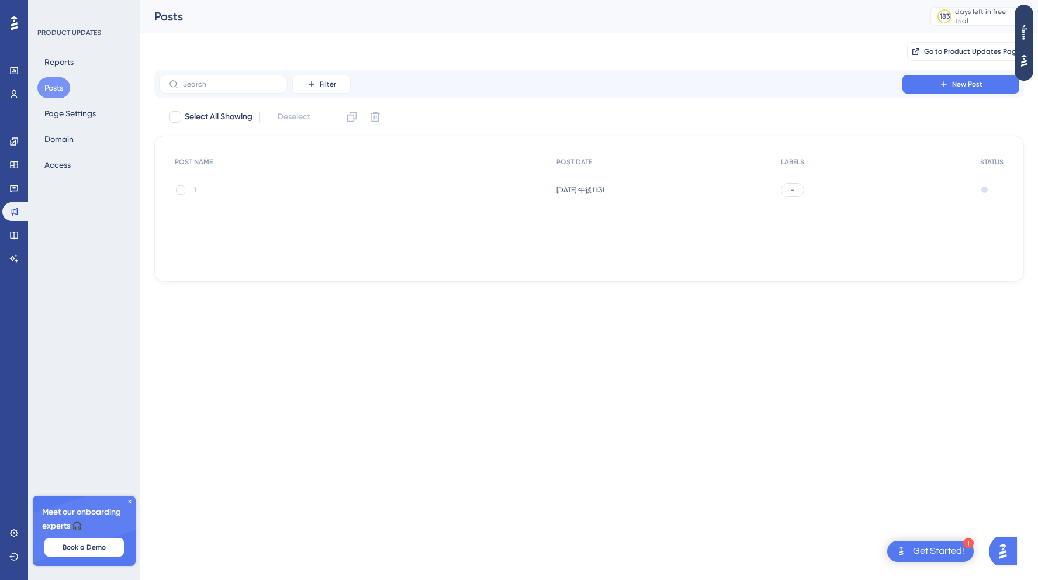
click at [352, 184] on div "1 1" at bounding box center [286, 190] width 187 height 33
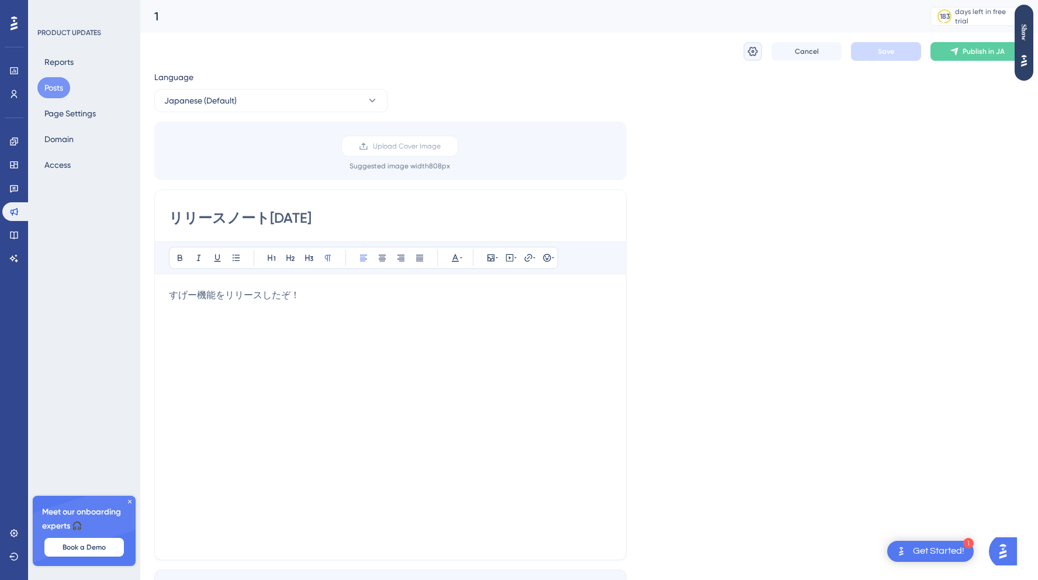
click at [758, 55] on icon at bounding box center [753, 52] width 12 height 12
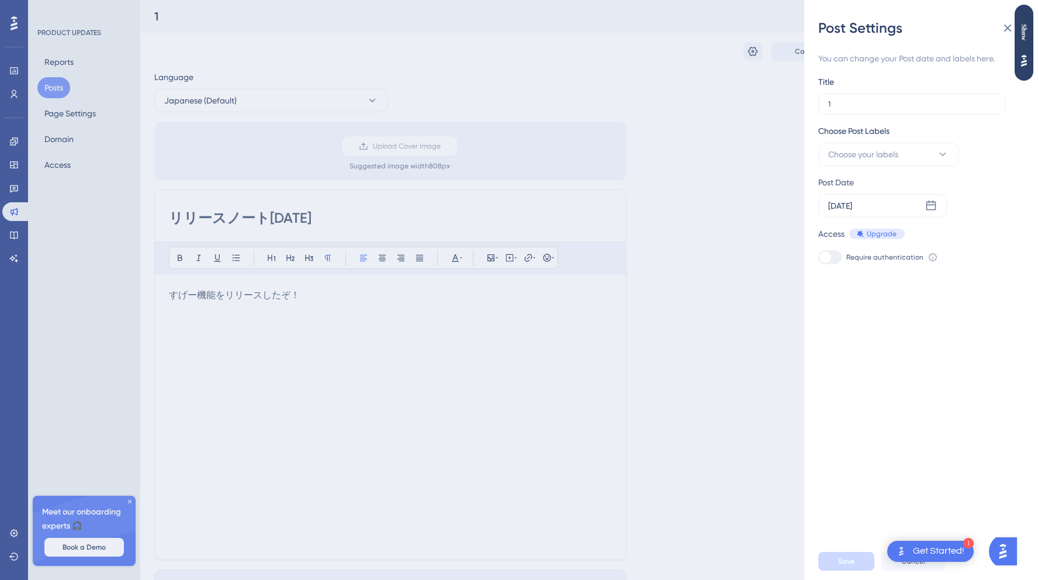
click at [725, 129] on div "Post Settings You can change your Post date and labels here. Title 1 Choose Pos…" at bounding box center [519, 290] width 1038 height 580
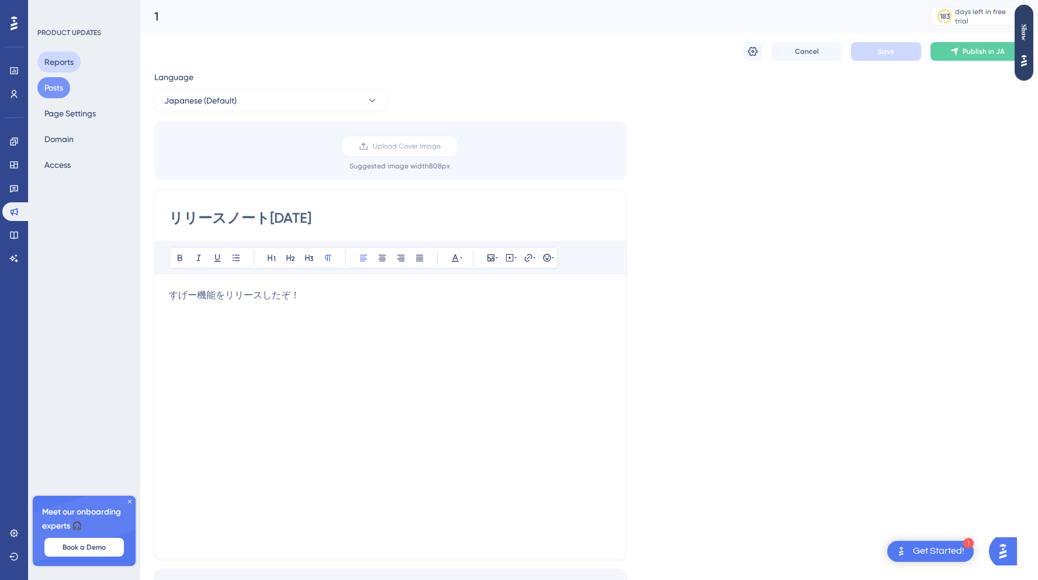
click at [51, 63] on button "Reports" at bounding box center [58, 61] width 43 height 21
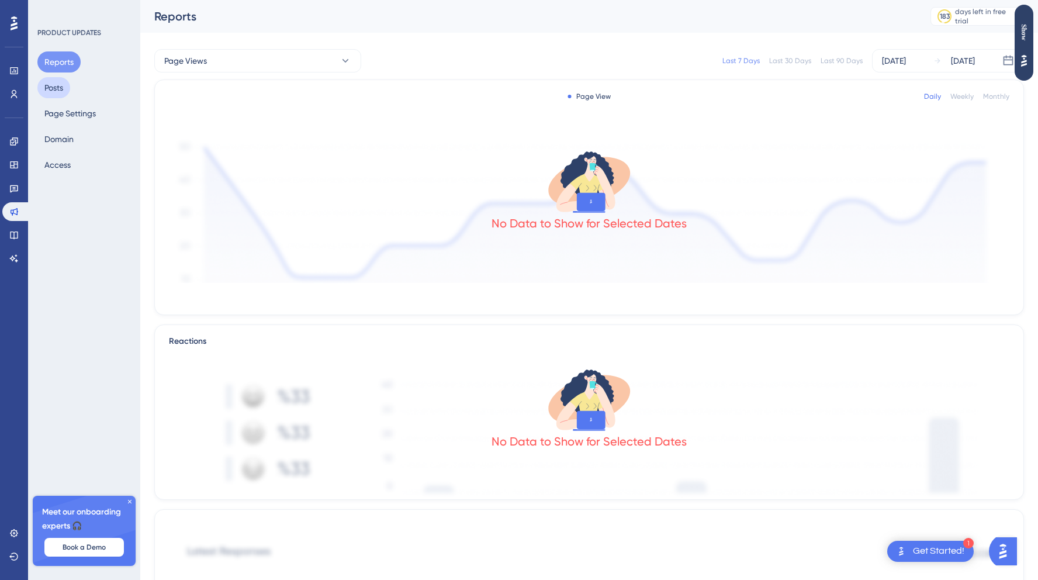
click at [60, 87] on button "Posts" at bounding box center [53, 87] width 33 height 21
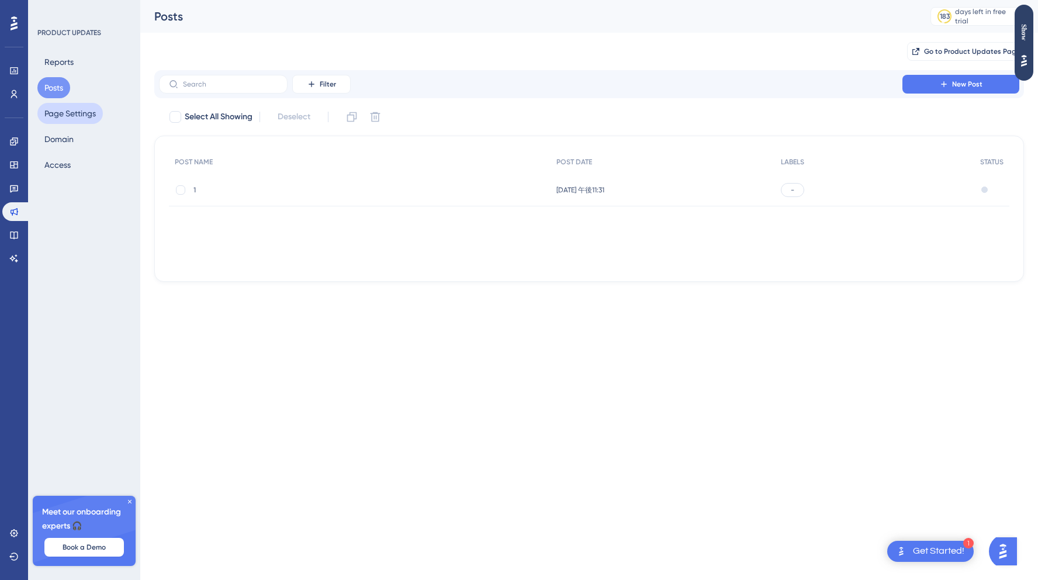
click at [63, 113] on button "Page Settings" at bounding box center [69, 113] width 65 height 21
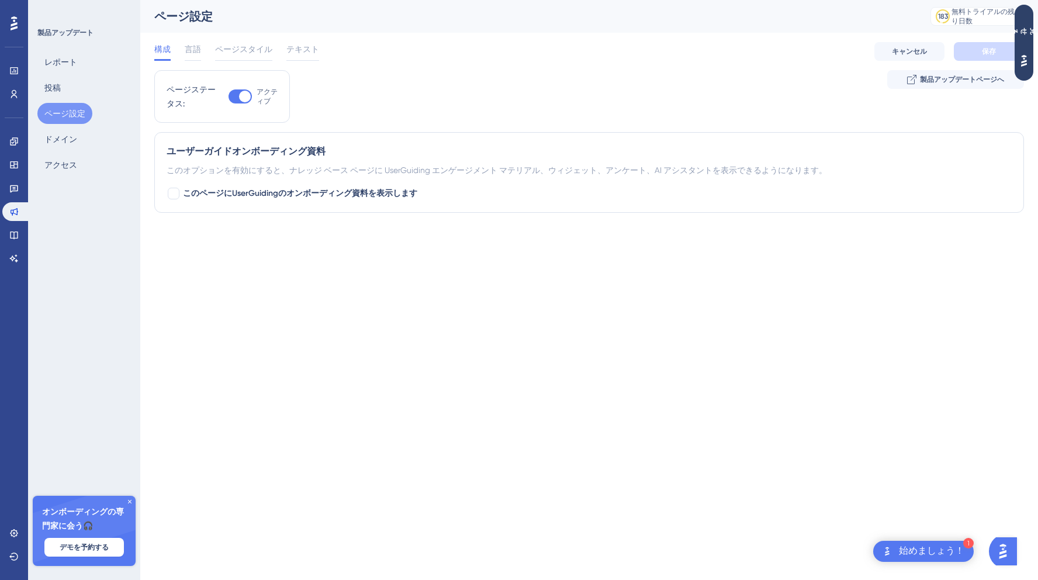
click at [467, 0] on html "1 始めましょう！ パフォーマンス ユーザー 婚約 ウィジェット フィードバック 製品アップデート ナレッジベース AIアシスタント 設定 ログアウト 製品ア…" at bounding box center [519, 0] width 1038 height 0
click at [196, 49] on font "言語" at bounding box center [193, 48] width 16 height 9
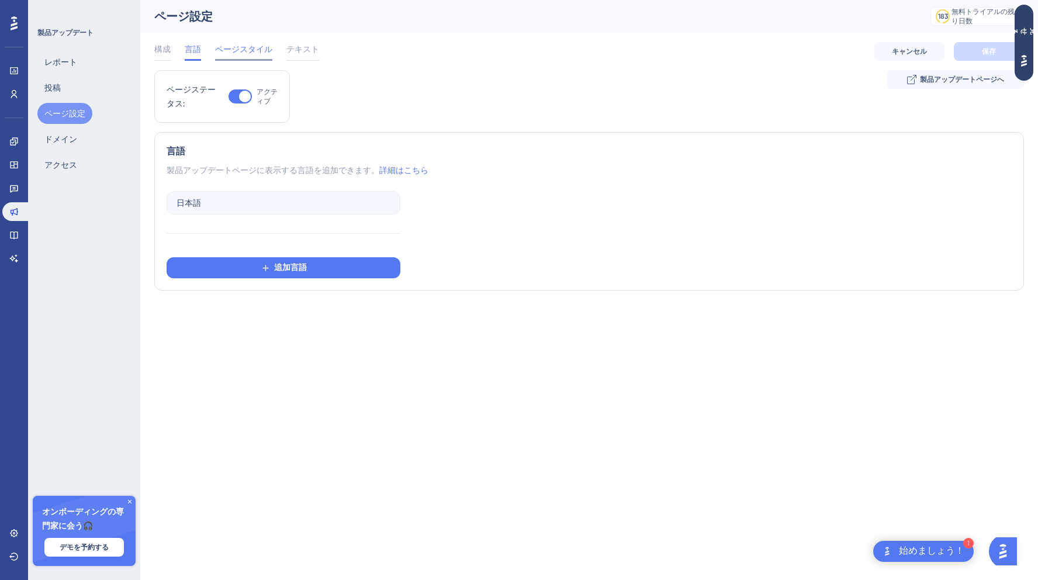
click at [230, 49] on font "ページスタイル" at bounding box center [243, 48] width 57 height 9
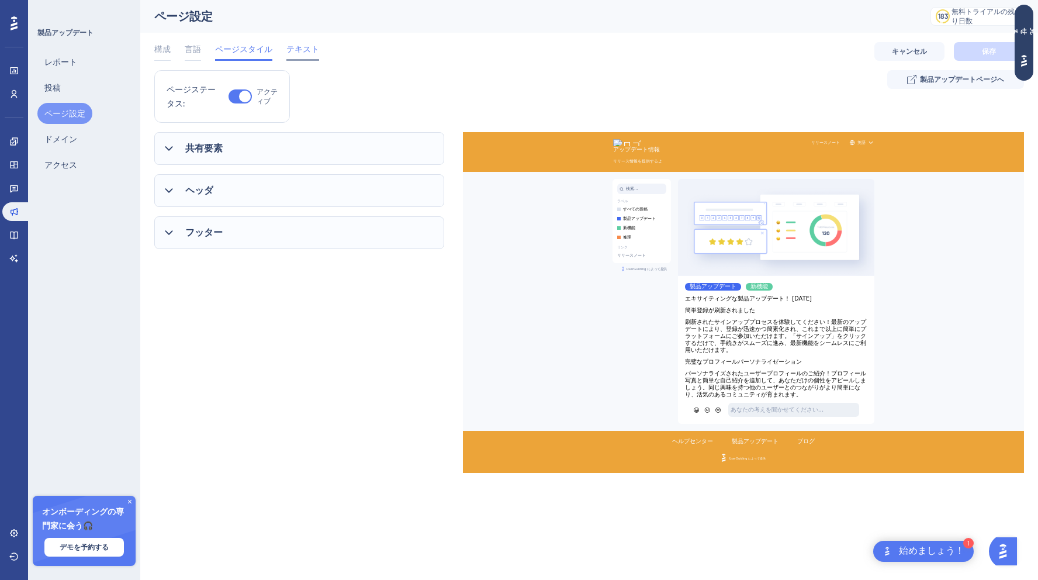
click at [288, 53] on font "テキスト" at bounding box center [302, 48] width 33 height 9
click at [253, 52] on font "ページスタイル" at bounding box center [243, 48] width 57 height 9
click at [927, 84] on button "製品アップデートページへ" at bounding box center [955, 79] width 137 height 19
click at [55, 88] on font "投稿" at bounding box center [52, 87] width 16 height 9
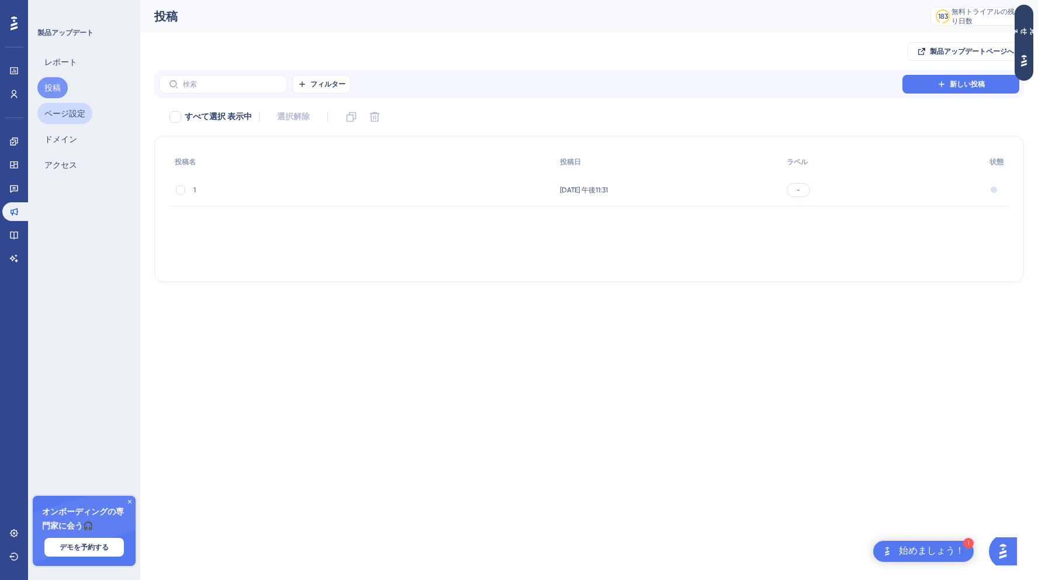
click at [68, 117] on font "ページ設定" at bounding box center [64, 113] width 41 height 9
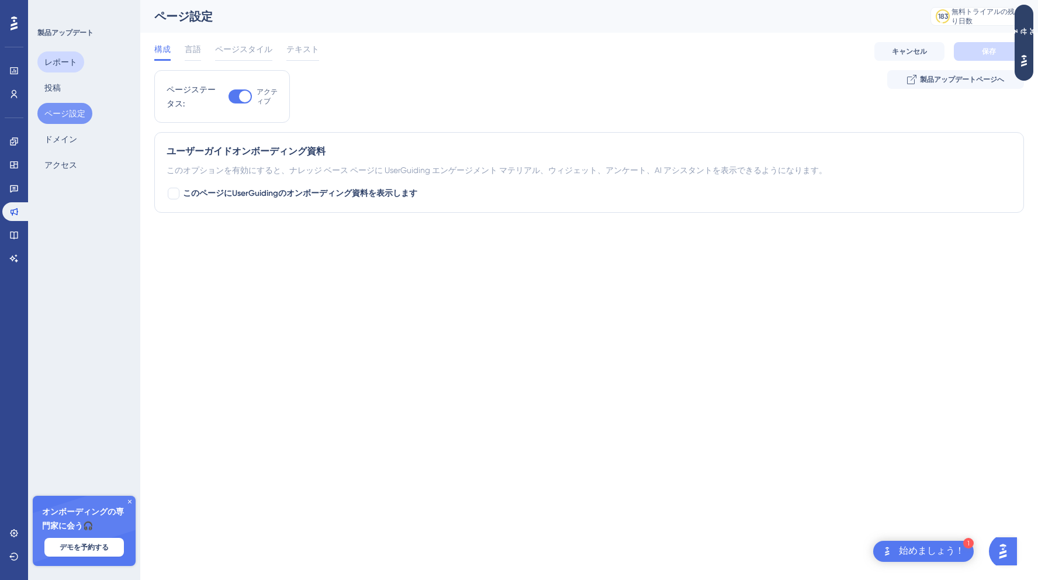
click at [67, 70] on button "レポート" at bounding box center [60, 61] width 47 height 21
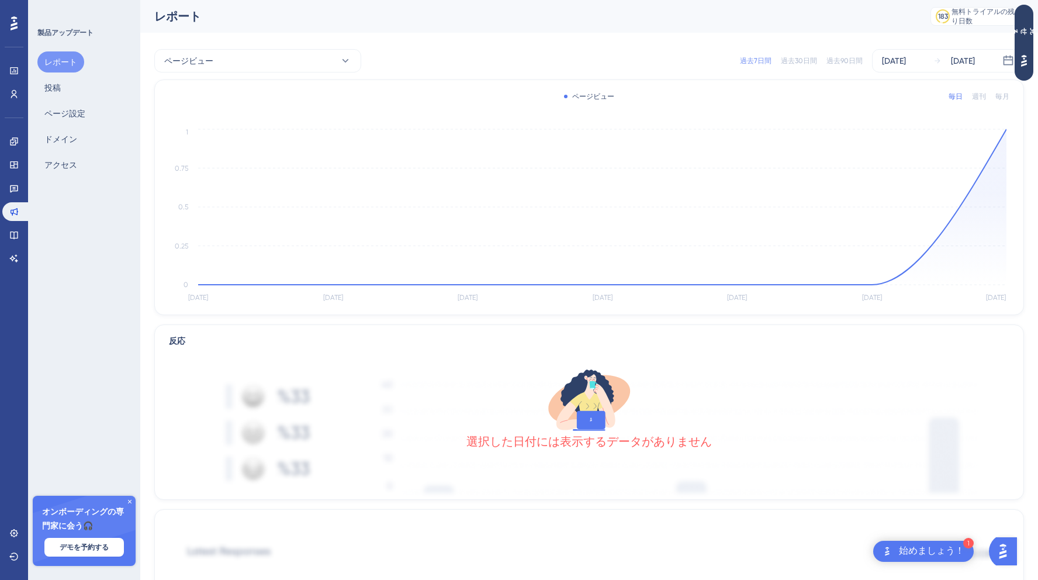
click at [124, 389] on div "製品アップデート レポート 投稿 ページ設定 ドメイン アクセス オンボーディングの専門家に会う🎧 デモを予約する アップグレードプラン" at bounding box center [84, 290] width 112 height 580
